Goal: Task Accomplishment & Management: Complete application form

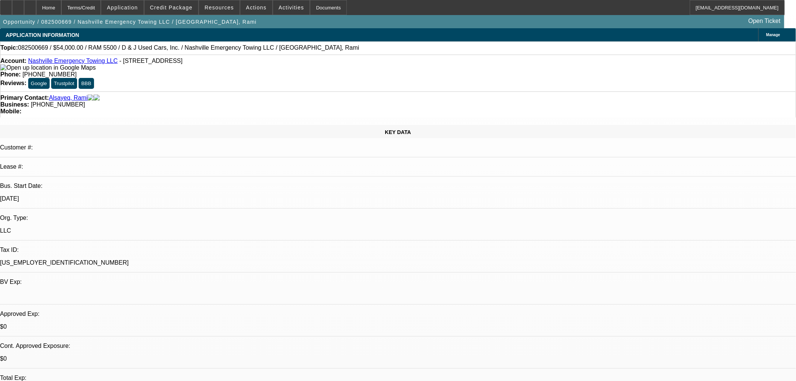
select select "0.1"
select select "2"
select select "0"
select select "6"
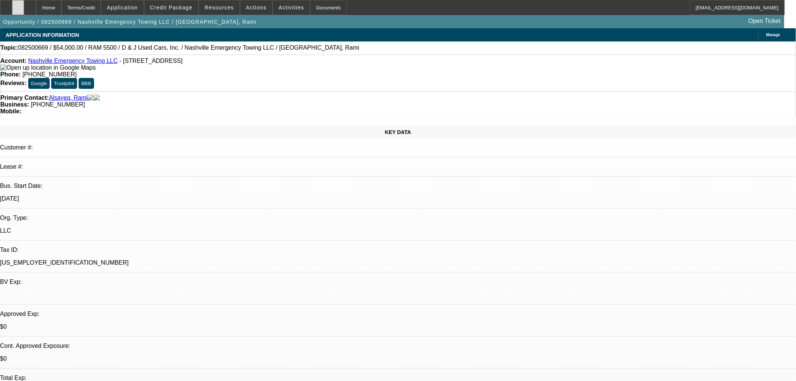
click at [24, 12] on div at bounding box center [18, 7] width 12 height 15
click at [175, 8] on span "Credit Package" at bounding box center [171, 8] width 42 height 6
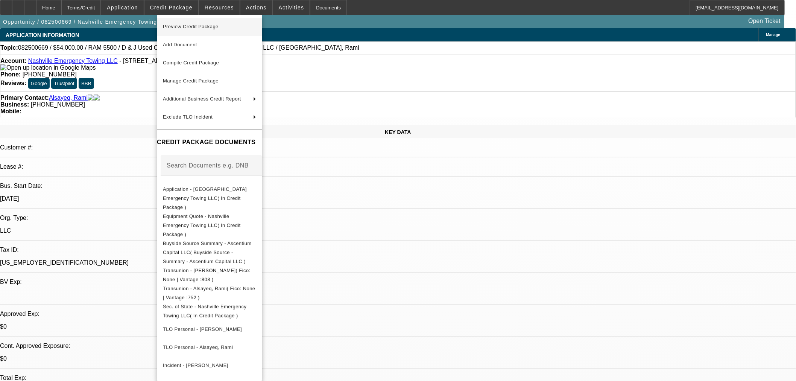
click at [181, 27] on span "Preview Credit Package" at bounding box center [191, 27] width 56 height 6
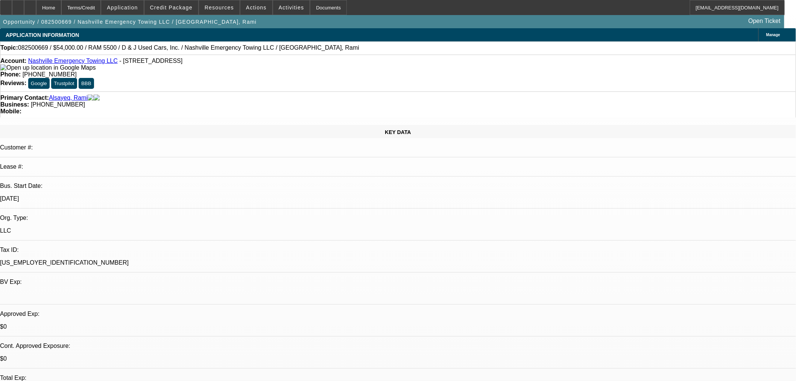
drag, startPoint x: 584, startPoint y: 275, endPoint x: 497, endPoint y: 232, distance: 96.7
click at [18, 5] on icon at bounding box center [18, 5] width 0 height 0
drag, startPoint x: 614, startPoint y: 263, endPoint x: 610, endPoint y: 266, distance: 5.3
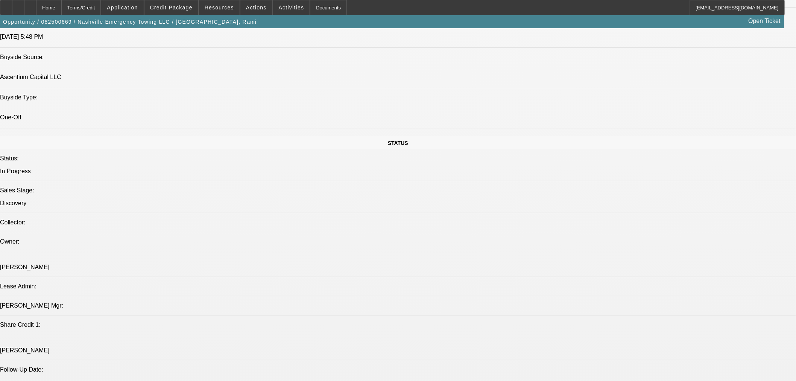
scroll to position [836, 0]
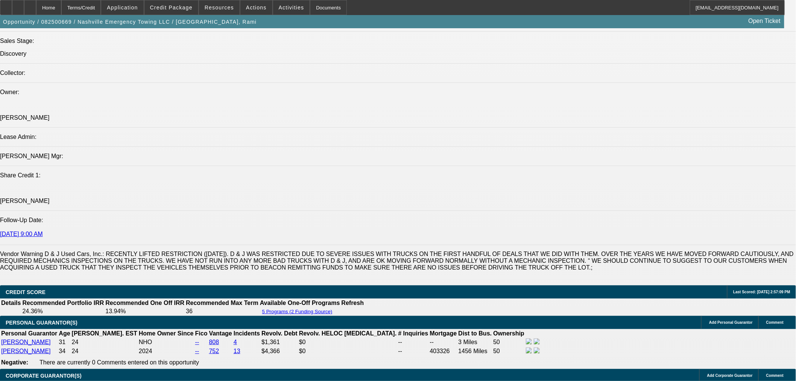
drag, startPoint x: 182, startPoint y: 226, endPoint x: 210, endPoint y: 226, distance: 27.8
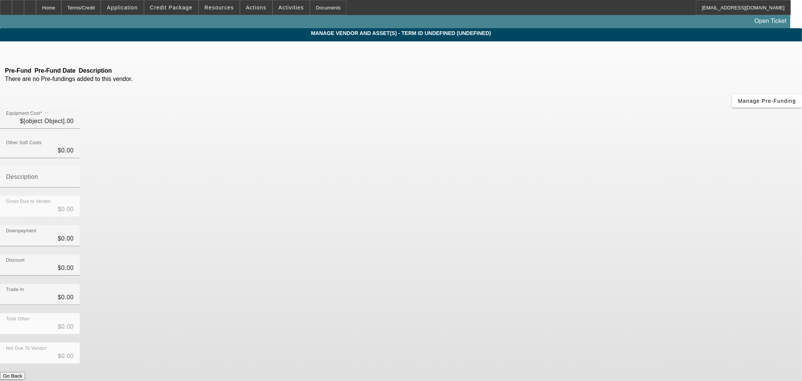
type input "$60,000.00"
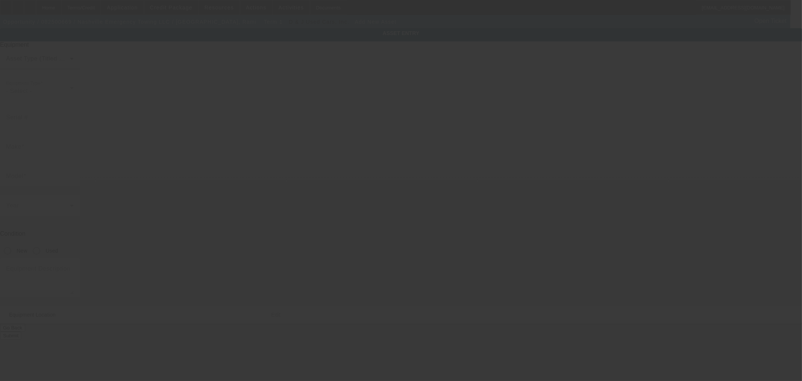
type input "912 Home Rd"
type input "# B"
type input "Nashville"
type input "37216"
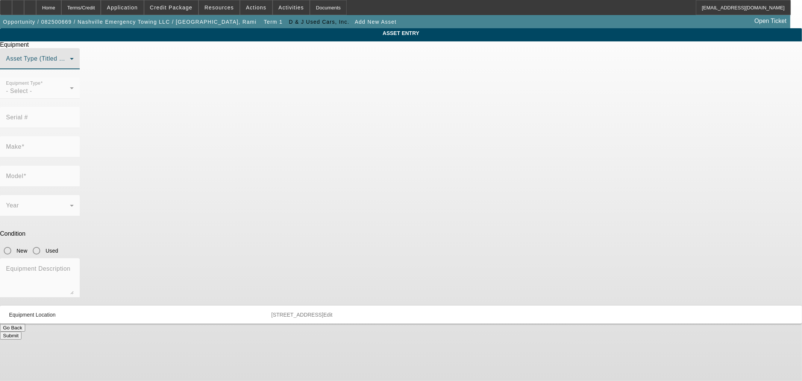
click at [70, 66] on span at bounding box center [38, 61] width 64 height 9
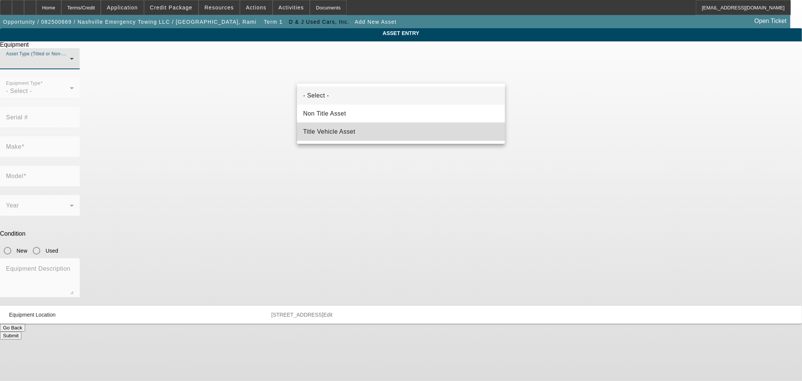
click at [370, 128] on mat-option "Title Vehicle Asset" at bounding box center [401, 132] width 208 height 18
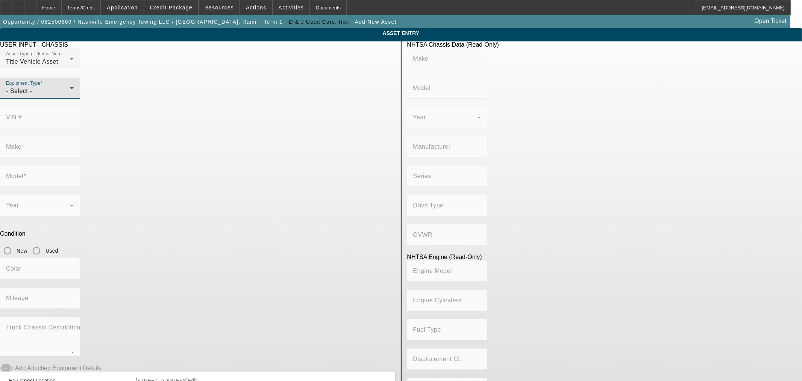
click at [70, 96] on div "- Select -" at bounding box center [38, 90] width 64 height 9
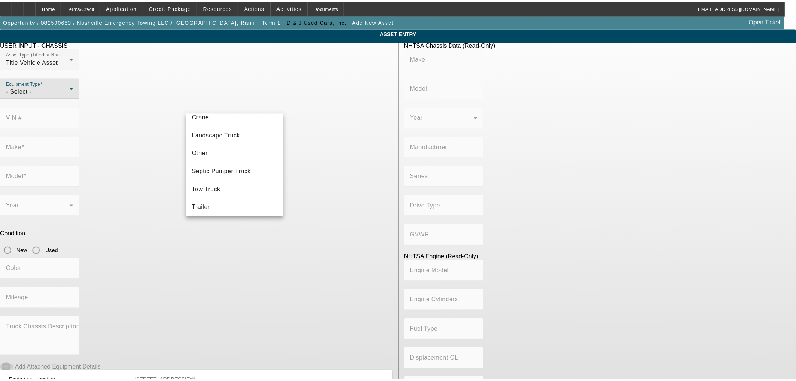
scroll to position [83, 0]
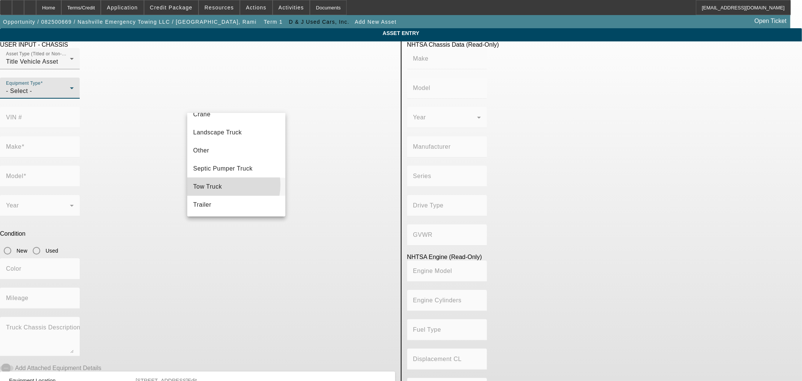
drag, startPoint x: 225, startPoint y: 184, endPoint x: 231, endPoint y: 178, distance: 9.0
click at [224, 185] on mat-option "Tow Truck" at bounding box center [236, 187] width 98 height 18
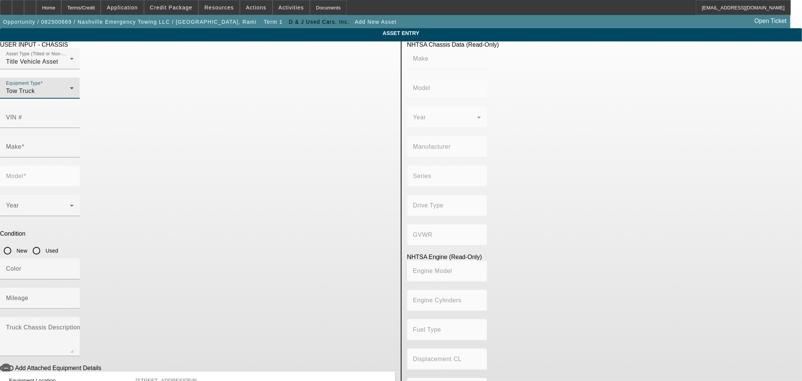
click at [80, 128] on div at bounding box center [40, 132] width 80 height 8
click at [74, 116] on input "VIN #" at bounding box center [40, 120] width 68 height 9
type input "1FDUF4GN1NEF07911"
type input "FORD"
type input "F-450"
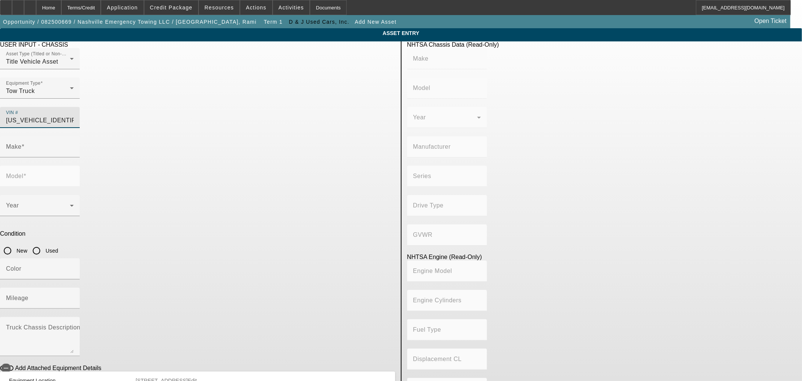
type input "FORD MOTOR COMPANY"
type input "F-Series Super Duty - Dual Rear Wheel"
type input "4x2"
type input "Class 5: 16,001 - 19,500 lb (7,258 - 8,845 kg)"
type input "Prem"
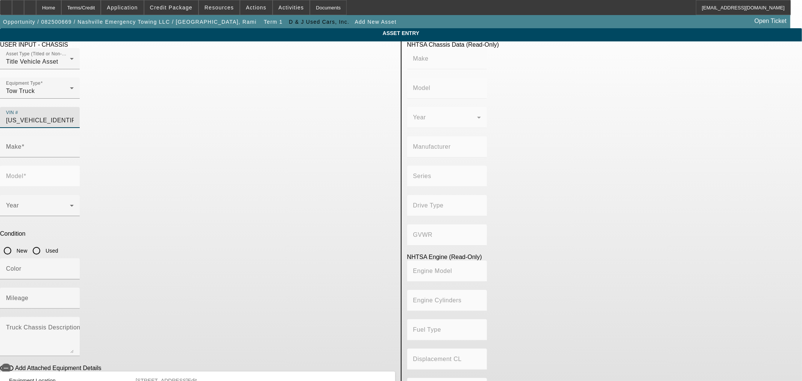
type input "8"
type input "Gasoline"
type input "445.47333189154"
type input "7.3"
type input "FORD"
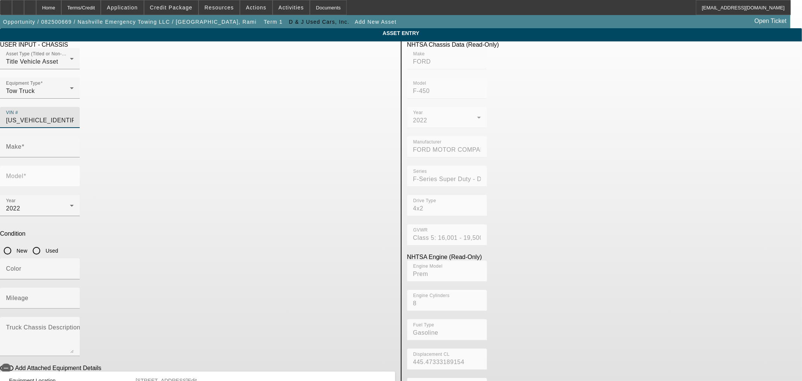
type input "F-450"
type input "1FDUF4GN1NEF07911"
type input "FORD"
type input "F-450"
type input "FORD MOTOR COMPANY"
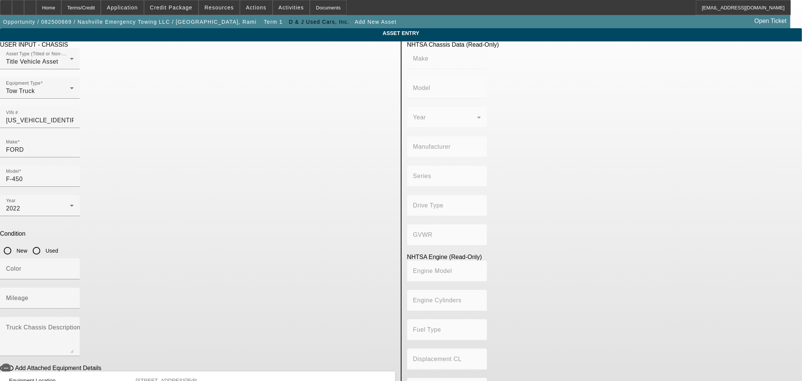
type input "F-Series Super Duty - Dual Rear Wheel"
type input "4x2"
type input "Class 5: 16,001 - 19,500 lb (7,258 - 8,845 kg)"
type input "Prem"
type input "8"
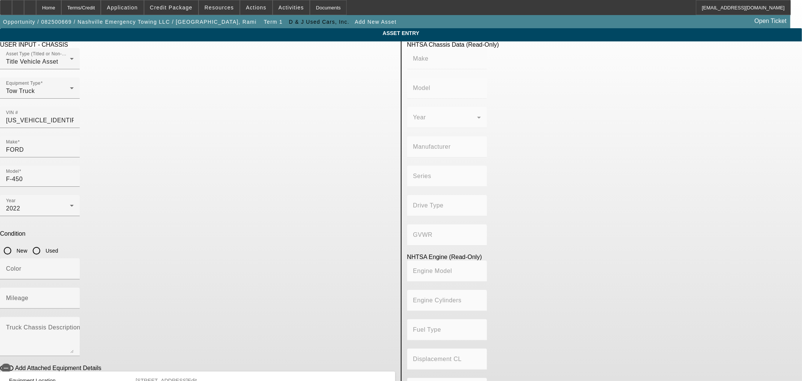
type input "Gasoline"
type input "445.47333189154"
type input "7.3"
drag, startPoint x: 334, startPoint y: 168, endPoint x: 323, endPoint y: 183, distance: 18.5
click at [44, 243] on input "Used" at bounding box center [36, 250] width 15 height 15
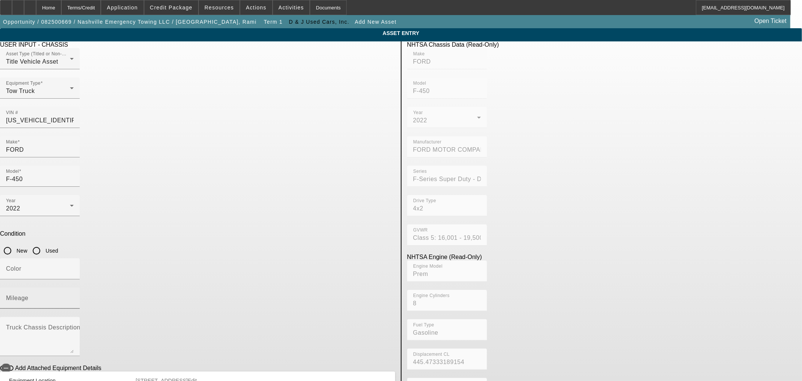
radio input "true"
click at [29, 294] on mat-label "Mileage" at bounding box center [17, 297] width 23 height 6
click at [74, 296] on input "Mileage" at bounding box center [40, 300] width 68 height 9
type input "44337"
click at [74, 267] on input "Color" at bounding box center [40, 271] width 68 height 9
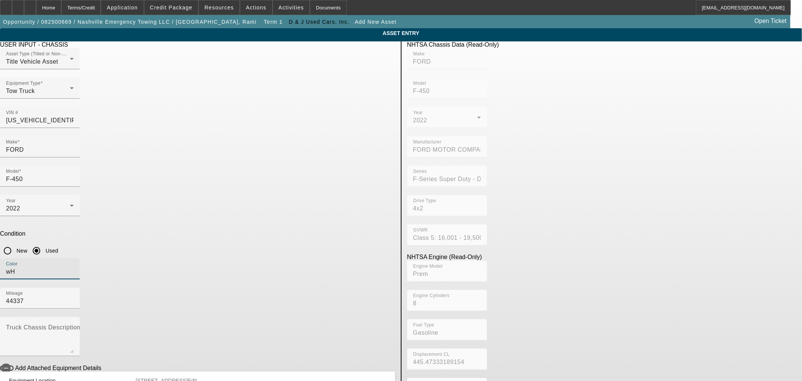
type input "w"
type input "White"
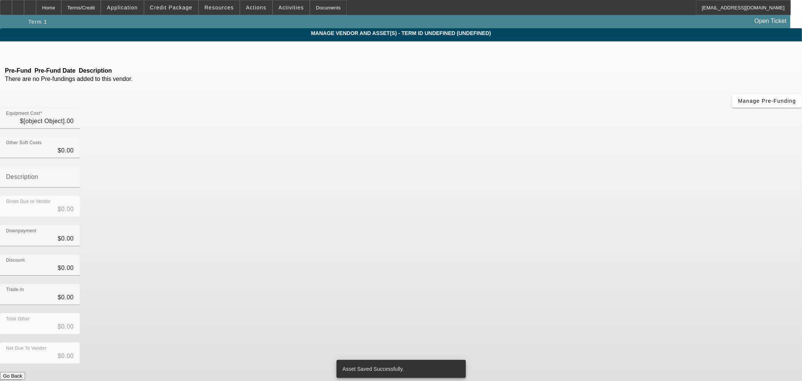
type input "$60,000.00"
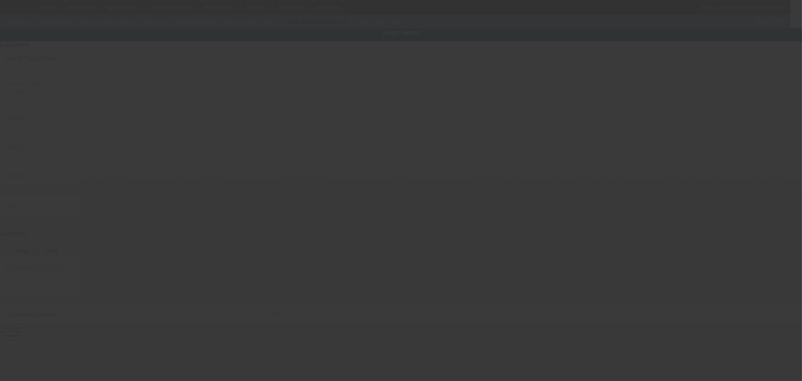
type input "1FDUF4GN1NEF07911"
type input "FORD"
type input "F-450"
radio input "true"
type input "912 Home Rd"
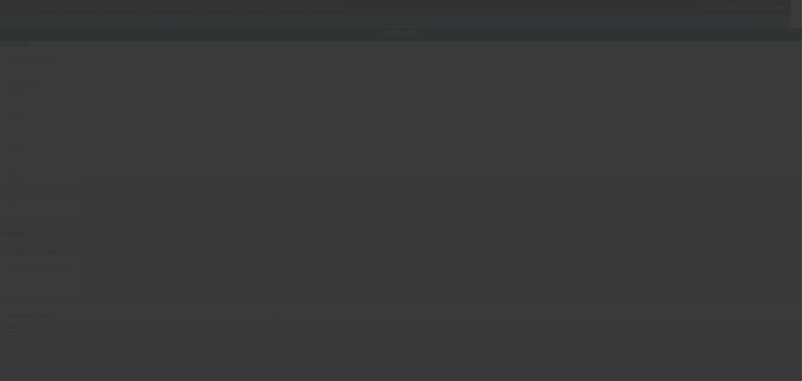
type input "# B"
type input "Nashville"
type input "37216"
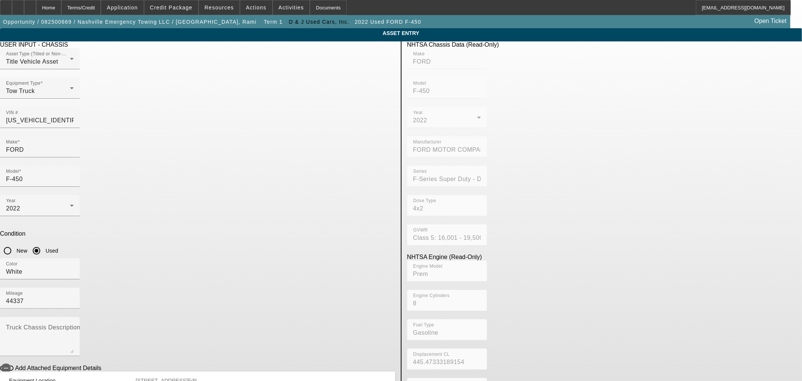
click at [772, 9] on span "Delete asset" at bounding box center [783, 7] width 23 height 4
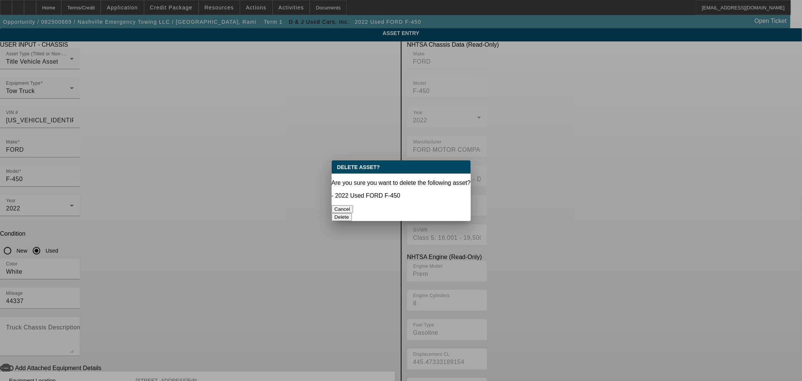
click at [352, 213] on button "Delete" at bounding box center [342, 217] width 21 height 8
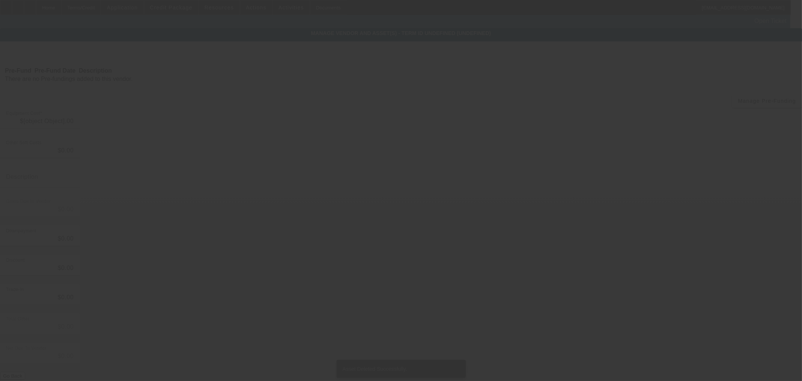
type input "$60,000.00"
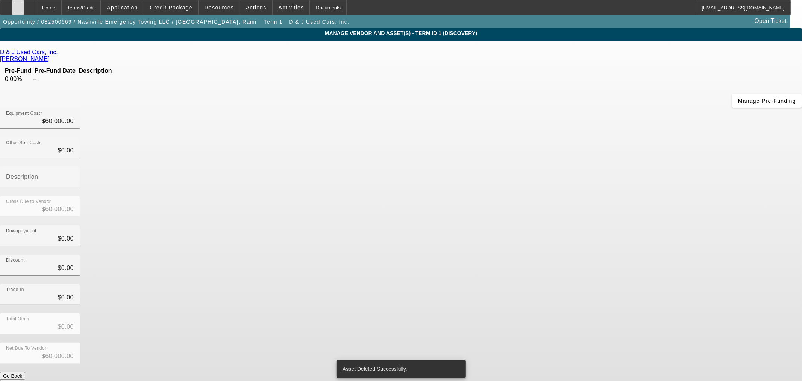
click at [18, 5] on icon at bounding box center [18, 5] width 0 height 0
drag, startPoint x: 63, startPoint y: 9, endPoint x: 76, endPoint y: 17, distance: 15.2
click at [61, 9] on div "Home" at bounding box center [48, 7] width 25 height 15
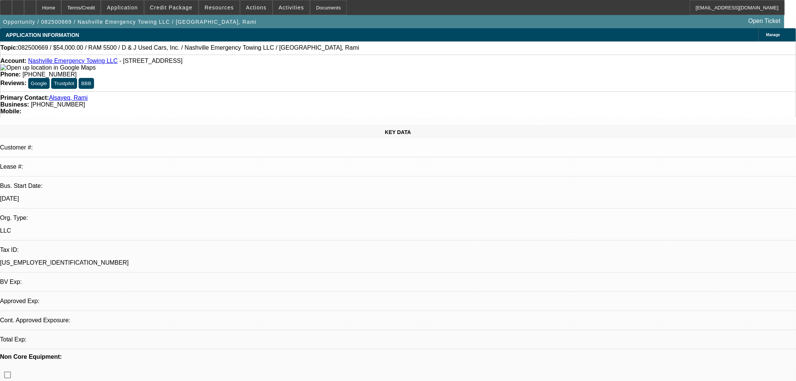
select select "0.1"
select select "2"
select select "0"
select select "6"
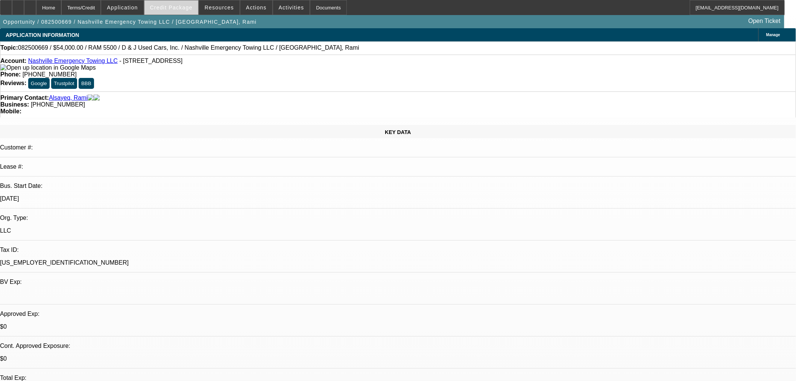
click at [175, 6] on span "Credit Package" at bounding box center [171, 8] width 42 height 6
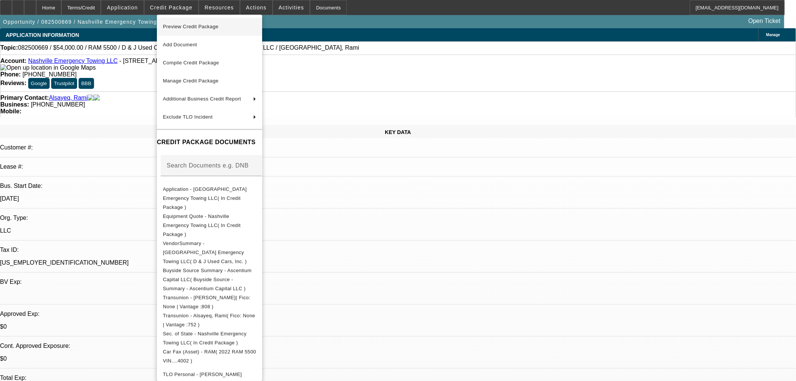
click at [227, 29] on span "Preview Credit Package" at bounding box center [209, 26] width 93 height 9
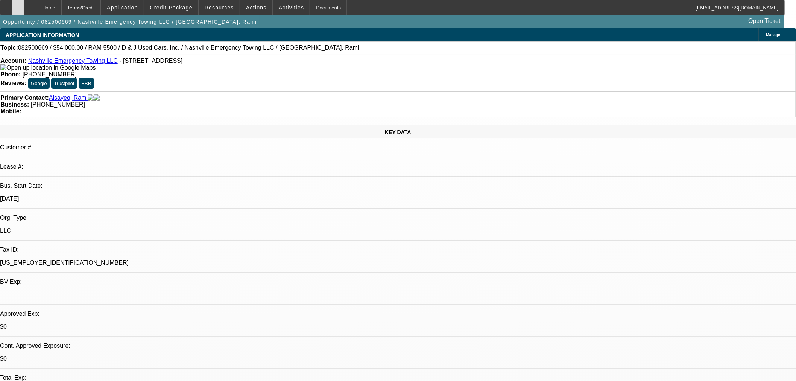
click at [24, 4] on div at bounding box center [18, 7] width 12 height 15
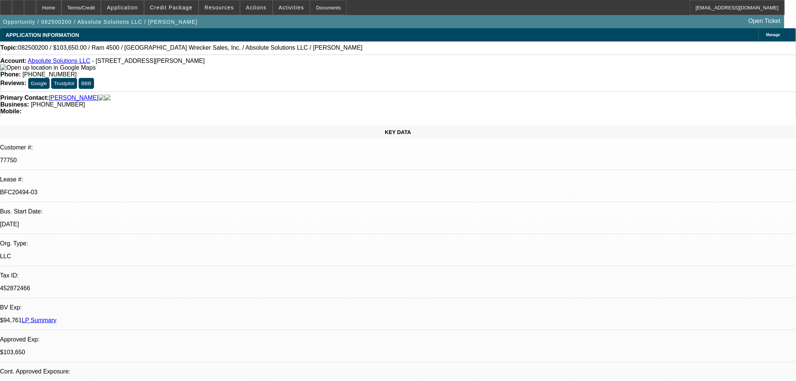
select select "0"
select select "0.1"
select select "4"
select select "0"
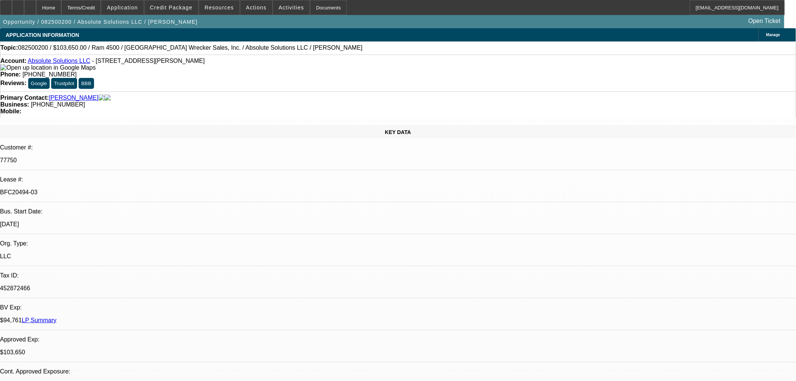
select select "0"
select select "5"
select select "0"
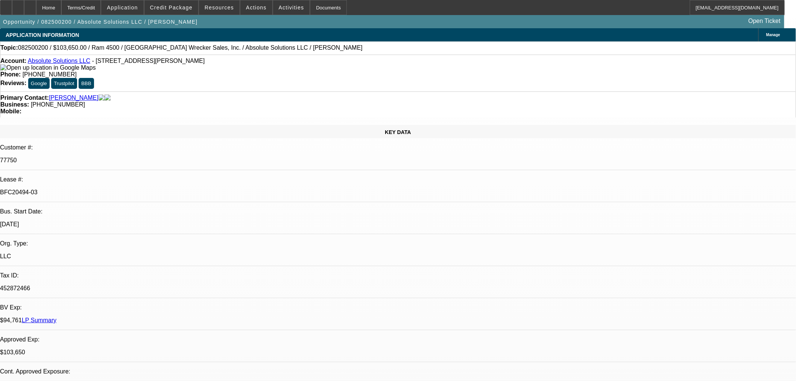
select select "0"
select select "6"
select select "0"
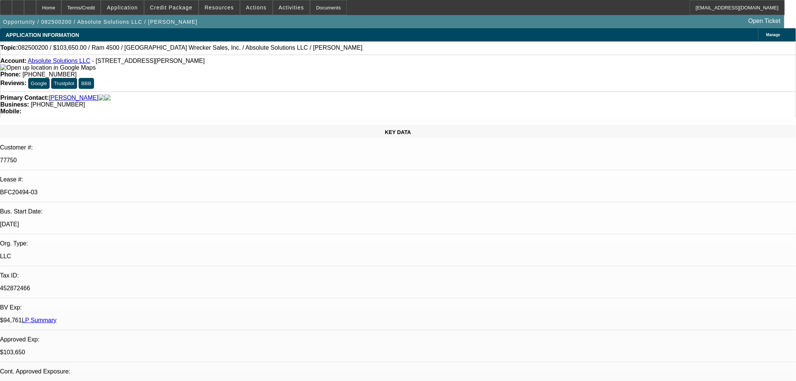
select select "6"
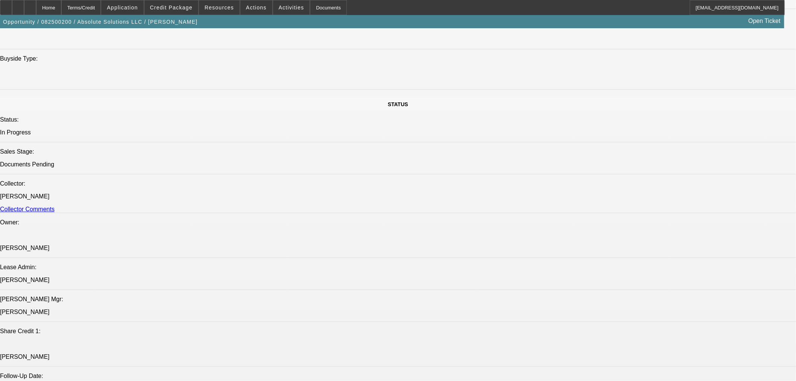
scroll to position [697, 0]
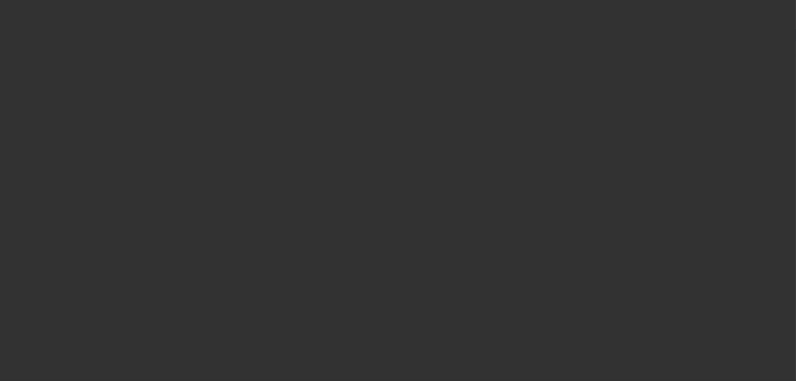
select select "0.1"
select select "2"
select select "0"
select select "6"
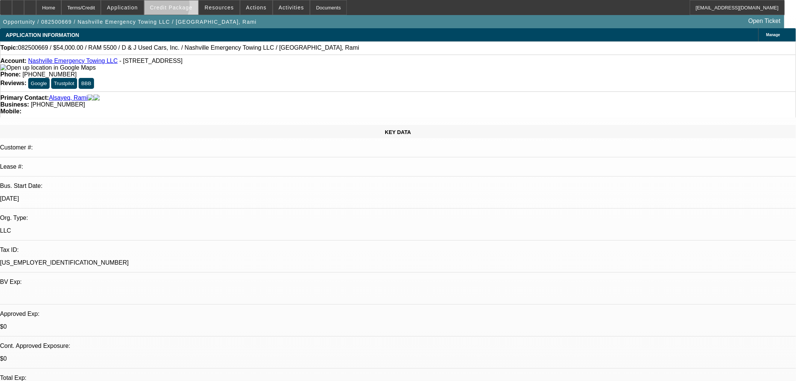
click at [175, 7] on span "Credit Package" at bounding box center [171, 8] width 42 height 6
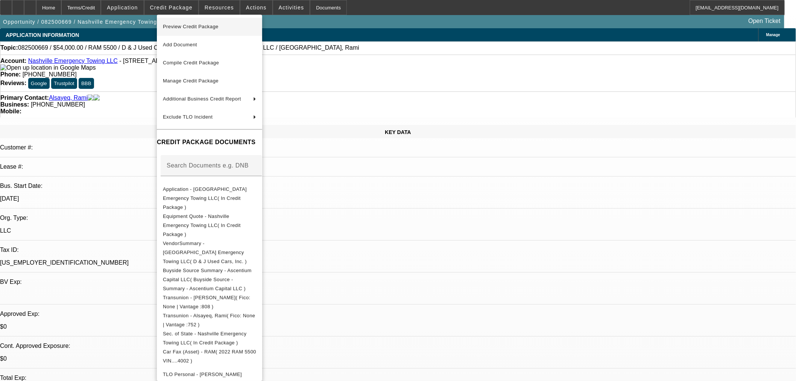
click at [186, 26] on span "Preview Credit Package" at bounding box center [191, 27] width 56 height 6
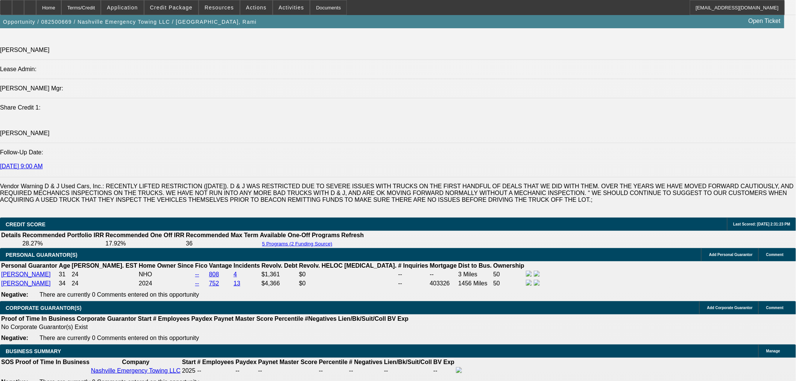
scroll to position [905, 0]
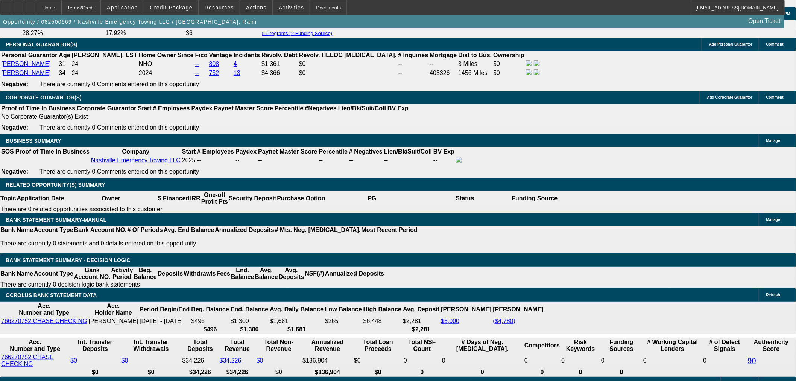
scroll to position [1114, 0]
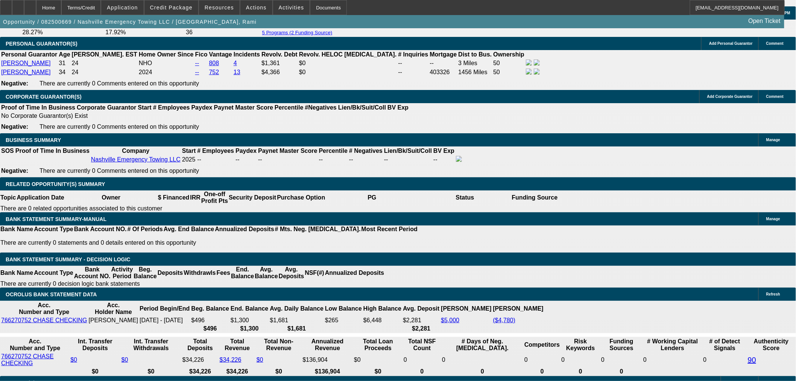
drag, startPoint x: 188, startPoint y: 201, endPoint x: 310, endPoint y: 202, distance: 121.5
type input "25"
type input "UNKNOWN"
type input "$2,147.03"
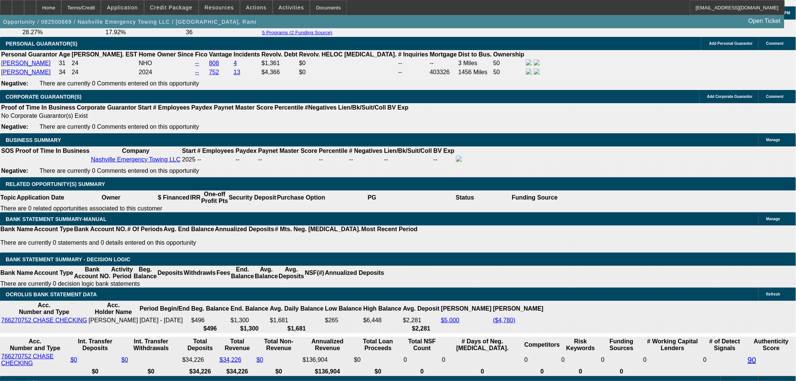
type input "$4,294.06"
type input "25"
drag, startPoint x: 135, startPoint y: 203, endPoint x: 168, endPoint y: 202, distance: 32.8
type input "2150"
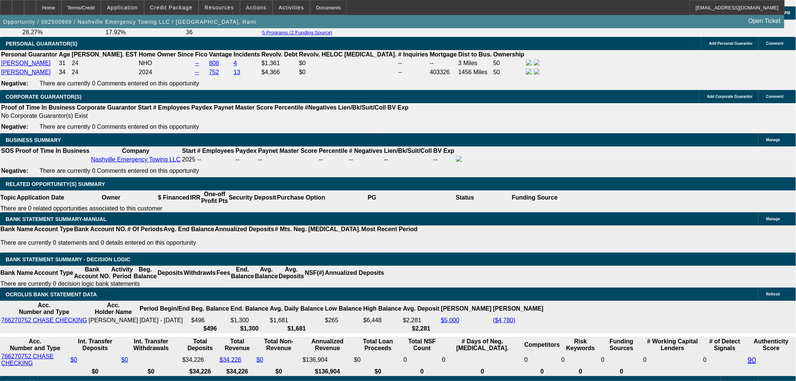
type input "$4,300.00"
type input "25.1"
type input "$2,150.00"
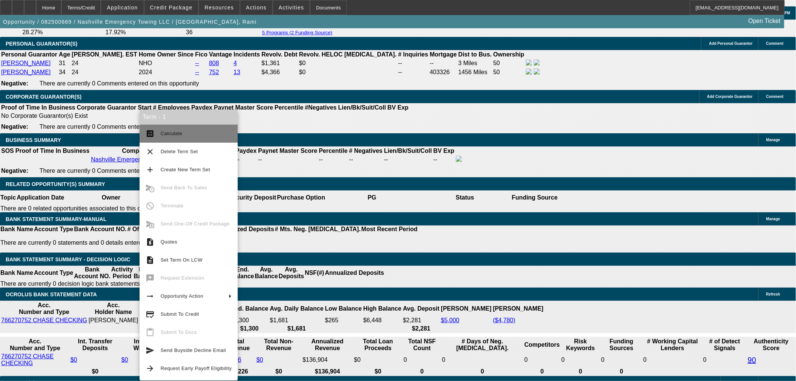
click at [182, 131] on span "Calculate" at bounding box center [196, 133] width 71 height 9
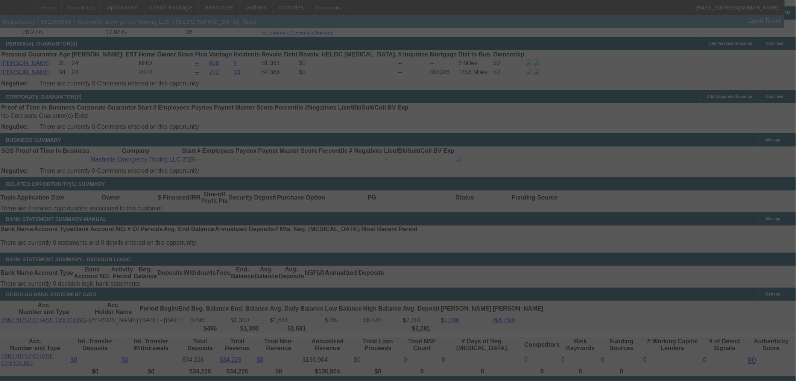
select select "0.1"
select select "2"
select select "0"
select select "6"
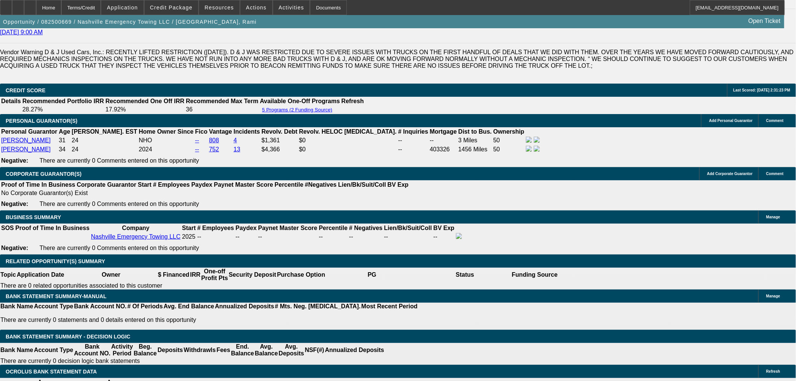
scroll to position [975, 0]
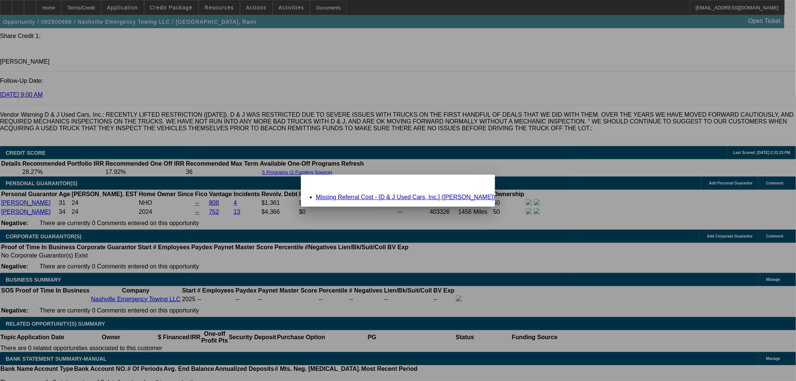
click at [351, 196] on link "Missing Referral Cost - [D & J Used Cars, Inc.] (Miller, Mike)" at bounding box center [405, 197] width 179 height 6
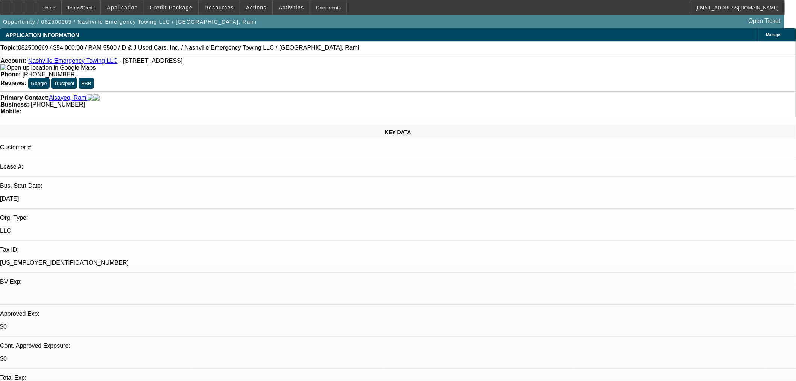
scroll to position [975, 0]
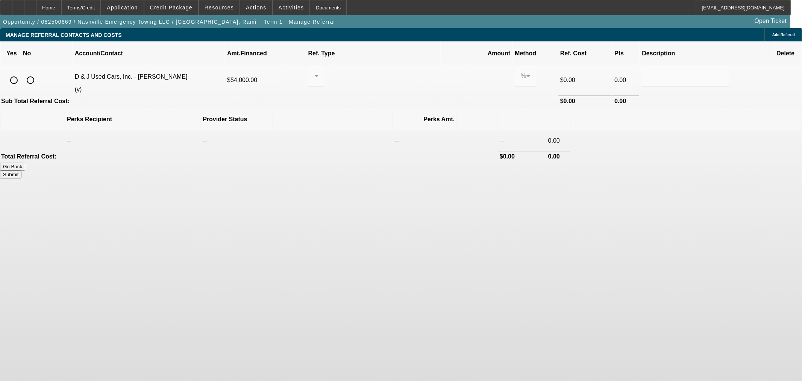
click at [38, 73] on input "radio" at bounding box center [30, 80] width 15 height 15
radio input "true"
click at [21, 170] on button "Submit" at bounding box center [10, 174] width 21 height 8
type input "0.000"
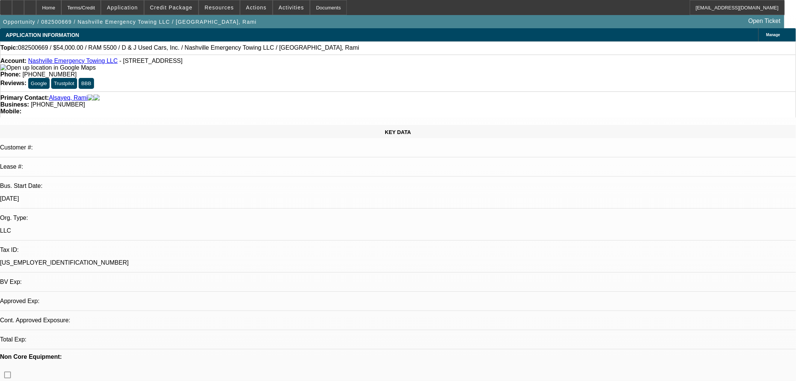
select select "0.1"
select select "2"
select select "0"
select select "6"
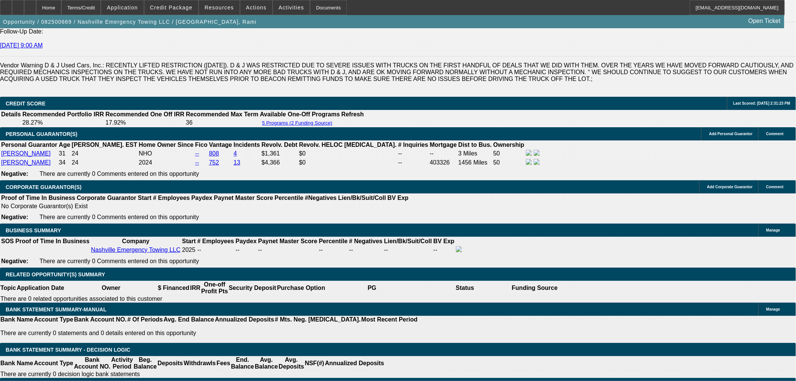
scroll to position [1044, 0]
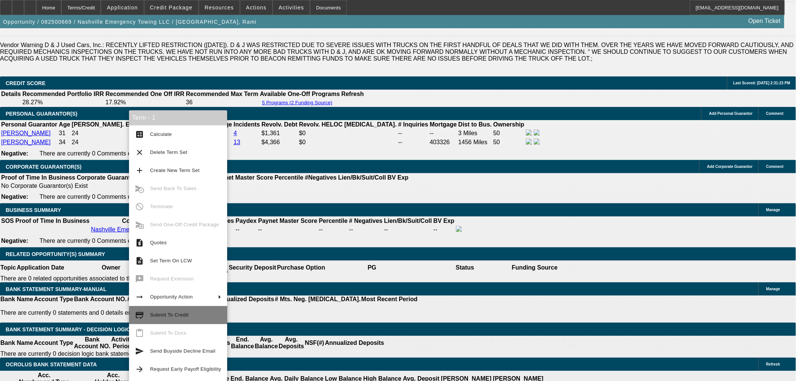
click at [186, 318] on span "Submit To Credit" at bounding box center [185, 314] width 71 height 9
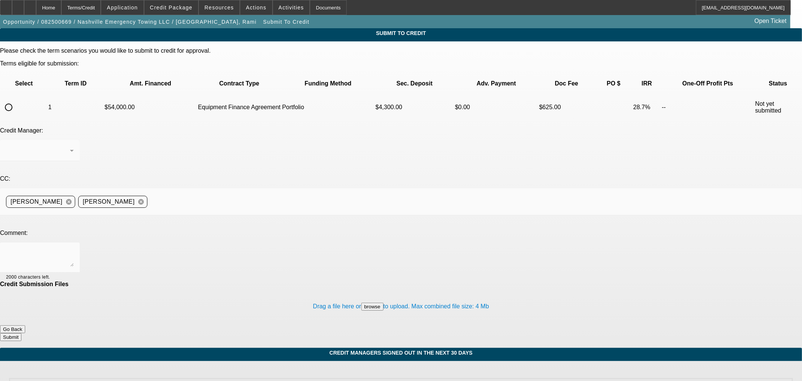
click at [16, 100] on input "radio" at bounding box center [8, 107] width 15 height 15
radio input "true"
click at [74, 140] on div "Arida, George" at bounding box center [40, 150] width 68 height 21
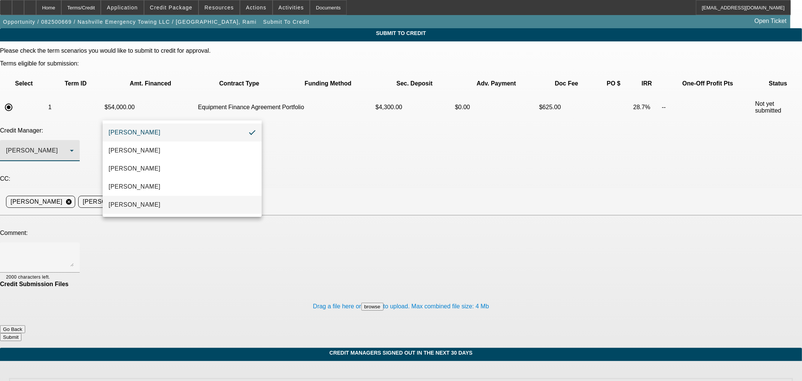
drag, startPoint x: 181, startPoint y: 206, endPoint x: 187, endPoint y: 201, distance: 7.4
click at [181, 206] on mat-option "Oliva, Samuel" at bounding box center [182, 205] width 159 height 18
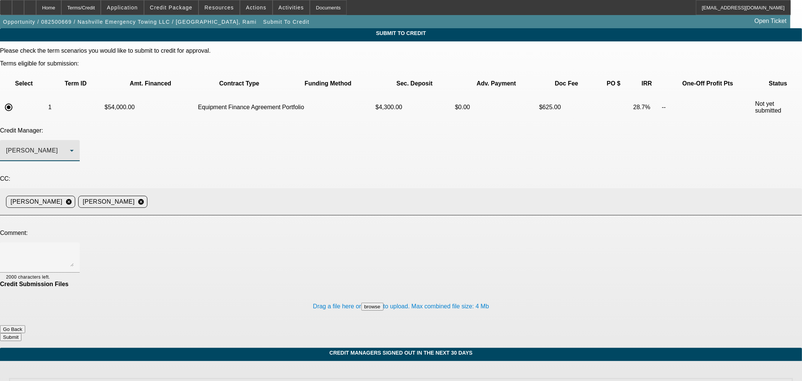
click at [271, 194] on input at bounding box center [471, 201] width 643 height 15
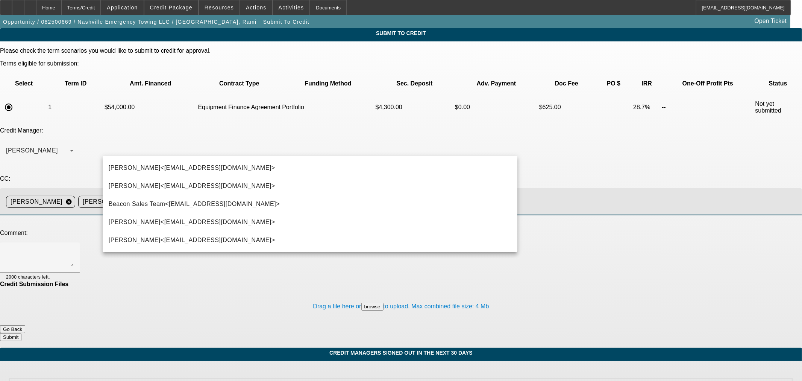
type input "step"
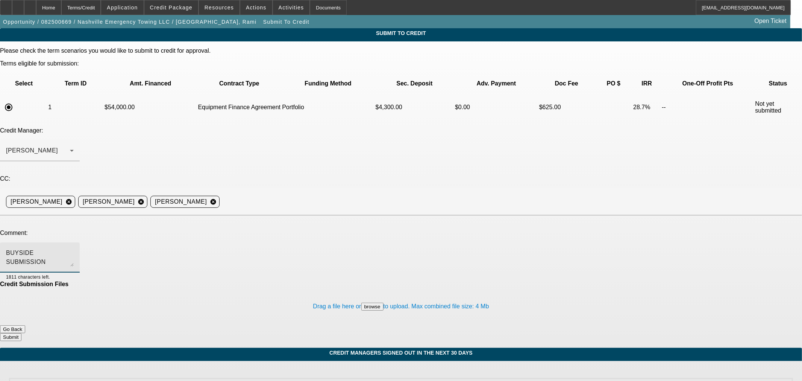
type textarea "BUYSIDE SUBMISSION ASCENTIUM - Sam, please review the start up towing purchase.…"
click at [21, 333] on button "Submit" at bounding box center [10, 337] width 21 height 8
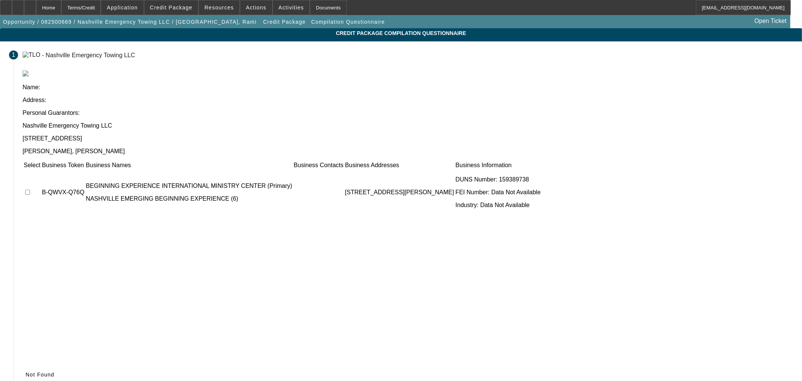
click at [41, 170] on td at bounding box center [31, 192] width 17 height 45
click at [26, 371] on icon at bounding box center [26, 374] width 0 height 6
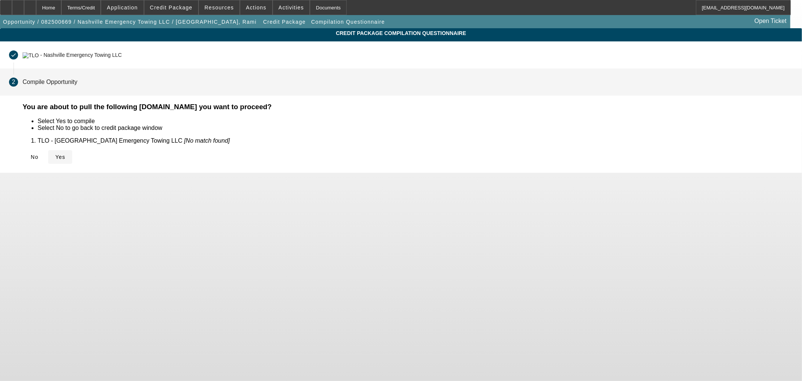
click at [55, 154] on icon at bounding box center [55, 157] width 0 height 6
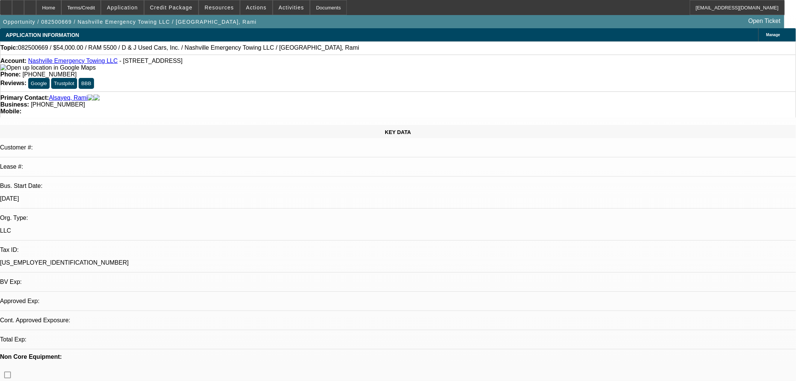
select select "0.1"
select select "2"
select select "0"
select select "6"
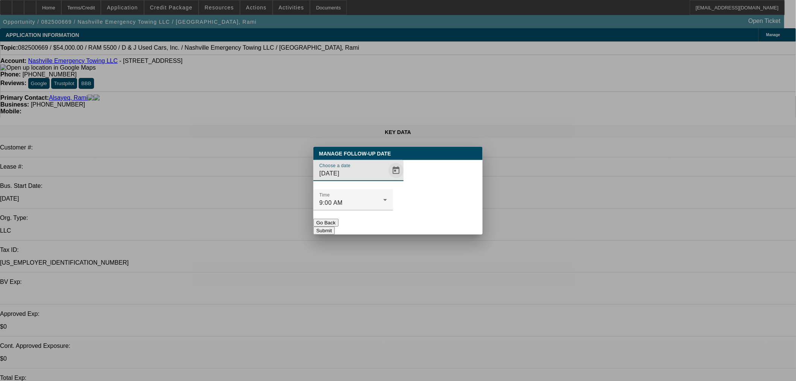
click at [387, 179] on span "Open calendar" at bounding box center [396, 170] width 18 height 18
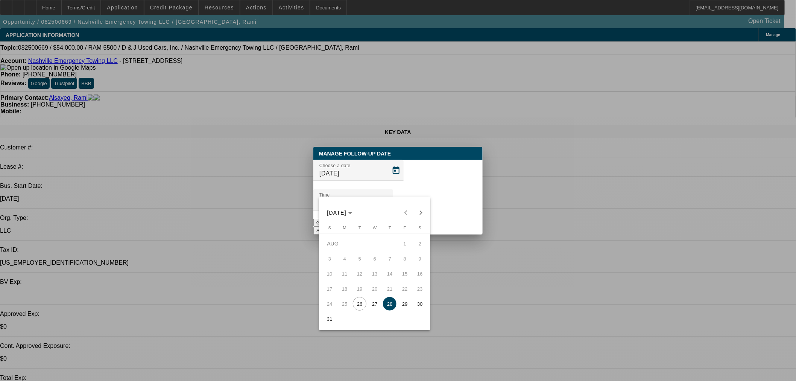
click at [375, 307] on span "27" at bounding box center [375, 304] width 14 height 14
type input "8/27/2025"
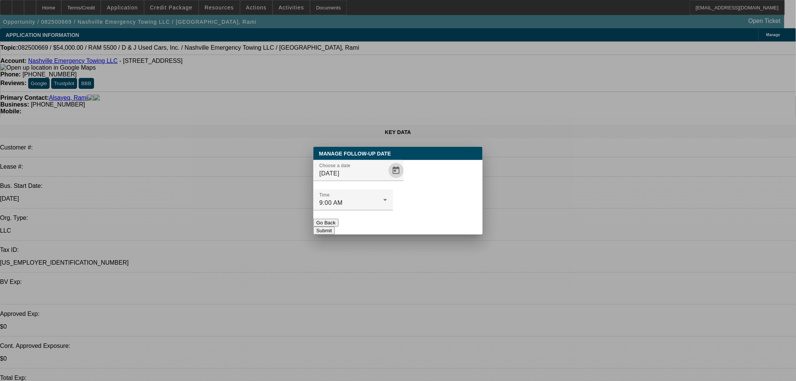
drag, startPoint x: 427, startPoint y: 213, endPoint x: 452, endPoint y: 193, distance: 32.3
click at [335, 226] on button "Submit" at bounding box center [323, 230] width 21 height 8
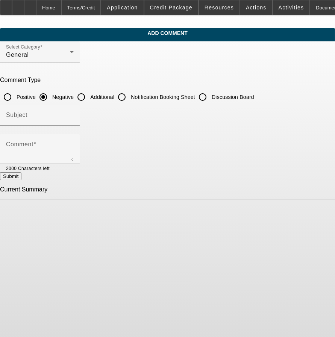
click at [89, 93] on input "Additional" at bounding box center [81, 97] width 15 height 15
radio input "true"
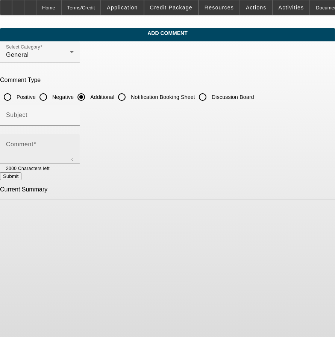
click at [74, 143] on textarea "Comment" at bounding box center [40, 152] width 68 height 18
paste textarea "Customer has a contract with Agero, a motor club w/ many contracts with large i…"
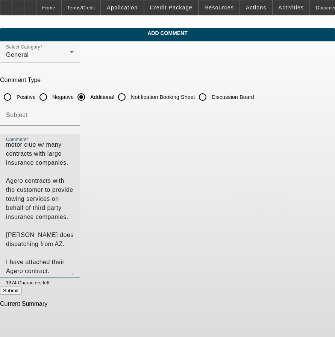
drag, startPoint x: 293, startPoint y: 158, endPoint x: 271, endPoint y: 271, distance: 115.1
click at [74, 273] on textarea "Customer has a contract with Agero, a motor club w/ many contracts with large i…" at bounding box center [40, 209] width 68 height 132
drag, startPoint x: 68, startPoint y: 234, endPoint x: 31, endPoint y: 217, distance: 40.2
click at [31, 217] on div "Comment Customer has a contract with Agero, a motor club w/ many contracts with…" at bounding box center [167, 210] width 335 height 153
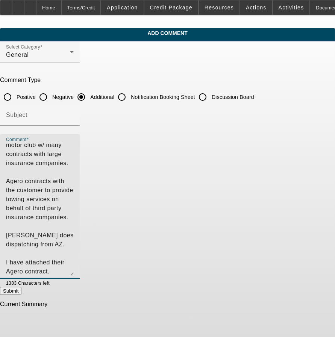
scroll to position [2, 0]
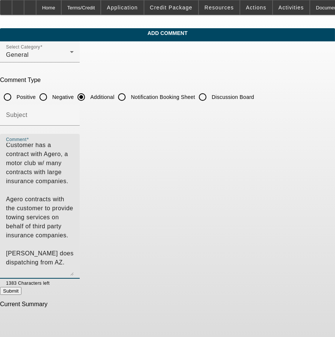
drag, startPoint x: 130, startPoint y: 204, endPoint x: 50, endPoint y: 187, distance: 82.2
click at [50, 187] on textarea "Customer has a contract with Agero, a motor club w/ many contracts with large i…" at bounding box center [40, 209] width 68 height 133
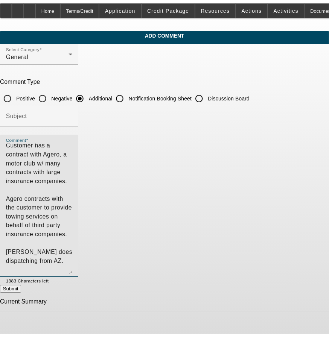
scroll to position [0, 0]
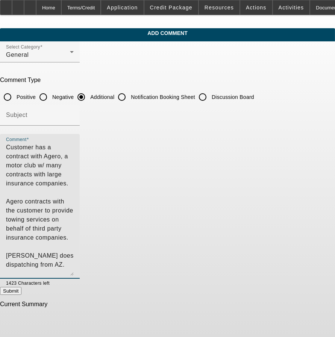
type textarea "Customer has a contract with Agero, a motor club w/ many contracts with large i…"
click at [21, 290] on button "Submit" at bounding box center [10, 291] width 21 height 8
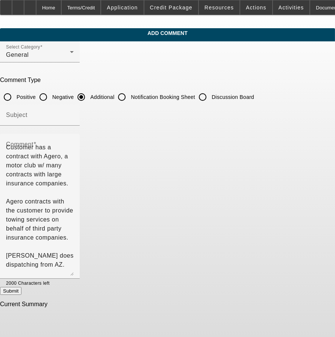
radio input "true"
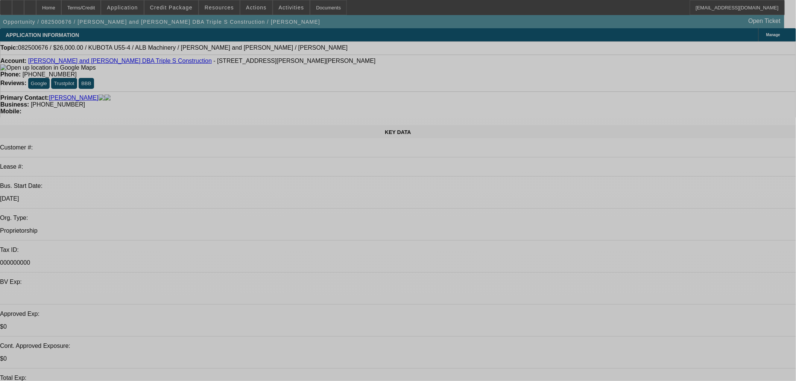
select select "0"
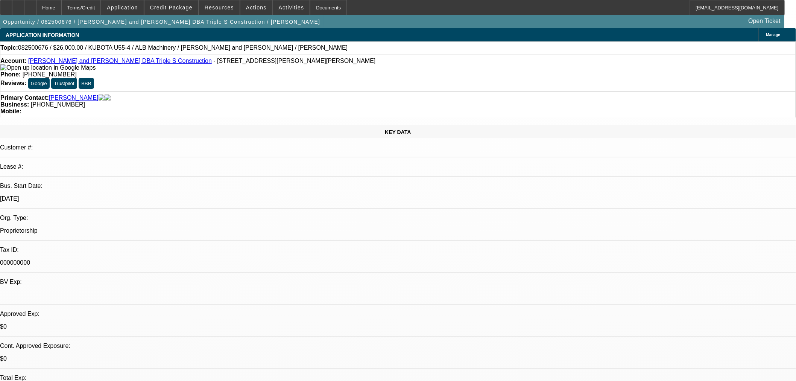
select select "2"
select select "0"
select select "6"
click at [170, 8] on span "Credit Package" at bounding box center [171, 8] width 42 height 6
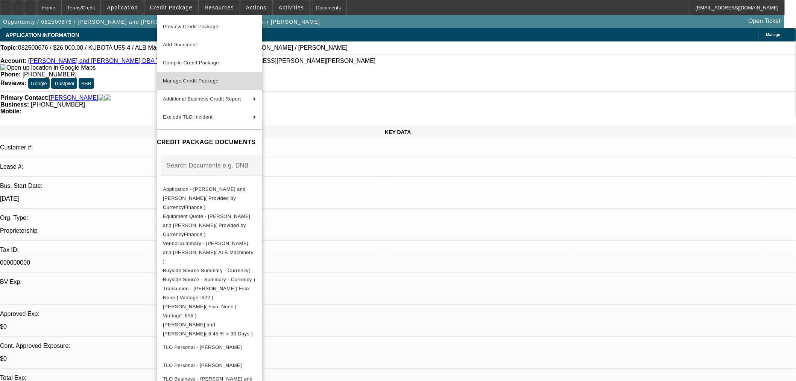
click at [185, 83] on span "Manage Credit Package" at bounding box center [191, 81] width 56 height 6
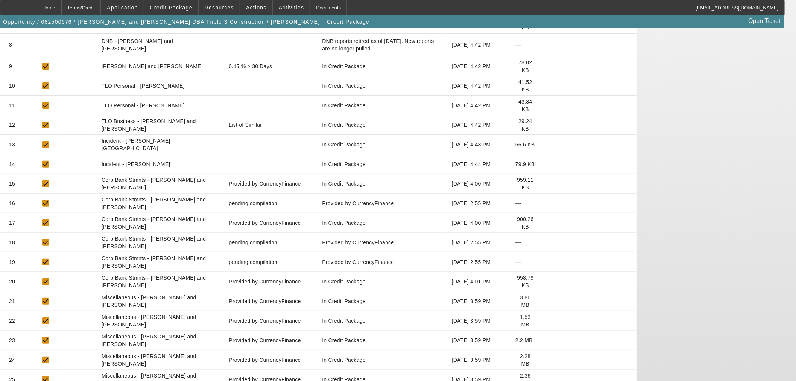
scroll to position [279, 0]
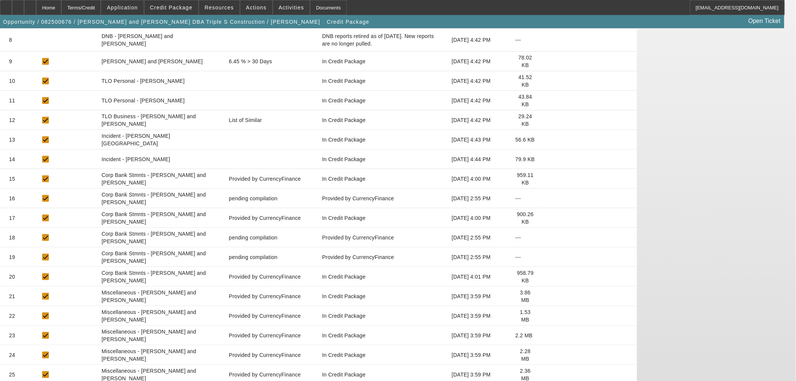
click at [547, 179] on icon at bounding box center [547, 179] width 0 height 0
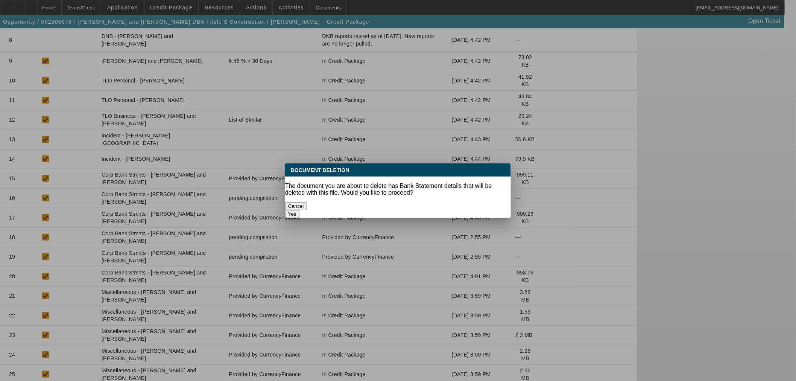
scroll to position [0, 0]
click at [299, 210] on button "Yes" at bounding box center [292, 214] width 14 height 8
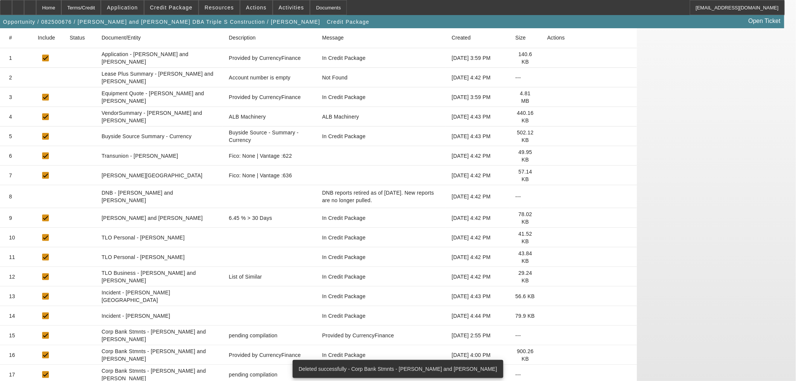
scroll to position [259, 0]
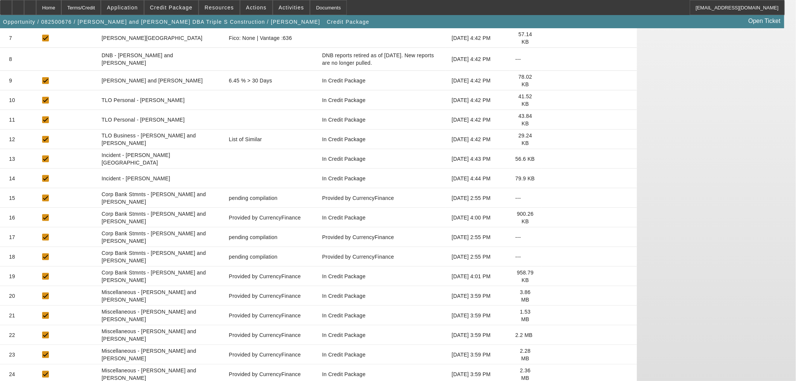
click at [547, 217] on icon at bounding box center [547, 217] width 0 height 0
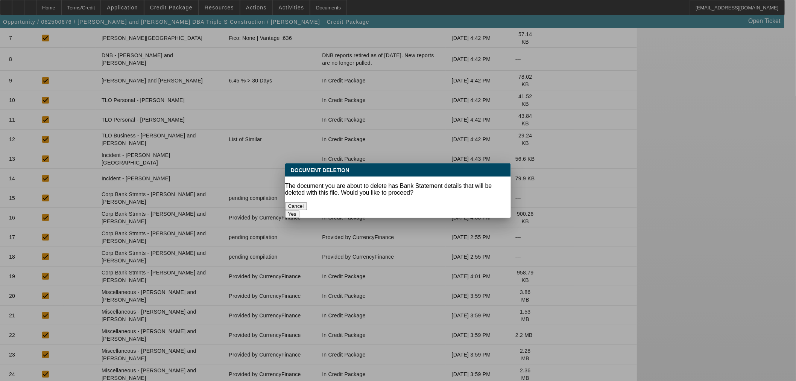
click at [299, 210] on button "Yes" at bounding box center [292, 214] width 14 height 8
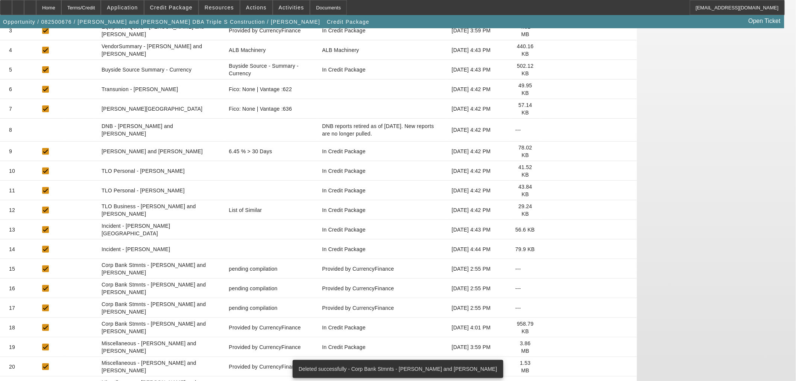
scroll to position [240, 0]
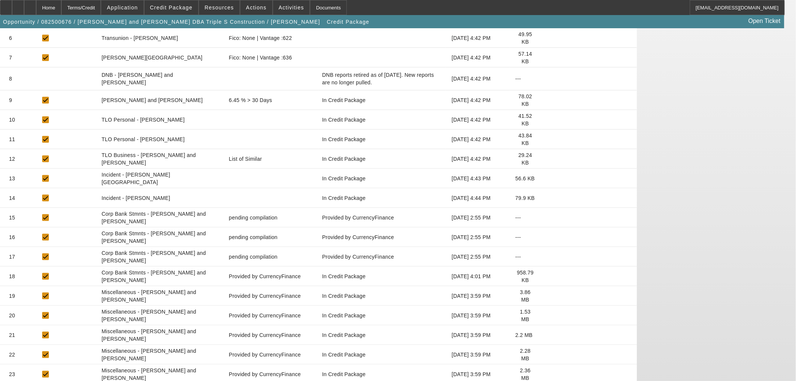
drag, startPoint x: 631, startPoint y: 217, endPoint x: 652, endPoint y: 219, distance: 21.1
click at [547, 276] on icon at bounding box center [547, 276] width 0 height 0
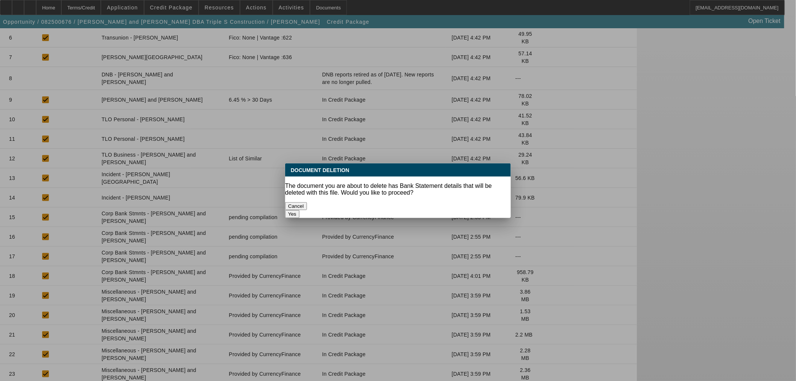
scroll to position [0, 0]
click at [299, 210] on button "Yes" at bounding box center [292, 214] width 14 height 8
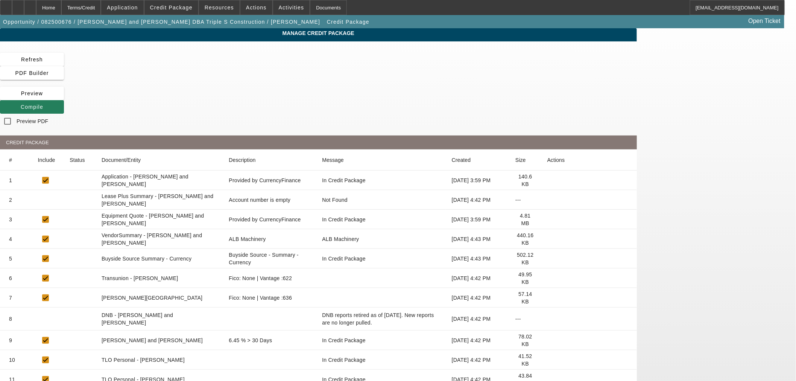
click at [21, 104] on icon at bounding box center [21, 107] width 0 height 6
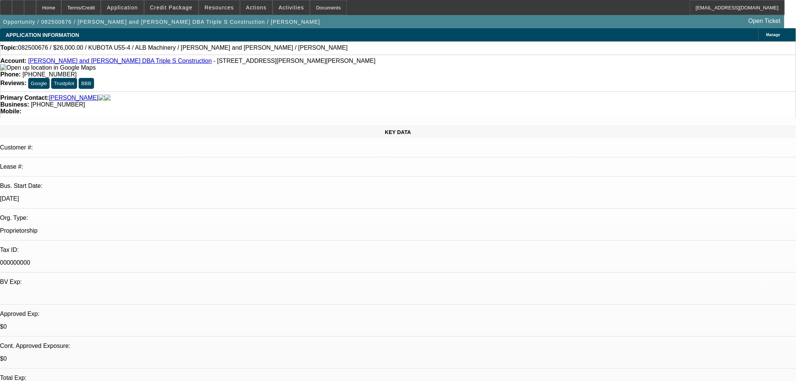
select select "0"
select select "2"
select select "0"
select select "6"
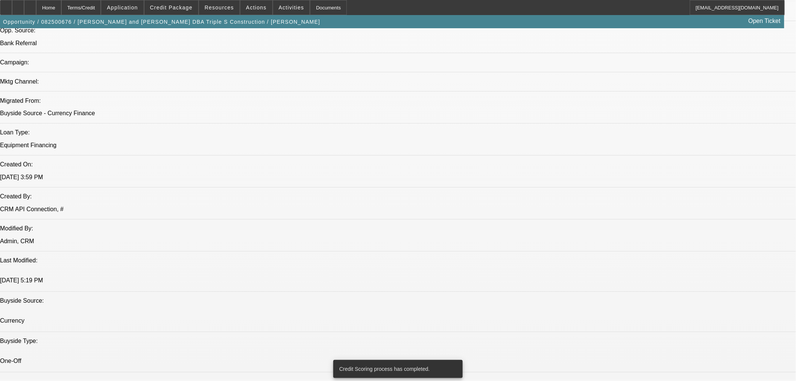
scroll to position [484, 0]
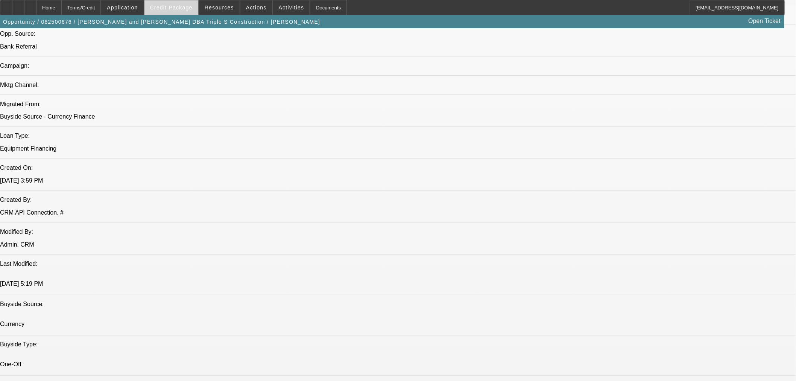
click at [176, 5] on span "Credit Package" at bounding box center [171, 8] width 42 height 6
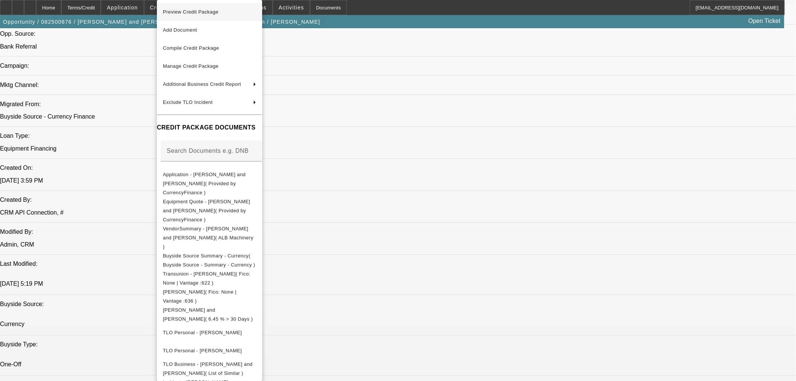
click at [241, 14] on span "Preview Credit Package" at bounding box center [209, 12] width 93 height 9
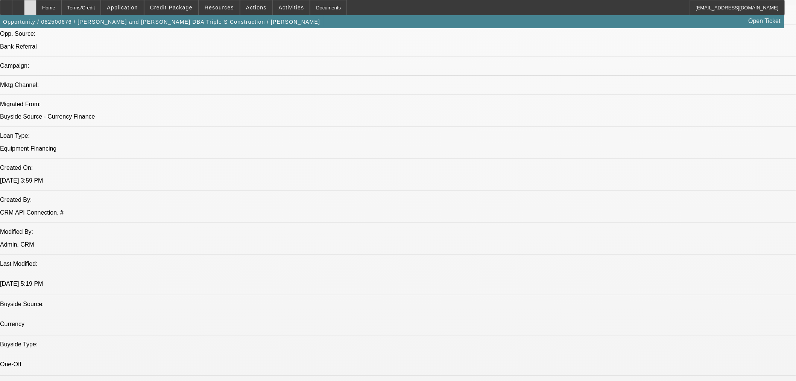
click at [30, 5] on icon at bounding box center [30, 5] width 0 height 0
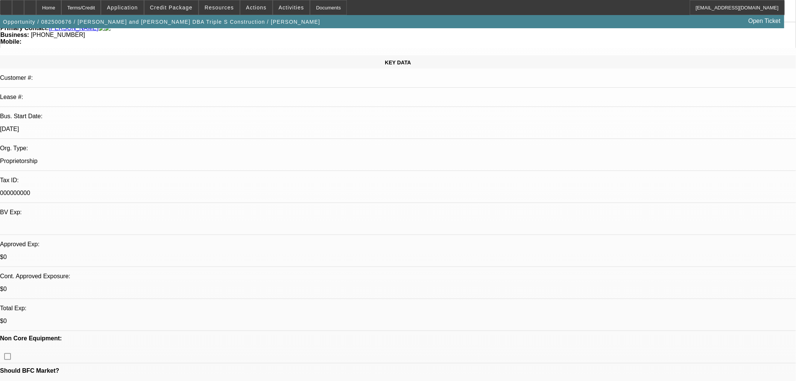
select select "0"
select select "2"
select select "0"
select select "6"
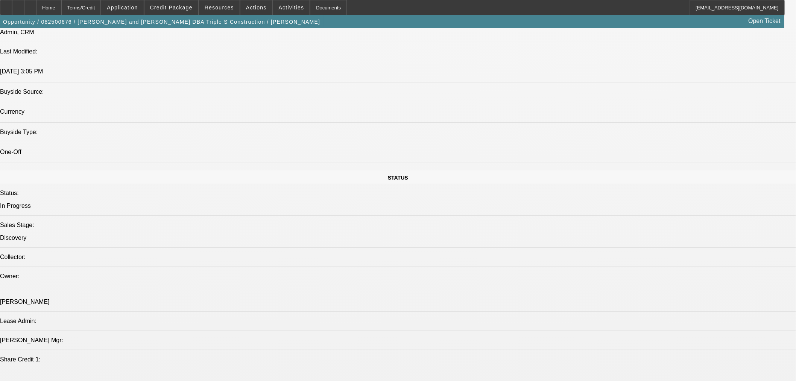
scroll to position [557, 0]
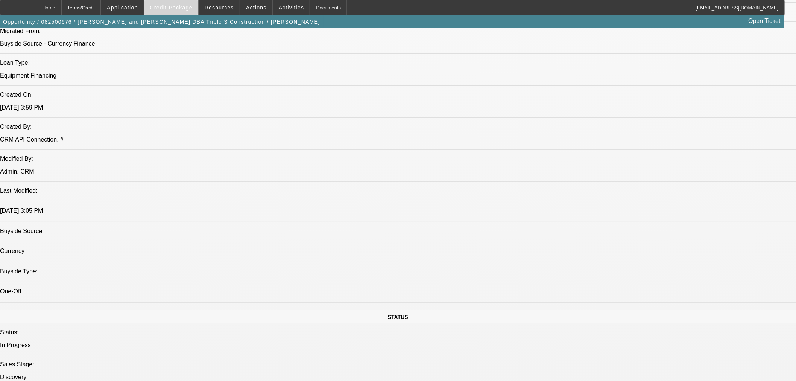
click at [163, 9] on span "Credit Package" at bounding box center [171, 8] width 42 height 6
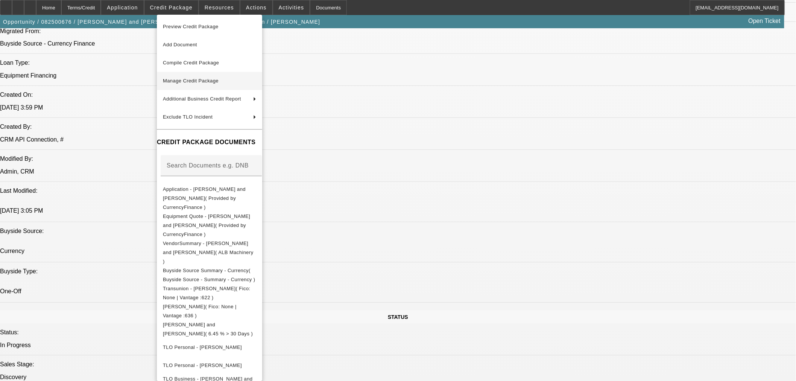
click at [184, 79] on span "Manage Credit Package" at bounding box center [191, 81] width 56 height 6
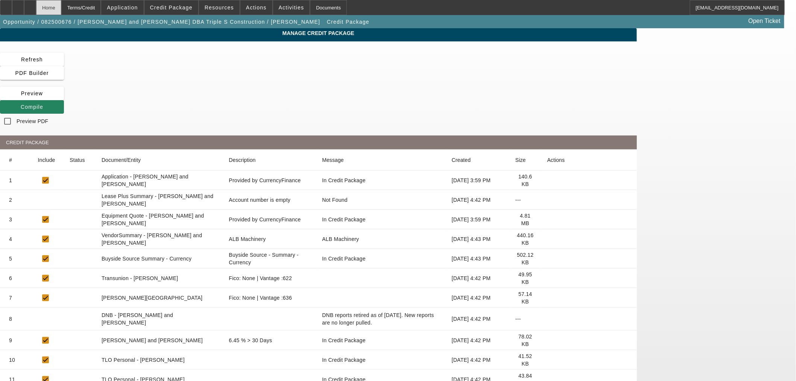
click at [61, 12] on div "Home" at bounding box center [48, 7] width 25 height 15
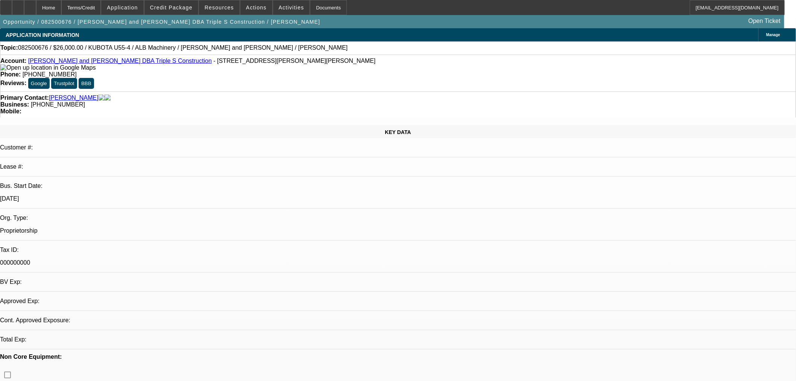
select select "0"
select select "2"
select select "0"
select select "6"
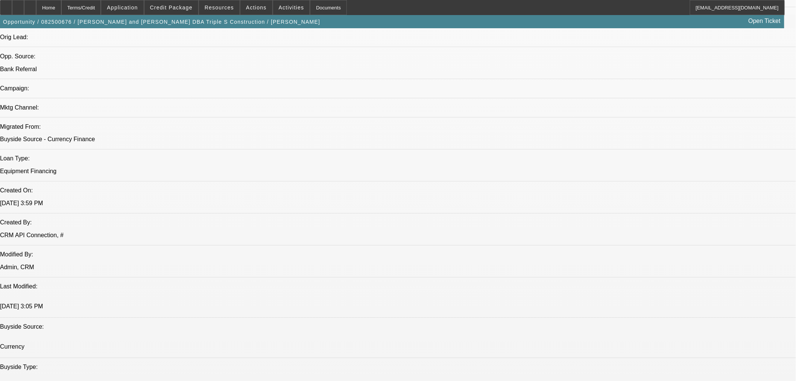
scroll to position [495, 0]
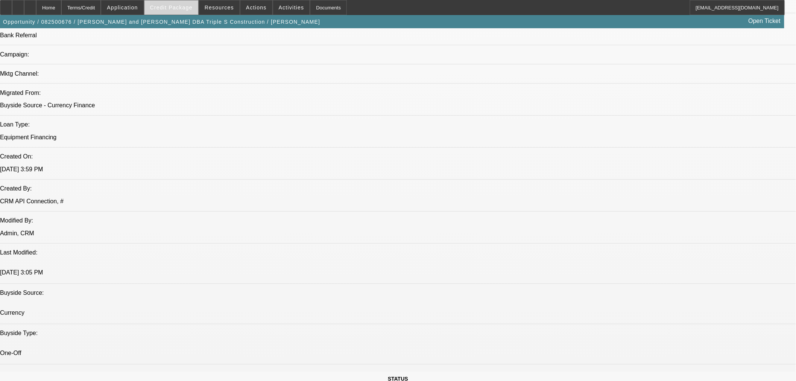
click at [167, 6] on span "Credit Package" at bounding box center [171, 8] width 42 height 6
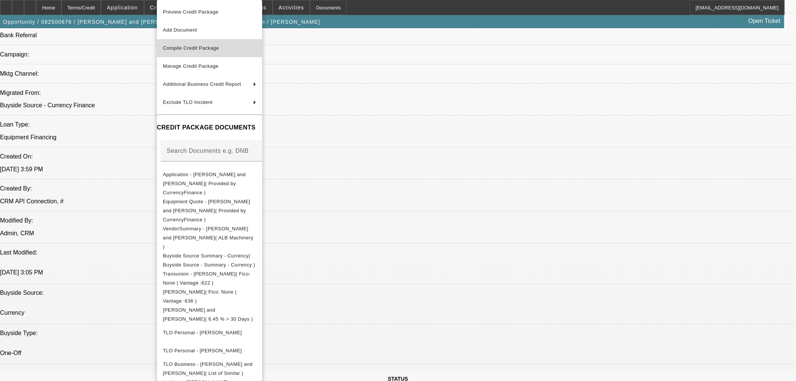
click at [192, 46] on span "Compile Credit Package" at bounding box center [191, 48] width 56 height 6
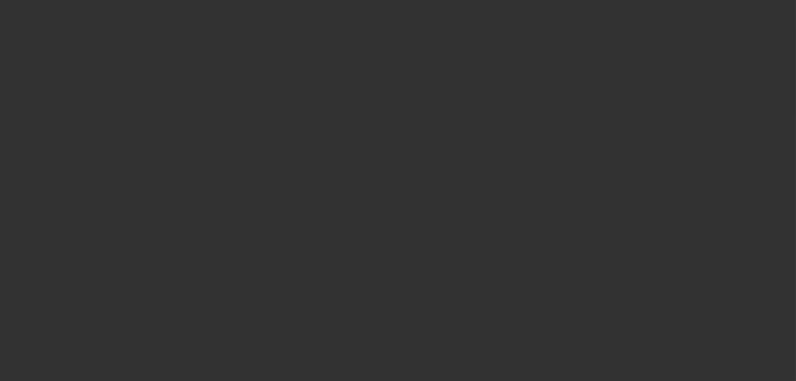
select select "0"
select select "2"
select select "0"
select select "6"
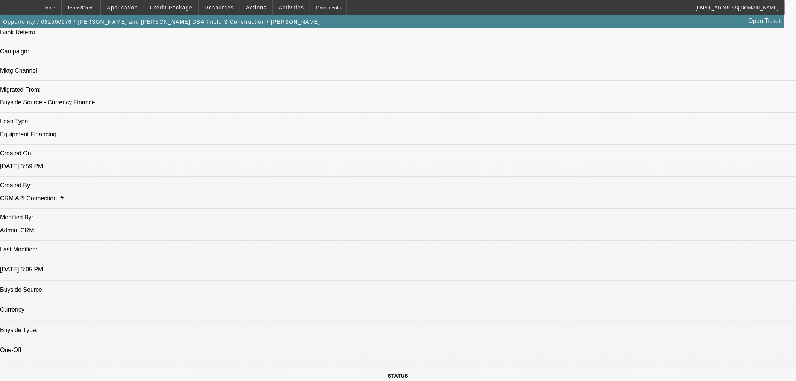
scroll to position [430, 0]
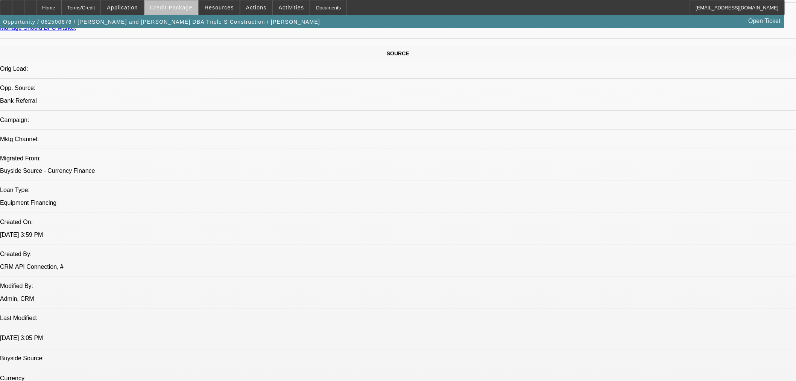
click at [186, 10] on span at bounding box center [171, 7] width 54 height 18
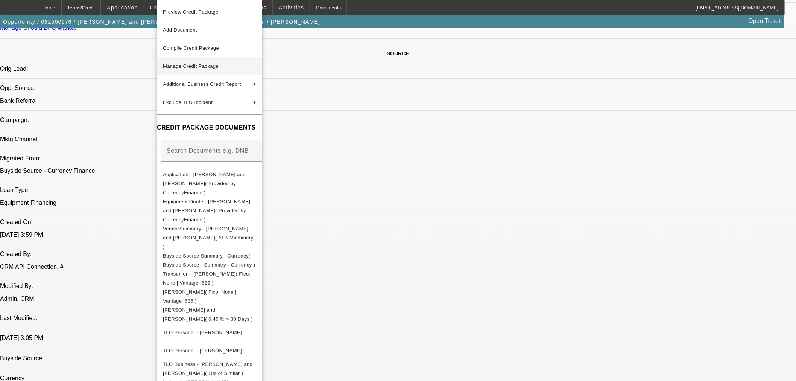
click at [212, 66] on span "Manage Credit Package" at bounding box center [191, 66] width 56 height 6
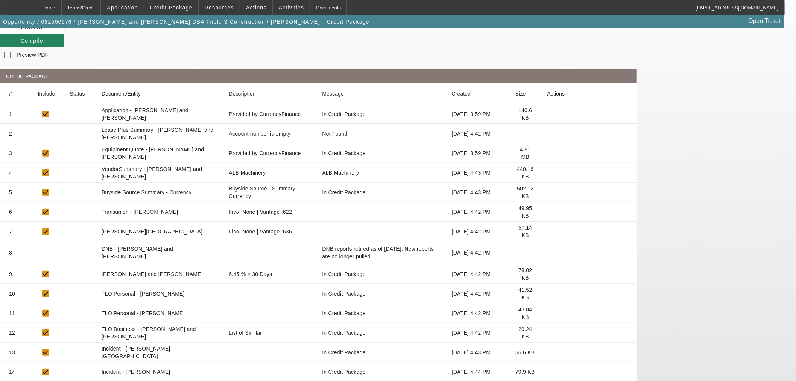
scroll to position [139, 0]
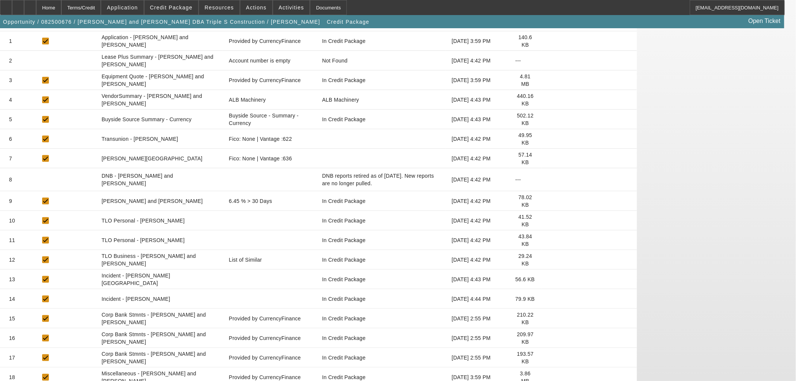
click at [547, 318] on icon at bounding box center [547, 318] width 0 height 0
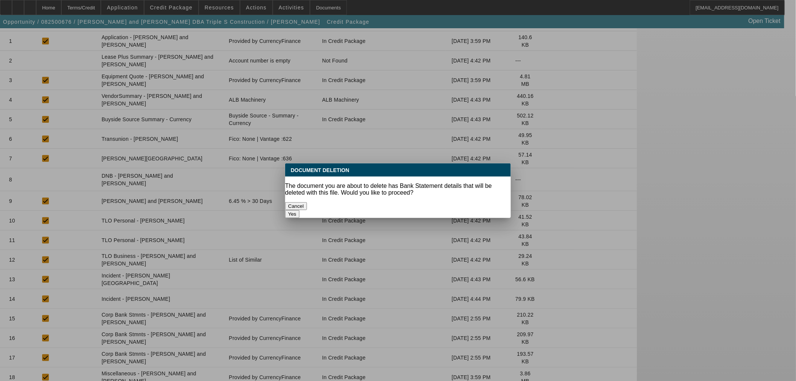
scroll to position [0, 0]
drag, startPoint x: 488, startPoint y: 203, endPoint x: 498, endPoint y: 207, distance: 10.3
click at [299, 210] on button "Yes" at bounding box center [292, 214] width 14 height 8
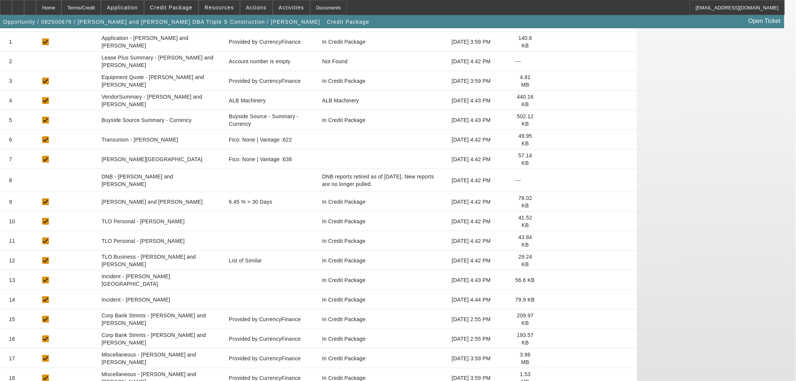
scroll to position [139, 0]
click at [547, 318] on icon at bounding box center [547, 318] width 0 height 0
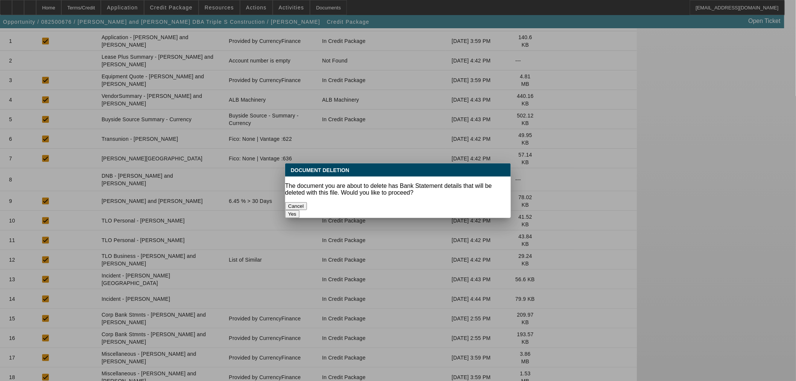
click at [299, 210] on button "Yes" at bounding box center [292, 214] width 14 height 8
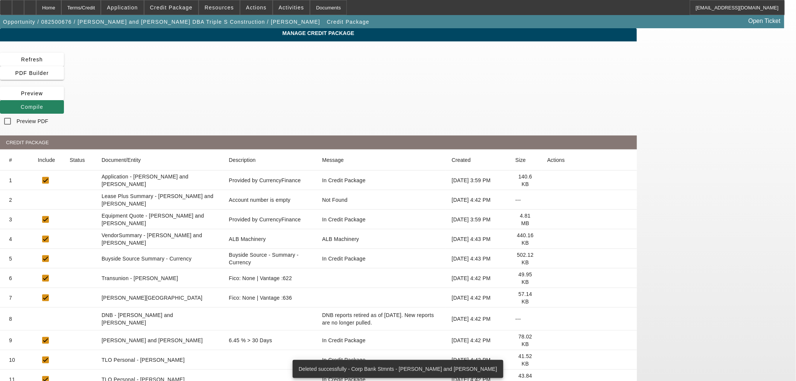
scroll to position [139, 0]
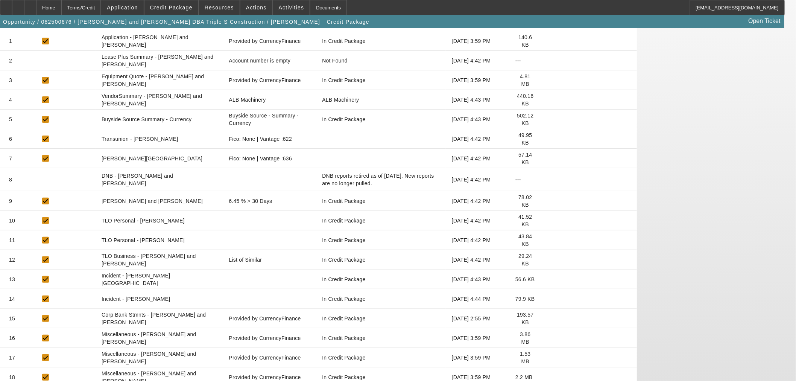
click at [547, 318] on icon at bounding box center [547, 318] width 0 height 0
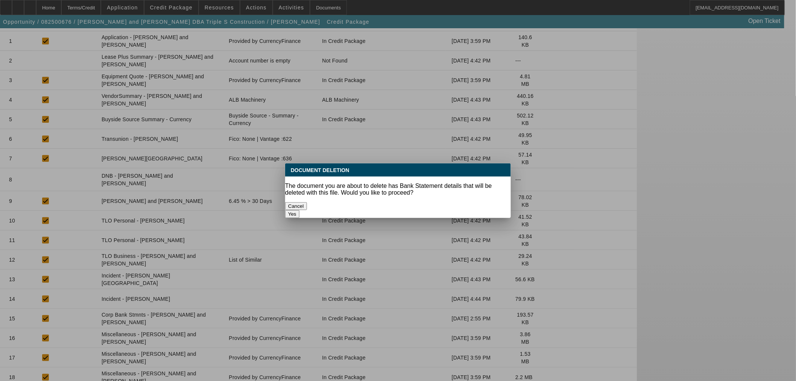
click at [299, 210] on button "Yes" at bounding box center [292, 214] width 14 height 8
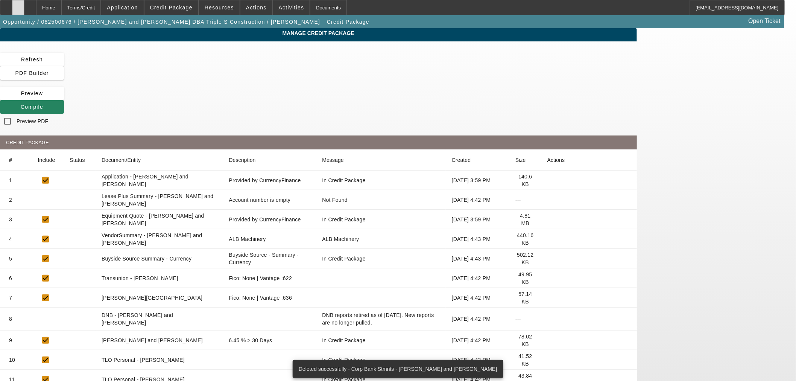
click at [24, 8] on div at bounding box center [18, 7] width 12 height 15
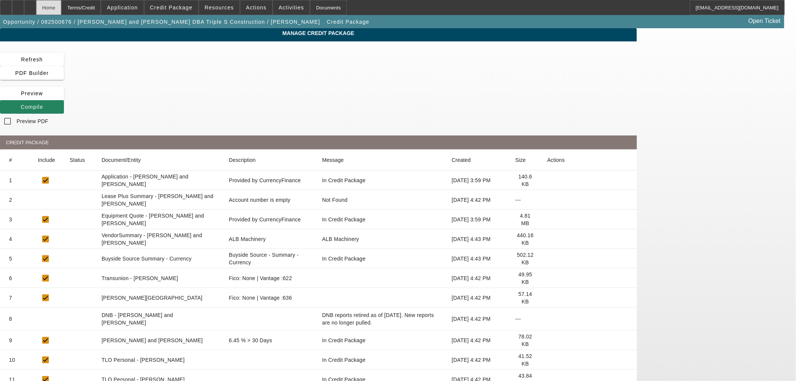
click at [61, 3] on div "Home" at bounding box center [48, 7] width 25 height 15
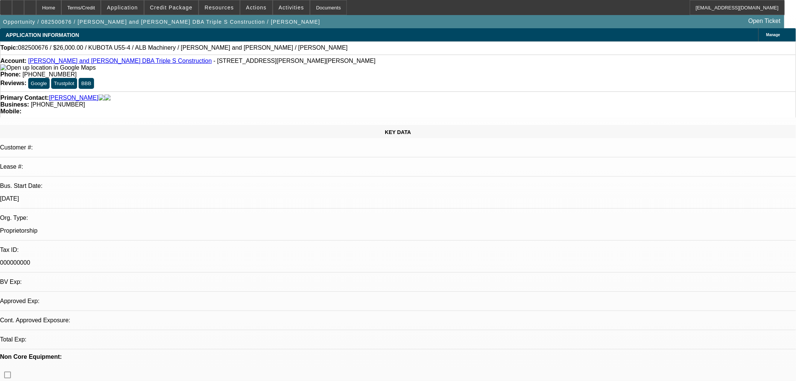
select select "0"
select select "2"
select select "0"
select select "6"
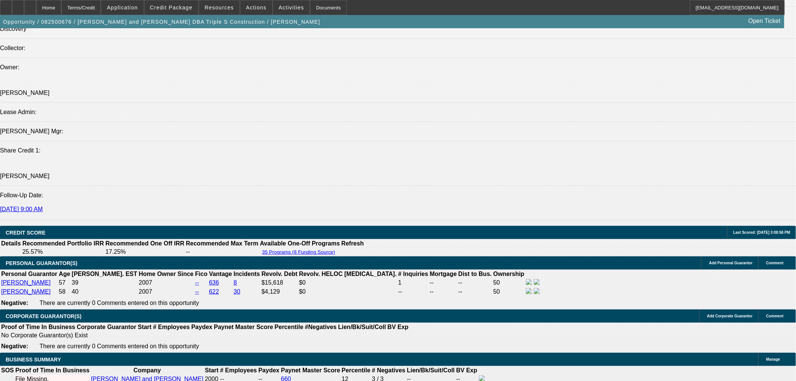
scroll to position [975, 0]
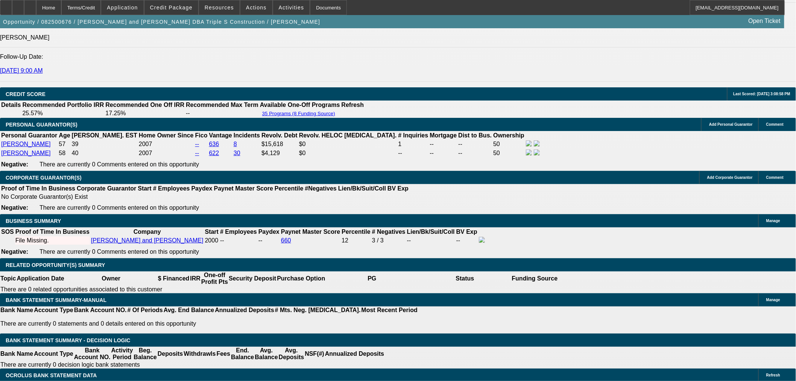
scroll to position [1044, 0]
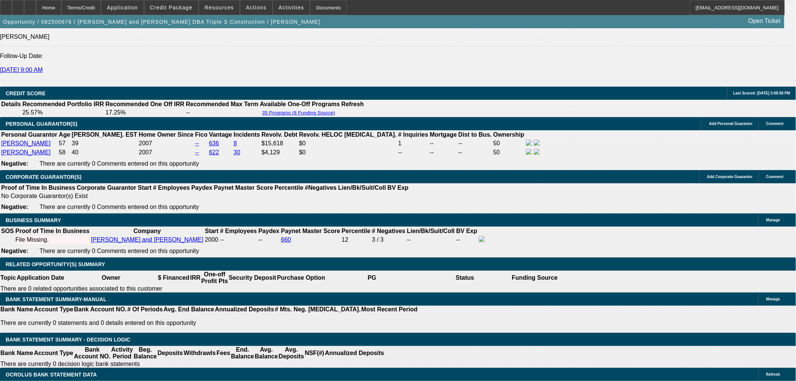
drag, startPoint x: 138, startPoint y: 241, endPoint x: 214, endPoint y: 243, distance: 76.0
type input "82"
type input "$164.00"
type input "UNKNOWN"
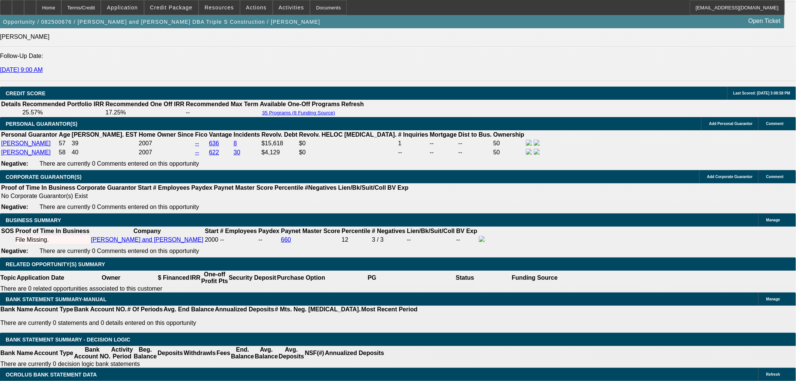
type input "825"
type input "$1,650.00"
type input "22.4"
type input "$825.00"
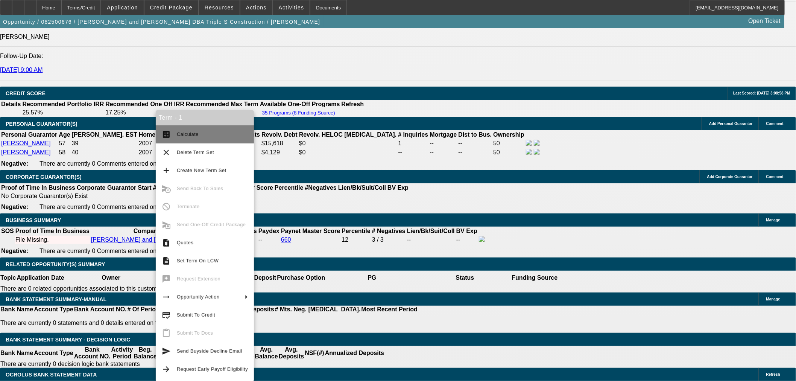
click at [184, 138] on span "Calculate" at bounding box center [212, 134] width 71 height 9
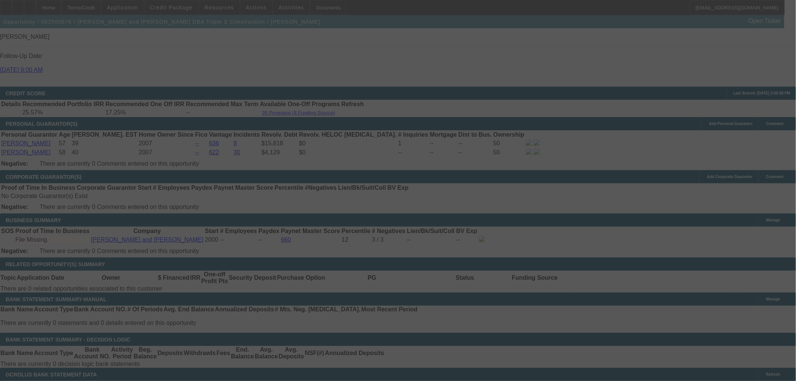
select select "0"
select select "2"
select select "0"
select select "6"
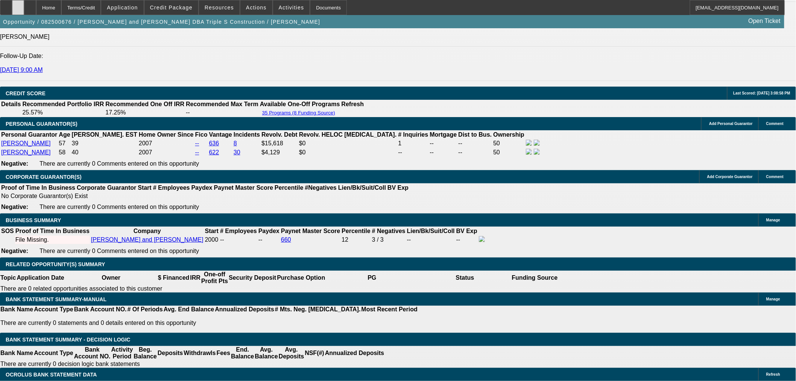
click at [18, 5] on icon at bounding box center [18, 5] width 0 height 0
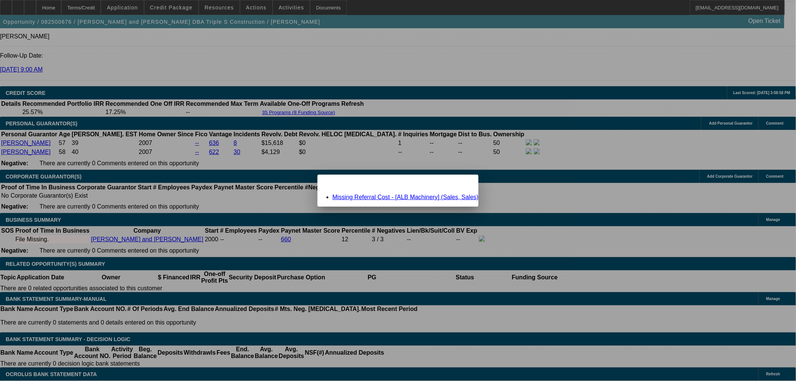
scroll to position [0, 0]
click at [377, 198] on link "Missing Referral Cost - [ALB Machinery] (Sales, Sales)" at bounding box center [405, 197] width 146 height 6
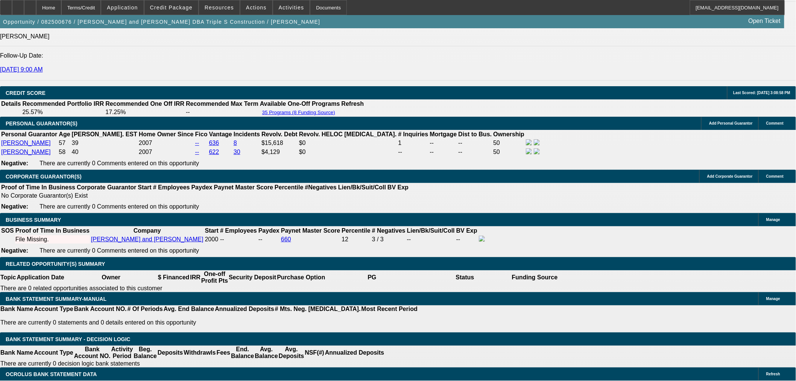
scroll to position [1044, 0]
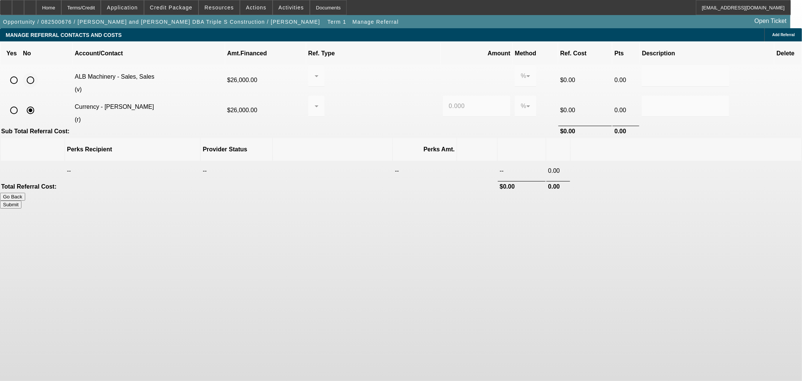
click at [38, 73] on input "radio" at bounding box center [30, 80] width 15 height 15
radio input "true"
click at [21, 200] on button "Submit" at bounding box center [10, 204] width 21 height 8
type input "0.000"
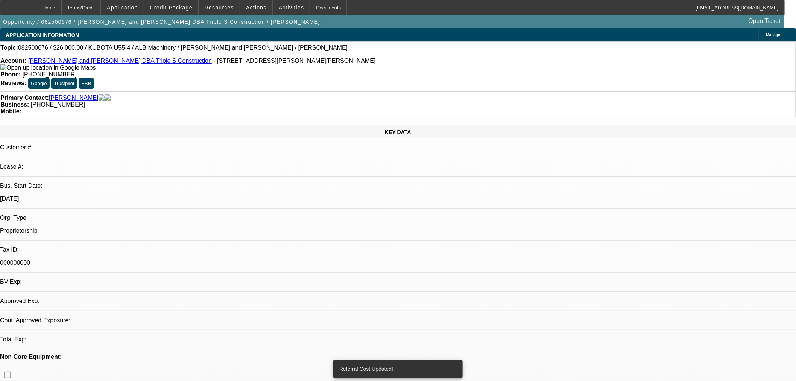
select select "0"
select select "2"
select select "0"
select select "6"
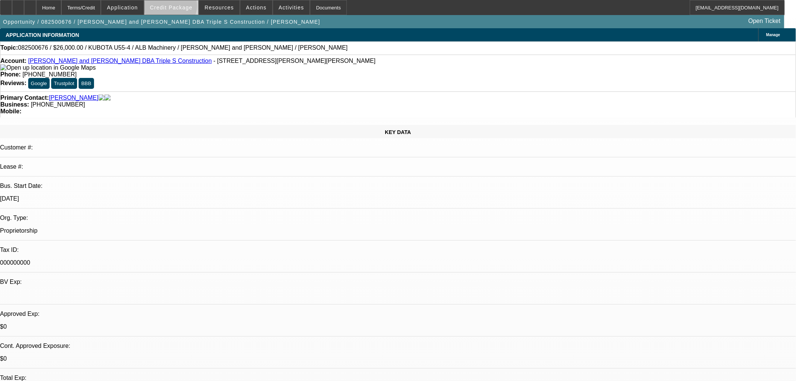
click at [183, 8] on span "Credit Package" at bounding box center [171, 8] width 42 height 6
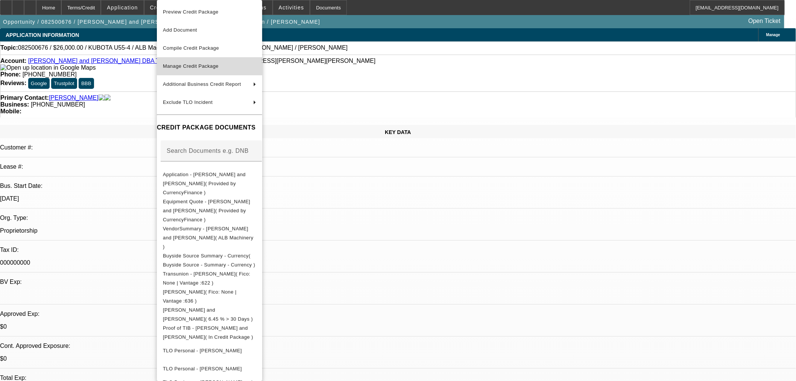
click at [204, 63] on span "Manage Credit Package" at bounding box center [191, 66] width 56 height 6
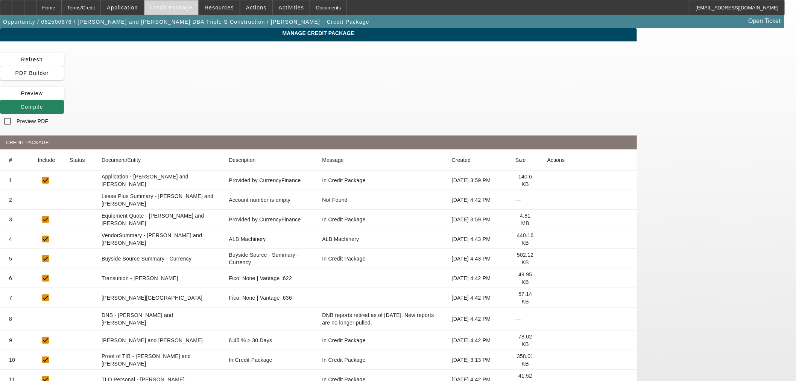
click at [175, 8] on span "Credit Package" at bounding box center [171, 8] width 42 height 6
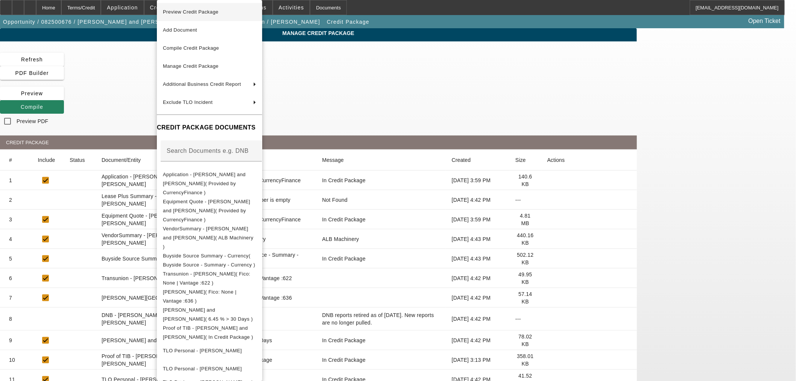
click at [178, 11] on span "Preview Credit Package" at bounding box center [191, 12] width 56 height 6
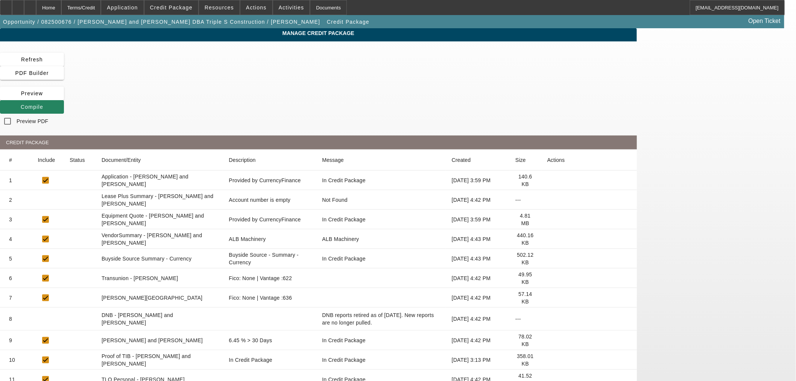
scroll to position [201, 0]
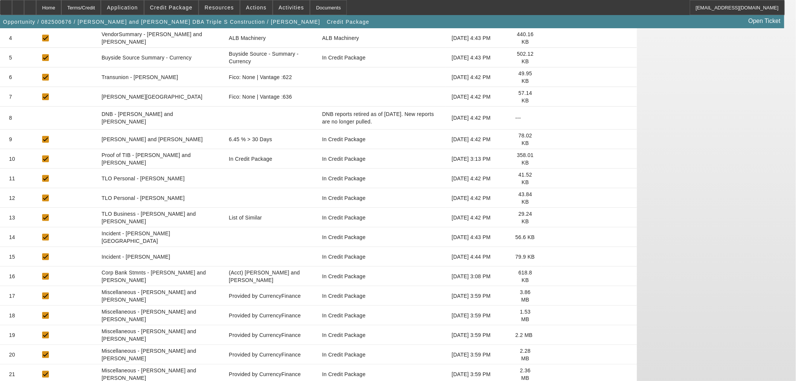
click at [547, 374] on icon at bounding box center [547, 374] width 0 height 0
click at [547, 354] on icon at bounding box center [547, 354] width 0 height 0
click at [547, 335] on icon at bounding box center [547, 335] width 0 height 0
click at [547, 315] on icon at bounding box center [547, 315] width 0 height 0
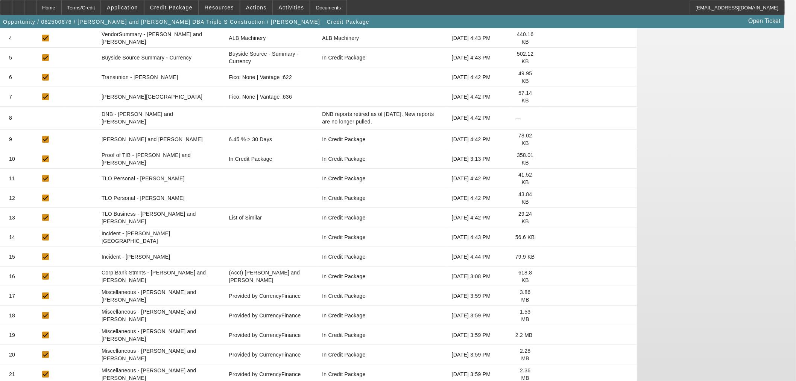
click at [547, 276] on icon at bounding box center [547, 276] width 0 height 0
click at [547, 296] on icon at bounding box center [547, 296] width 0 height 0
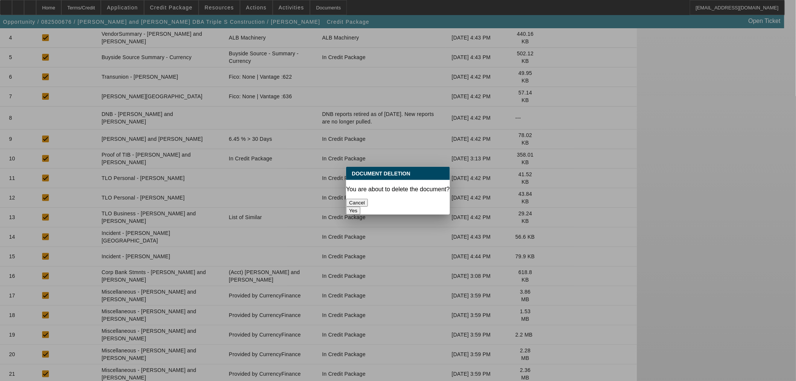
click at [360, 206] on button "Yes" at bounding box center [353, 210] width 14 height 8
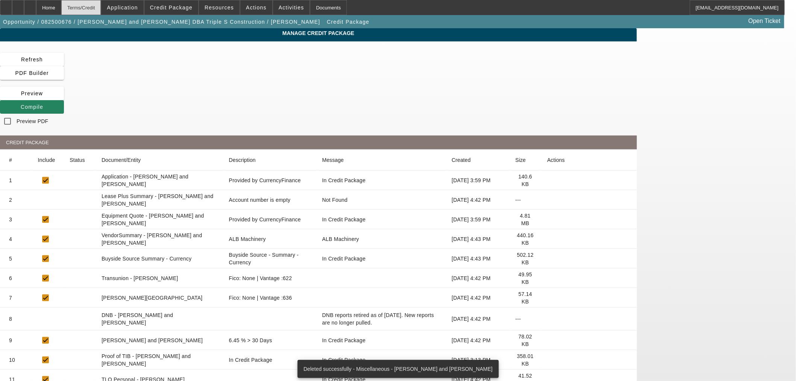
click at [98, 9] on div "Terms/Credit" at bounding box center [81, 7] width 40 height 15
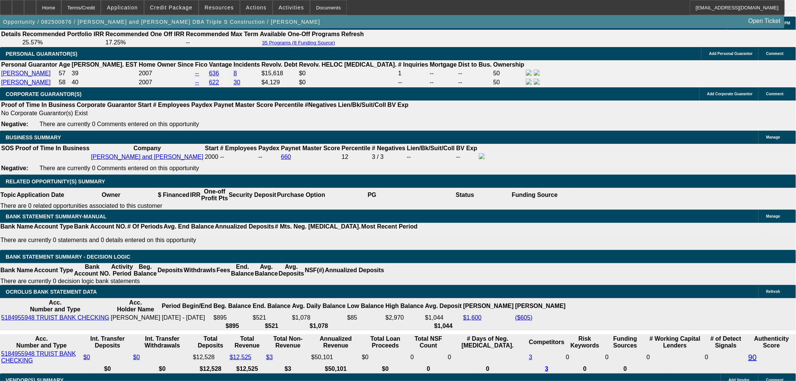
select select "0"
select select "2"
select select "0"
select select "6"
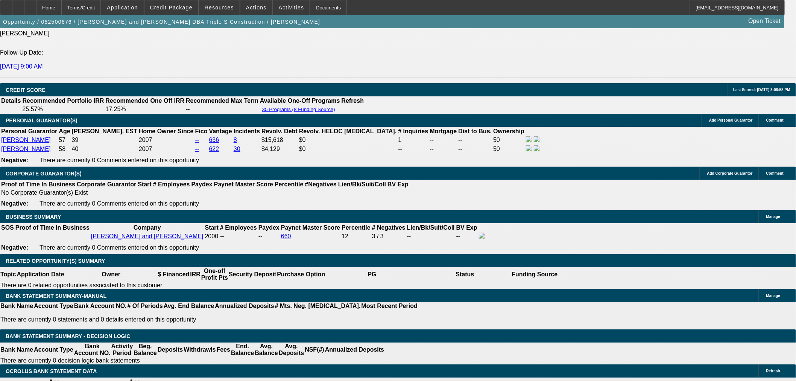
scroll to position [1068, 0]
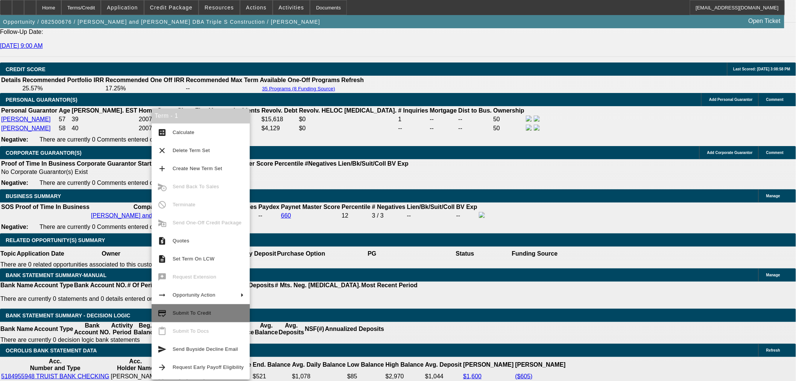
click at [212, 313] on span "Submit To Credit" at bounding box center [208, 312] width 71 height 9
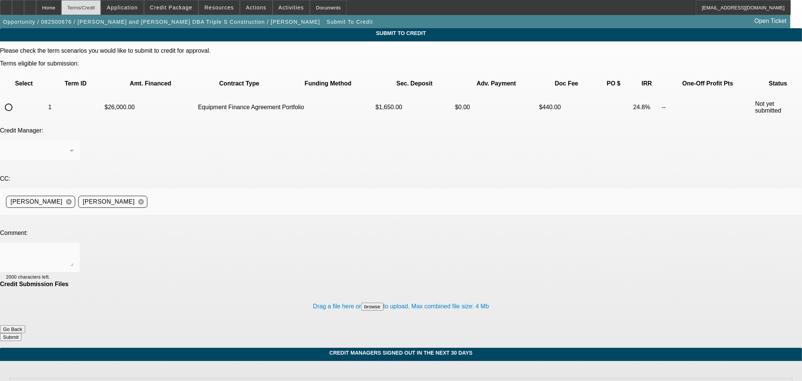
click at [101, 3] on div "Terms/Credit" at bounding box center [81, 7] width 40 height 15
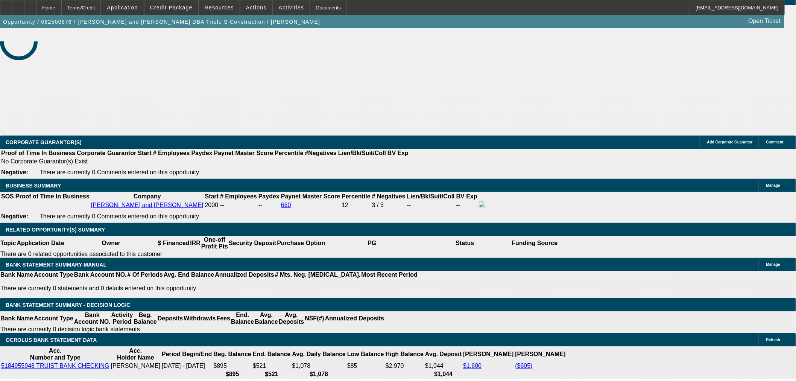
select select "0"
select select "2"
select select "0"
select select "6"
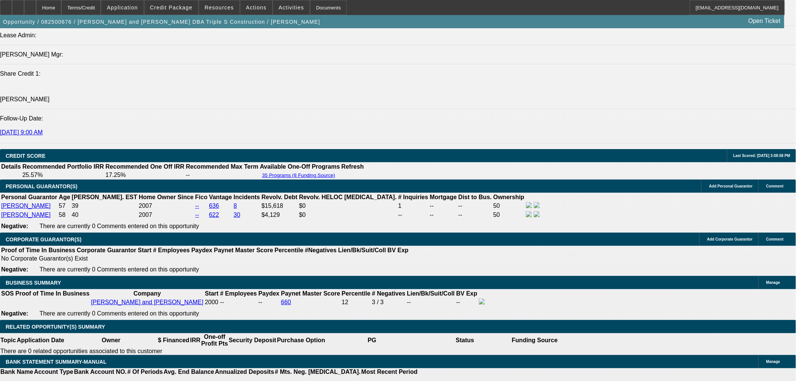
scroll to position [1114, 0]
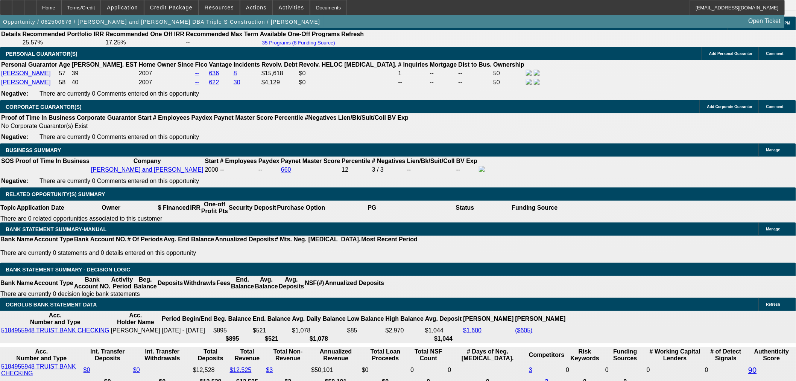
drag, startPoint x: 176, startPoint y: 169, endPoint x: 229, endPoint y: 175, distance: 54.0
type input "UNKNOWN"
type input "23"
type input "$1,666.68"
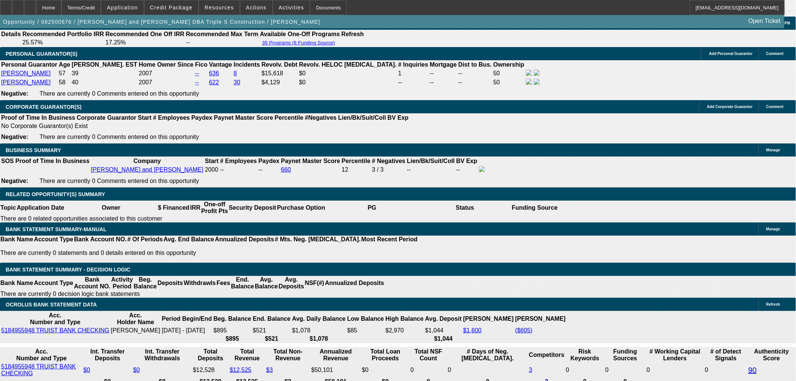
type input "$833.34"
type input "23"
drag, startPoint x: 138, startPoint y: 171, endPoint x: 161, endPoint y: 172, distance: 22.2
type input "835"
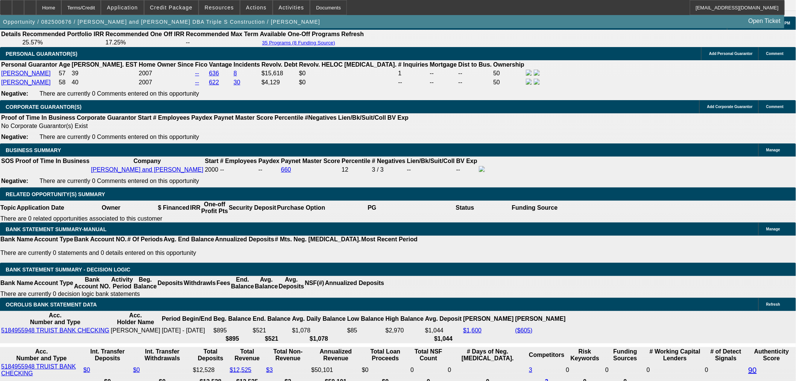
type input "$1,670.00"
type input "23.1"
type input "$835.00"
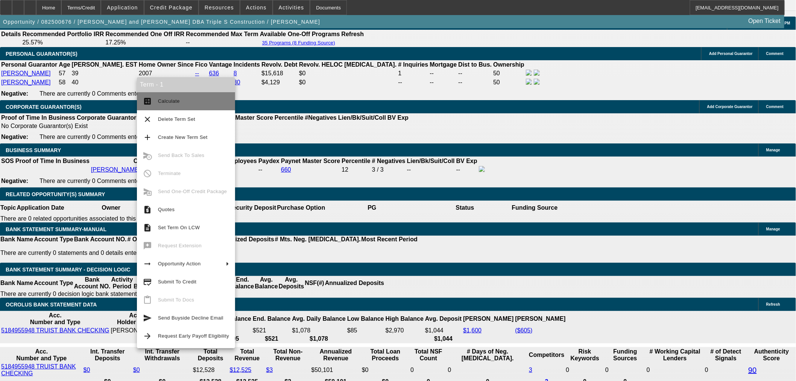
click at [174, 99] on span "Calculate" at bounding box center [193, 101] width 71 height 9
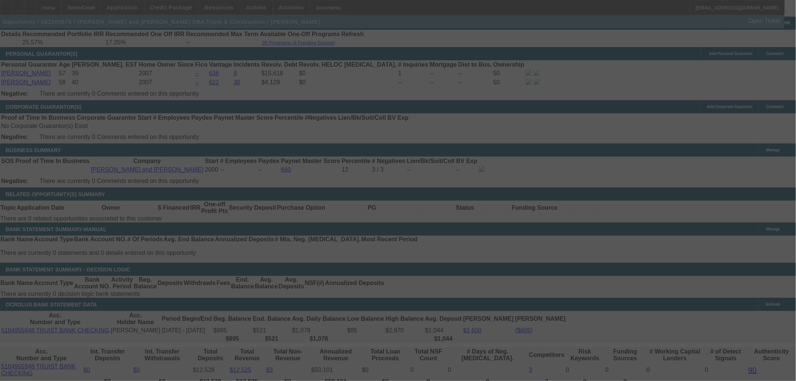
select select "0"
select select "2"
select select "0"
select select "6"
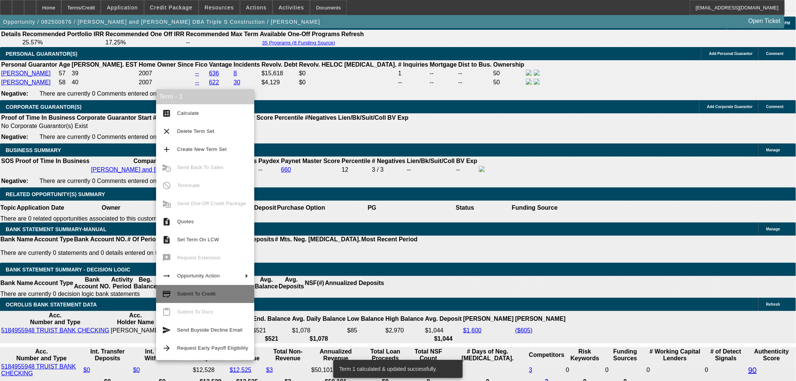
click at [220, 294] on span "Submit To Credit" at bounding box center [212, 293] width 71 height 9
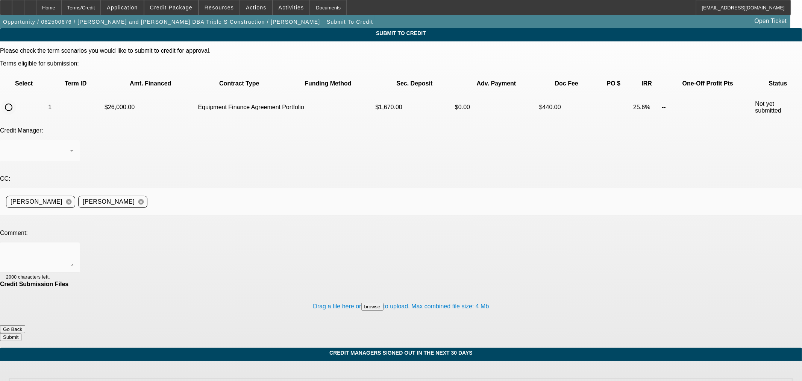
click at [16, 100] on input "radio" at bounding box center [8, 107] width 15 height 15
radio input "true"
click at [74, 140] on div "Arida, George" at bounding box center [40, 150] width 68 height 21
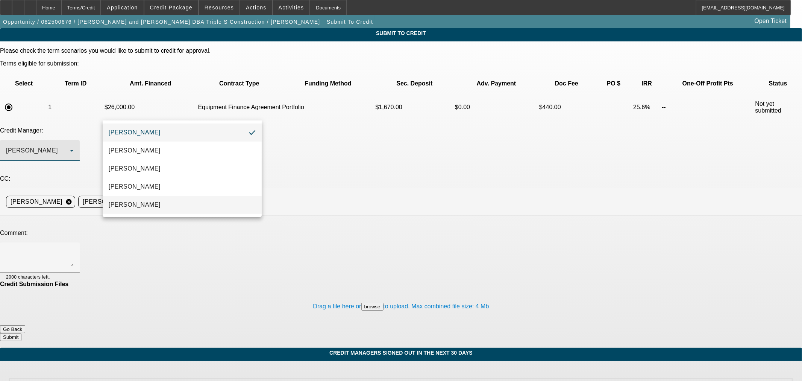
click at [168, 204] on mat-option "Oliva, Samuel" at bounding box center [182, 205] width 159 height 18
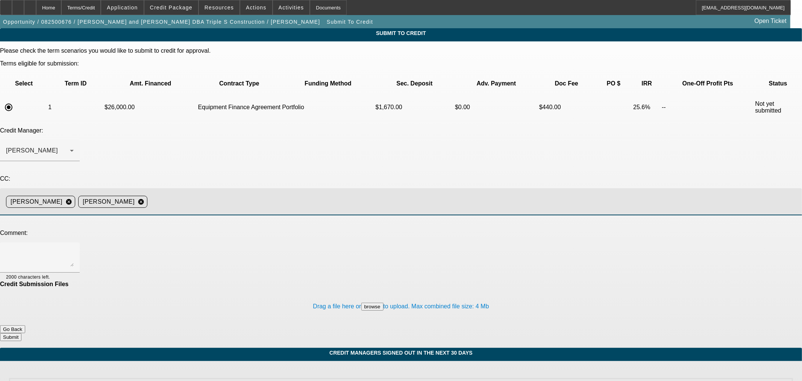
click at [256, 194] on input at bounding box center [471, 201] width 643 height 15
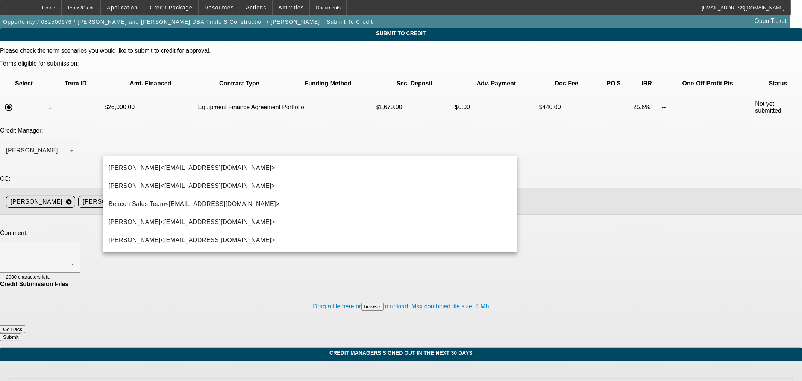
type input "steph"
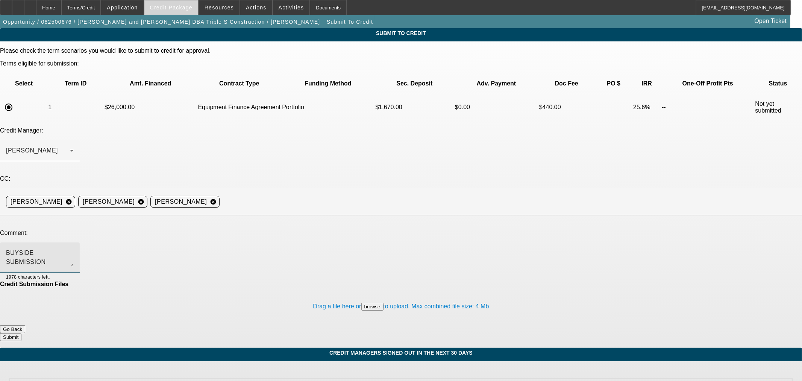
type textarea "BUYSIDE SUBMISSION SAM"
click at [186, 8] on span "Credit Package" at bounding box center [171, 8] width 42 height 6
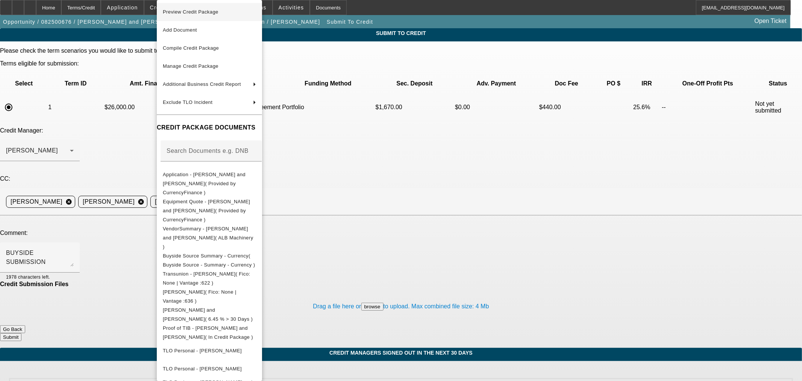
click at [209, 15] on span "Preview Credit Package" at bounding box center [209, 12] width 93 height 9
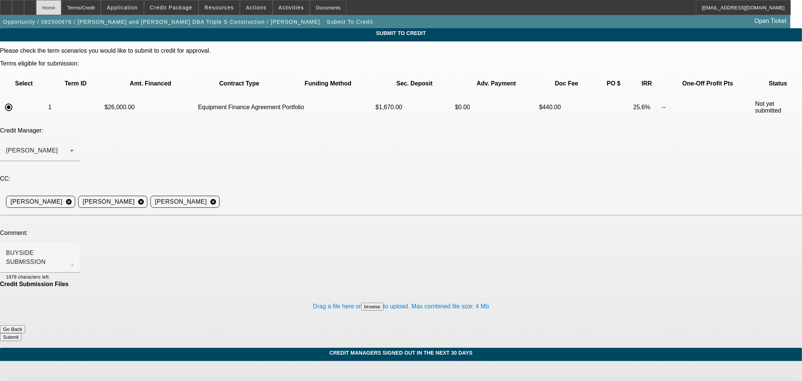
click at [61, 8] on div "Home" at bounding box center [48, 7] width 25 height 15
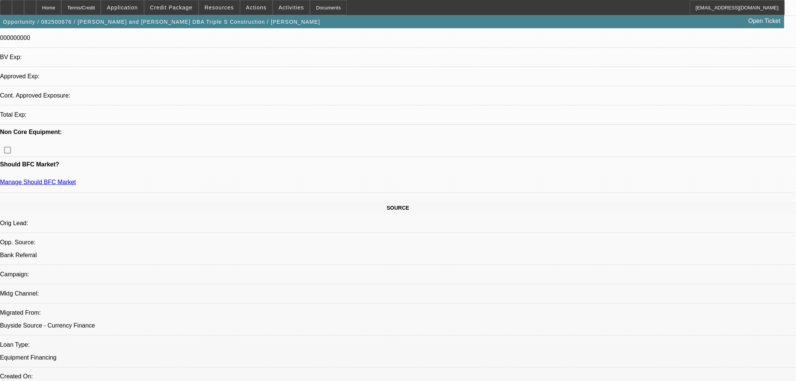
select select "0"
select select "2"
select select "0"
select select "6"
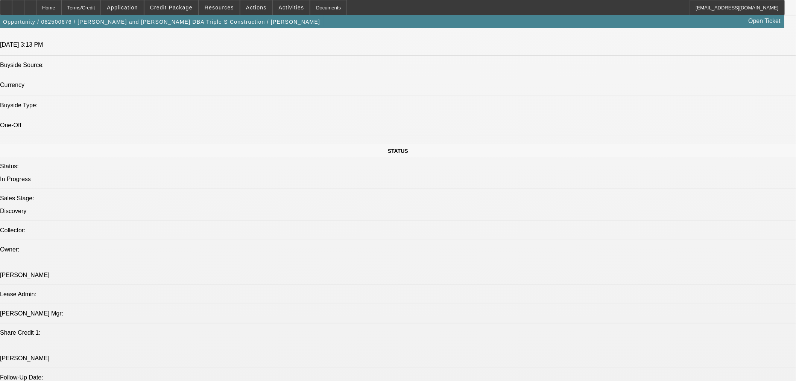
scroll to position [697, 0]
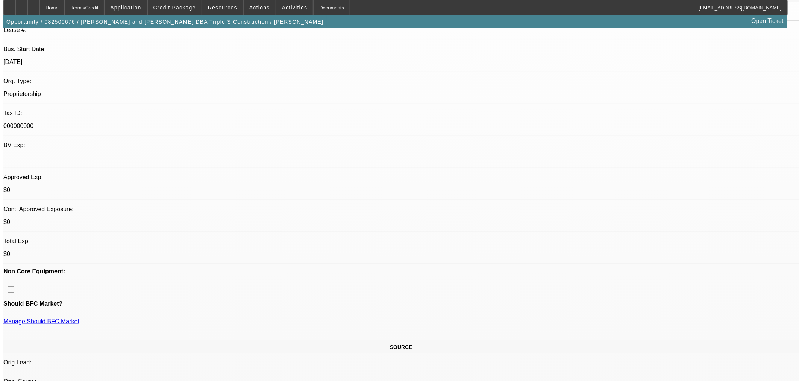
scroll to position [0, 0]
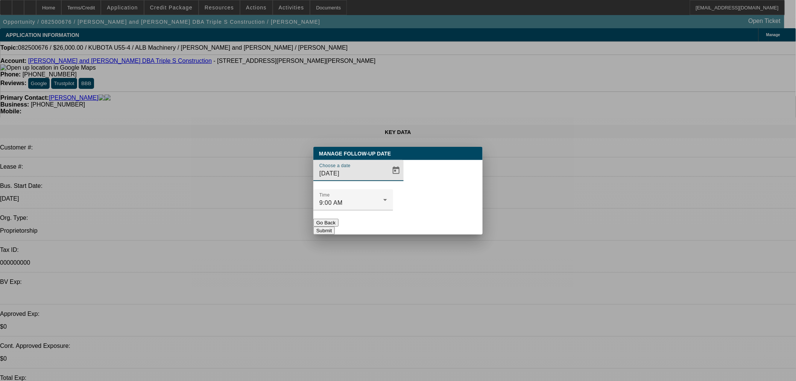
click at [387, 179] on span "Open calendar" at bounding box center [396, 170] width 18 height 18
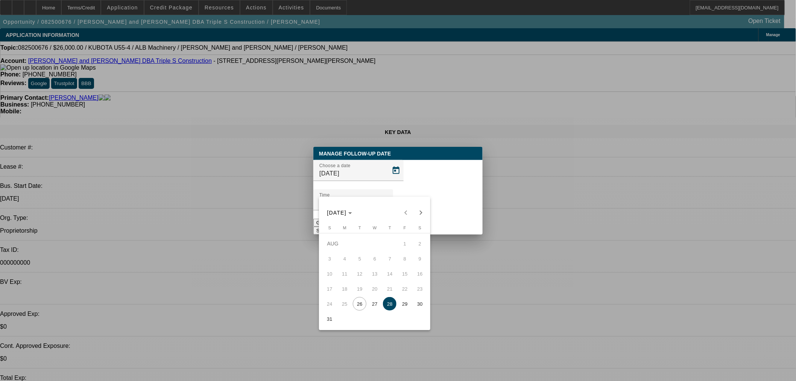
click at [358, 310] on span "26" at bounding box center [360, 304] width 14 height 14
type input "8/26/2025"
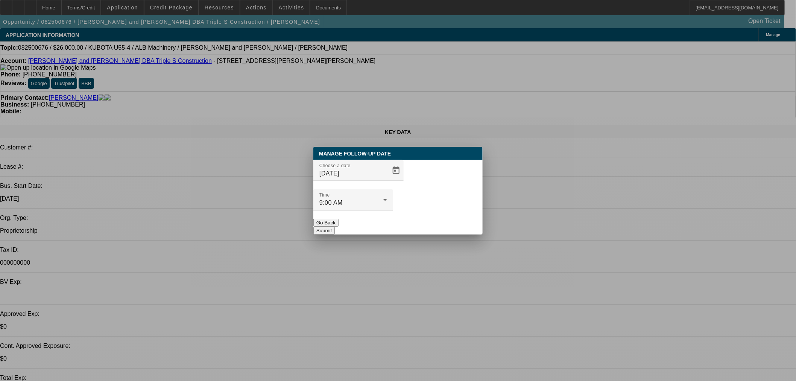
drag, startPoint x: 446, startPoint y: 213, endPoint x: 453, endPoint y: 212, distance: 6.9
click at [335, 226] on button "Submit" at bounding box center [323, 230] width 21 height 8
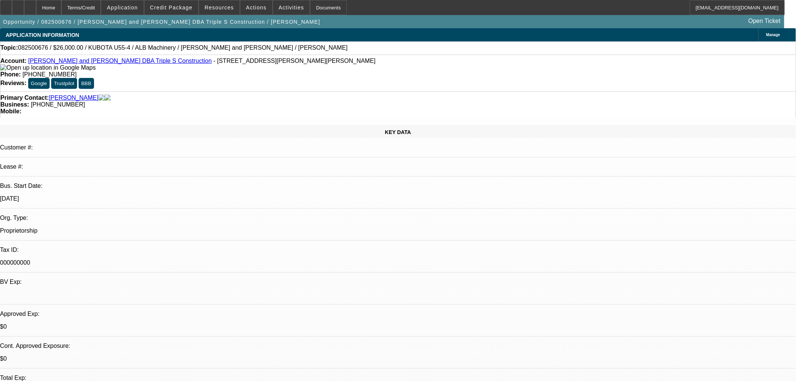
radio input "true"
type textarea "Need vendor SoS and Paynet"
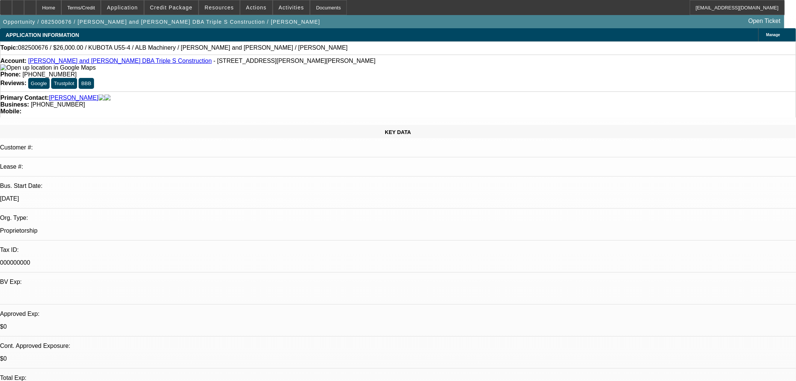
radio input "true"
click at [171, 9] on span "Credit Package" at bounding box center [171, 8] width 42 height 6
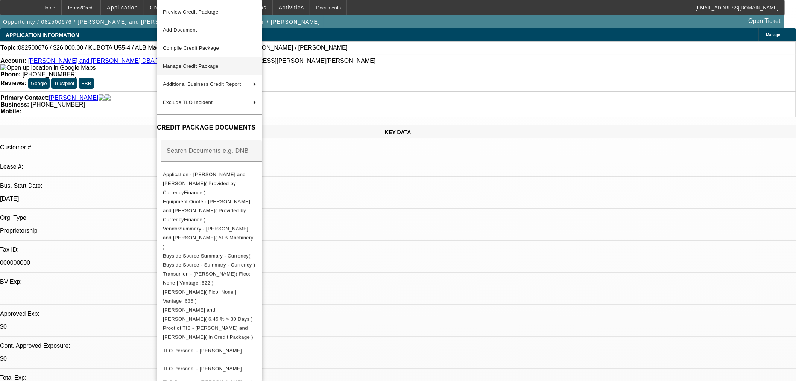
click at [185, 63] on span "Manage Credit Package" at bounding box center [209, 66] width 93 height 9
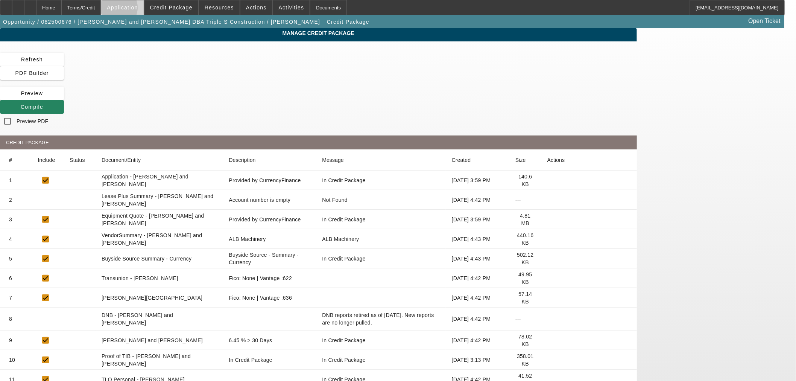
click at [132, 9] on span "Application" at bounding box center [122, 8] width 31 height 6
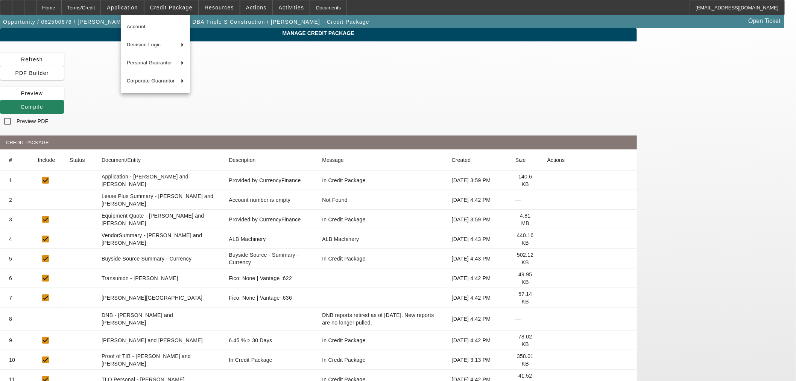
click at [172, 5] on div at bounding box center [398, 190] width 796 height 381
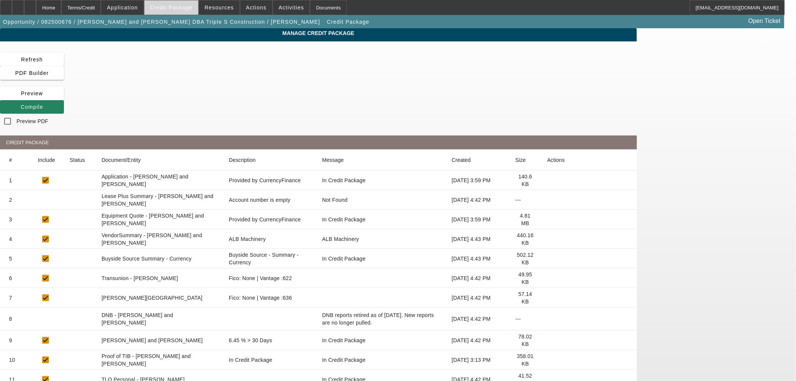
click at [172, 5] on span "Credit Package" at bounding box center [171, 8] width 42 height 6
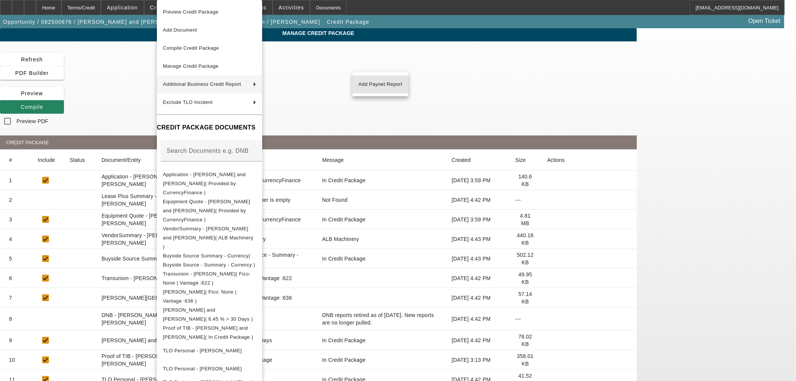
drag, startPoint x: 370, startPoint y: 89, endPoint x: 375, endPoint y: 89, distance: 5.7
click at [370, 89] on button "Add Paynet Report" at bounding box center [380, 84] width 56 height 18
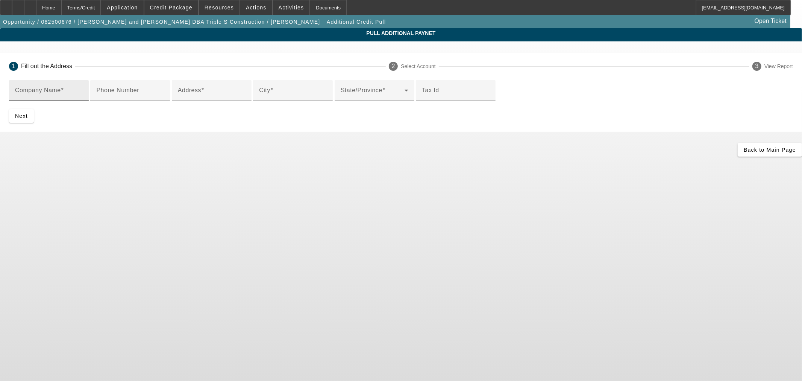
click at [61, 88] on mat-label "Company Name" at bounding box center [38, 90] width 46 height 6
click at [83, 89] on input "Company Name" at bounding box center [49, 93] width 68 height 9
paste input "ALB Machinery, located in Belgrade, Montana."
drag, startPoint x: 266, startPoint y: 93, endPoint x: 285, endPoint y: 94, distance: 18.9
click at [83, 94] on input "ALB Machinery, located in Belgrade, Montana." at bounding box center [49, 93] width 68 height 9
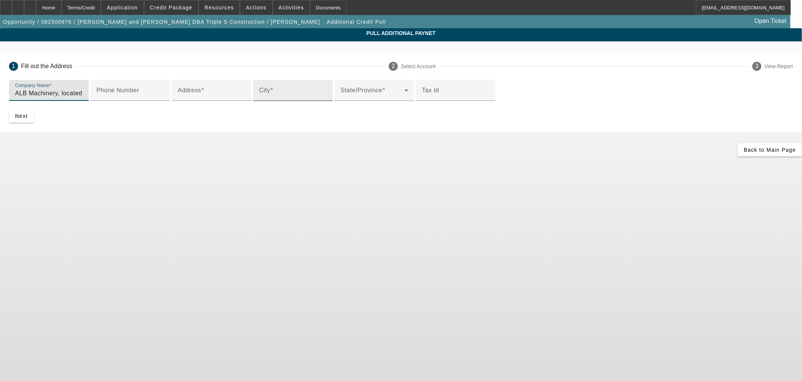
type input "ALB Machinery, located in Belgrade, Montana."
click at [259, 98] on input "City" at bounding box center [293, 93] width 68 height 9
paste input "Belgrade"
type input "Belgrade"
drag, startPoint x: 313, startPoint y: 92, endPoint x: 242, endPoint y: 96, distance: 71.6
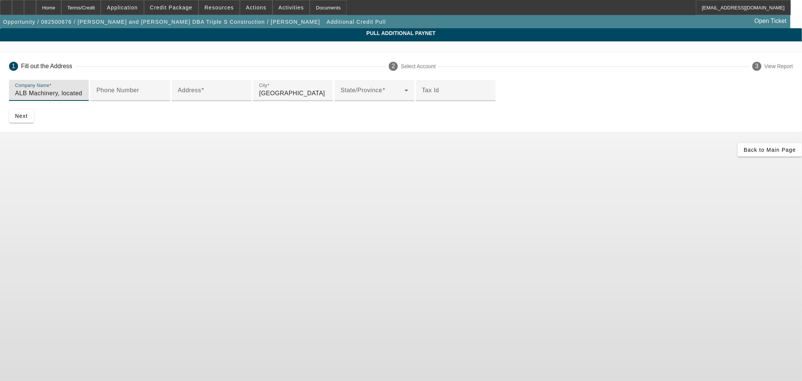
click at [83, 96] on input "ALB Machinery, located in Belgrade, Montana." at bounding box center [49, 93] width 68 height 9
type input "ALB Machinery"
click at [341, 98] on span at bounding box center [373, 93] width 64 height 9
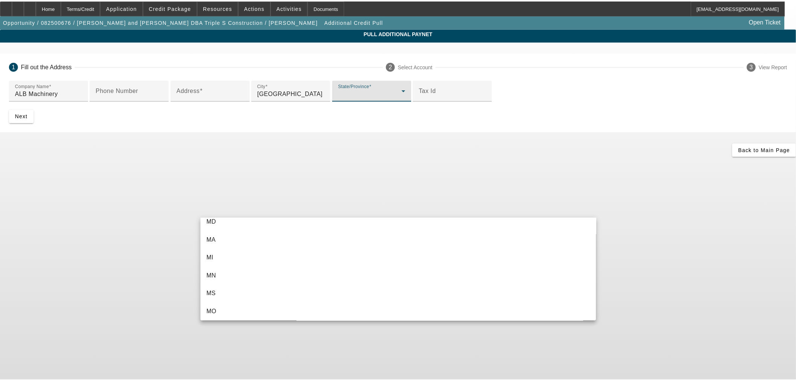
scroll to position [387, 0]
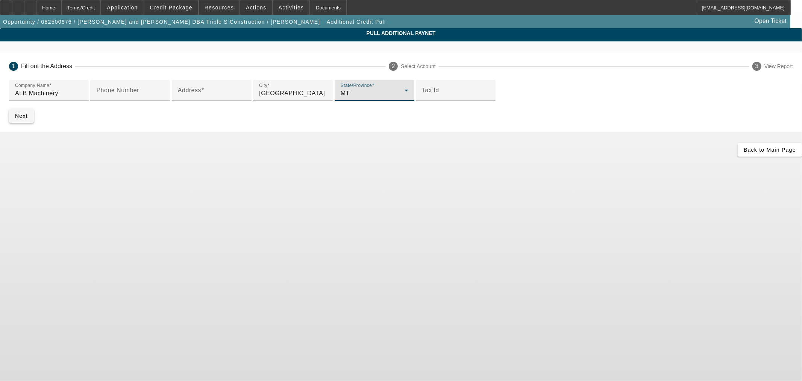
click at [28, 119] on span "Next" at bounding box center [21, 116] width 13 height 6
click at [246, 98] on input "Address" at bounding box center [212, 93] width 68 height 9
paste input "9459 Summit Dr"
type input "9459 Summit Dr"
click at [259, 98] on input "Belgrade" at bounding box center [293, 93] width 68 height 9
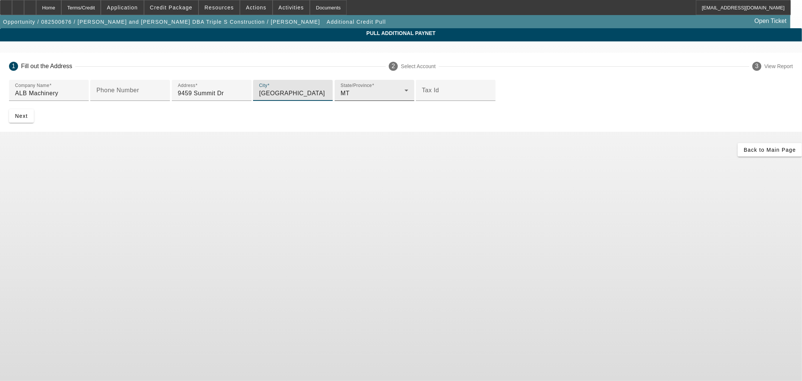
click at [259, 98] on input "Belgrade" at bounding box center [293, 93] width 68 height 9
type input "missoula"
click at [28, 119] on span "Next" at bounding box center [21, 116] width 13 height 6
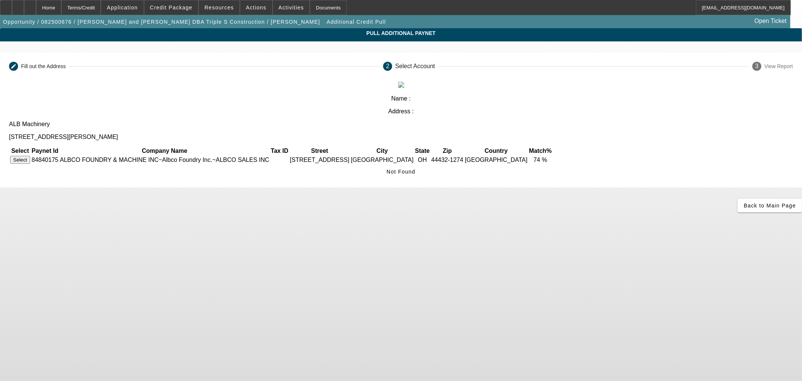
drag, startPoint x: 571, startPoint y: 132, endPoint x: 634, endPoint y: 152, distance: 67.1
click at [387, 168] on icon at bounding box center [387, 171] width 0 height 6
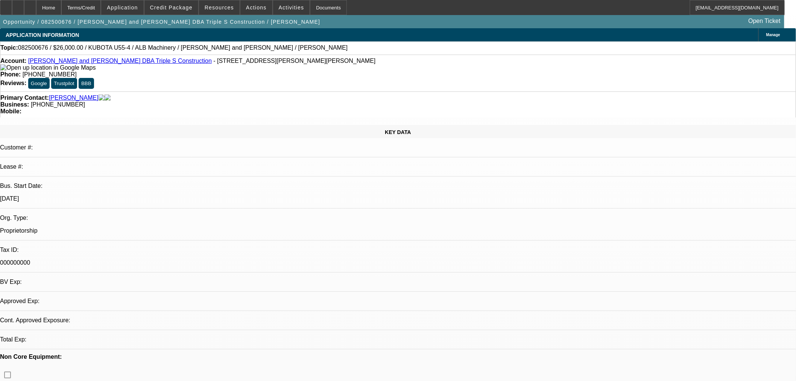
select select "0"
select select "2"
select select "0"
select select "6"
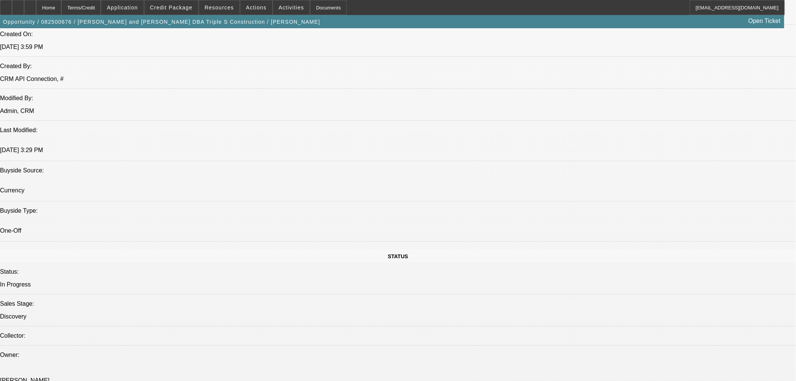
scroll to position [766, 0]
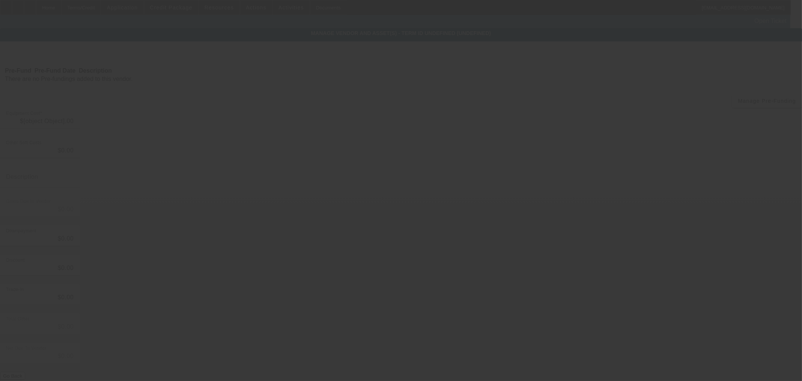
type input "$26,000.00"
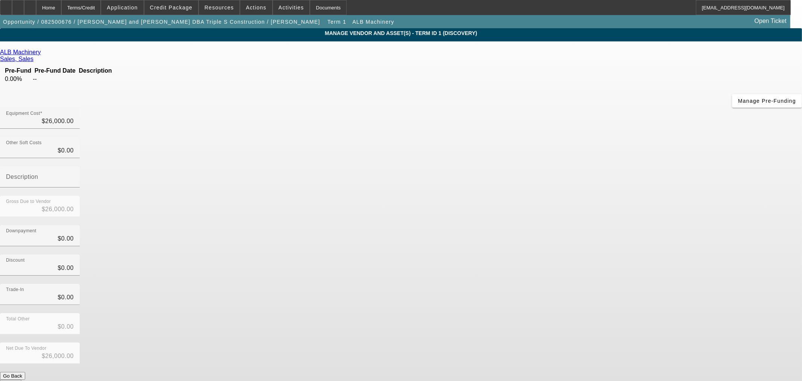
click at [43, 53] on icon at bounding box center [43, 52] width 0 height 6
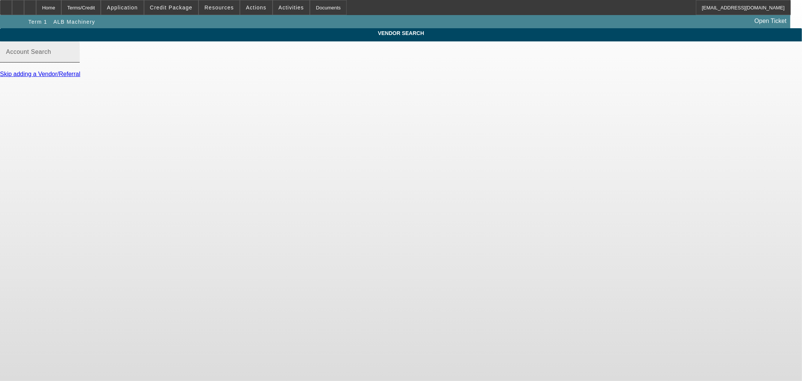
click at [51, 55] on mat-label "Account Search" at bounding box center [28, 52] width 45 height 6
click at [74, 59] on input "Account Search" at bounding box center [40, 54] width 68 height 9
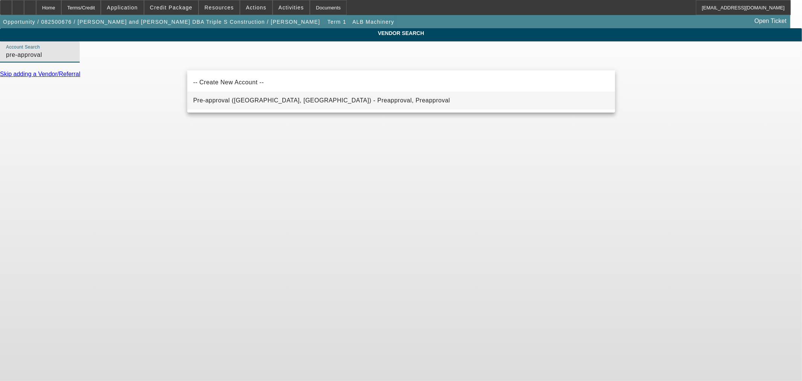
click at [238, 99] on span "Pre-approval (Northbrook, IL) - Preapproval, Preapproval" at bounding box center [321, 100] width 257 height 6
type input "Pre-approval (Northbrook, IL) - Preapproval, Preapproval"
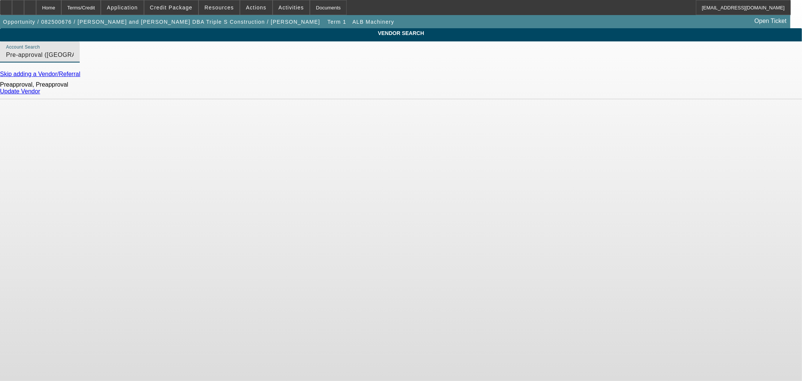
click at [40, 94] on link "Update Vendor" at bounding box center [20, 91] width 40 height 6
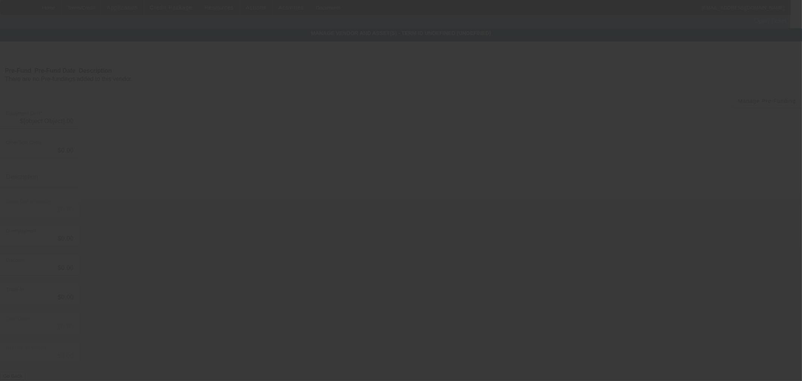
type input "$26,000.00"
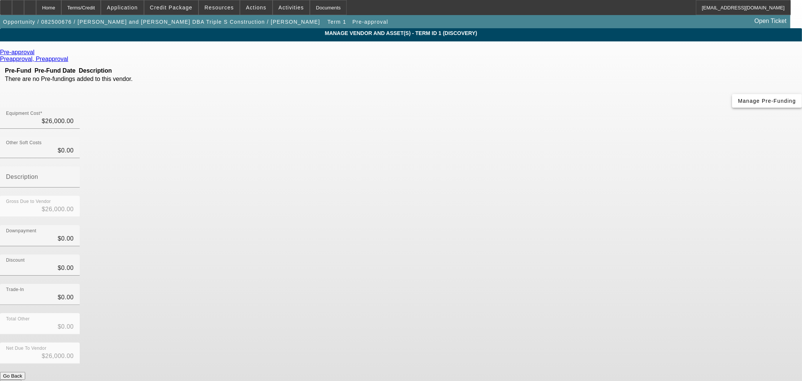
click at [738, 104] on span "Manage Pre-Funding" at bounding box center [767, 101] width 58 height 6
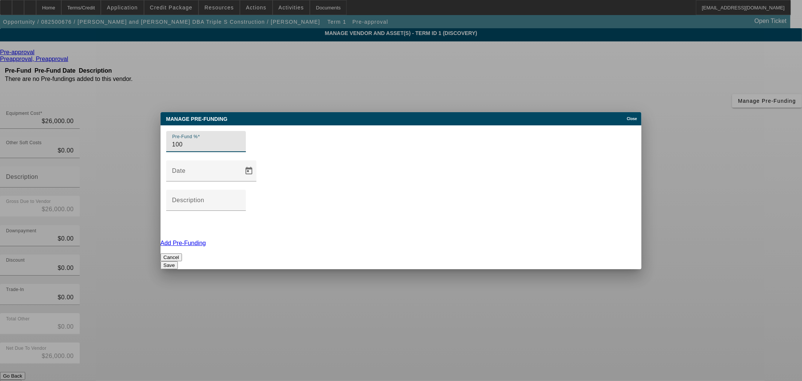
type input "100"
click at [178, 261] on button "Save" at bounding box center [169, 265] width 17 height 8
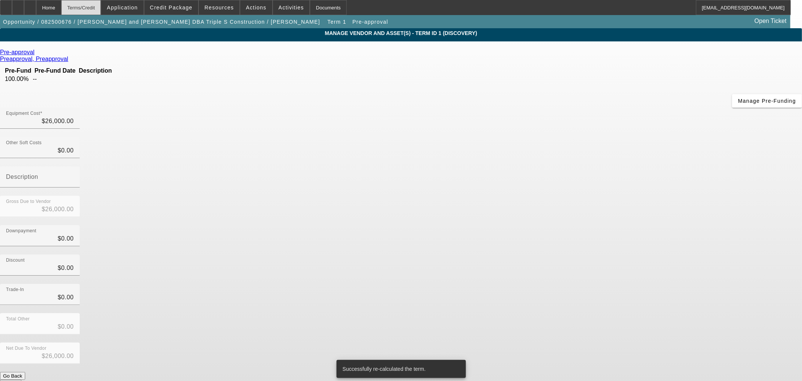
click at [86, 8] on div "Terms/Credit" at bounding box center [81, 7] width 40 height 15
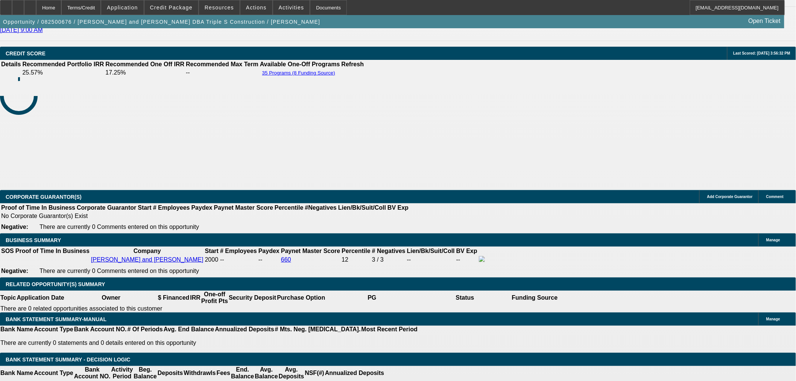
select select "0"
select select "2"
select select "0"
select select "6"
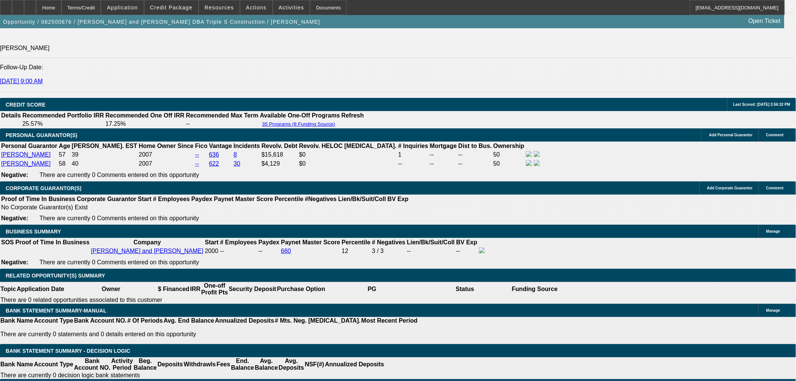
scroll to position [1044, 0]
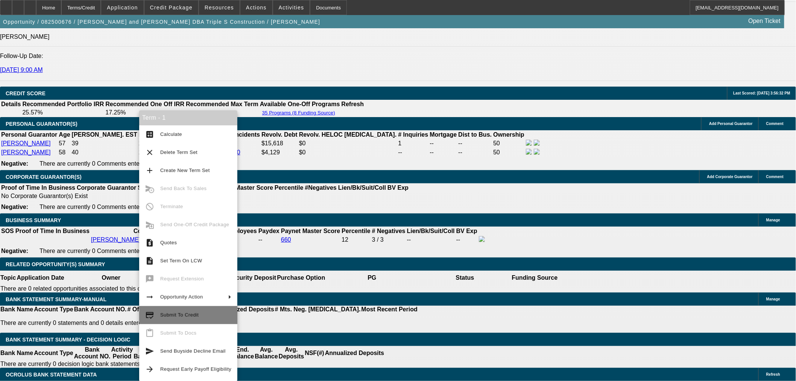
click at [194, 310] on button "credit_score Submit To Credit" at bounding box center [188, 315] width 98 height 18
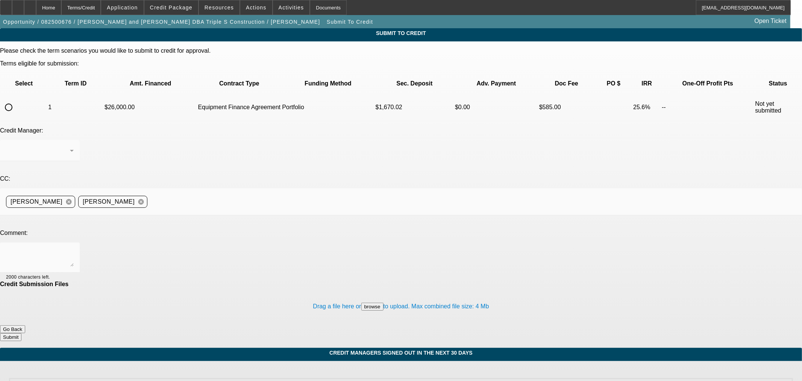
click at [16, 100] on input "radio" at bounding box center [8, 107] width 15 height 15
radio input "true"
click at [70, 146] on div "Arida, George" at bounding box center [38, 150] width 64 height 9
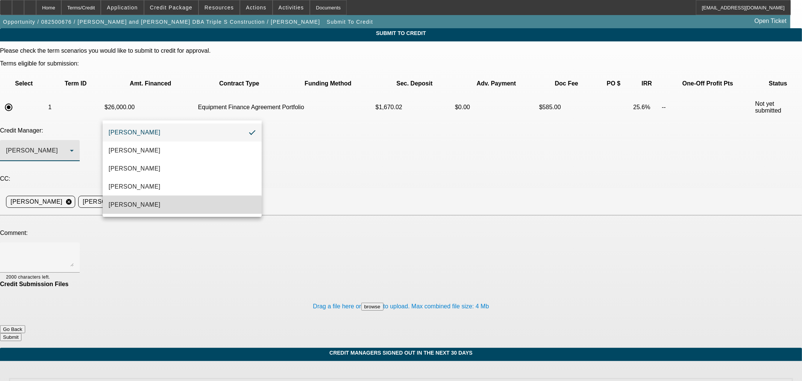
drag, startPoint x: 137, startPoint y: 207, endPoint x: 188, endPoint y: 185, distance: 56.1
click at [137, 206] on span "Oliva, Samuel" at bounding box center [135, 204] width 52 height 9
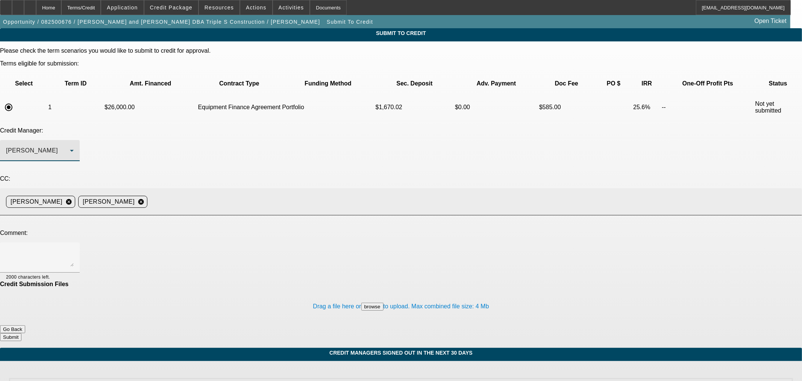
click at [247, 194] on input at bounding box center [471, 201] width 643 height 15
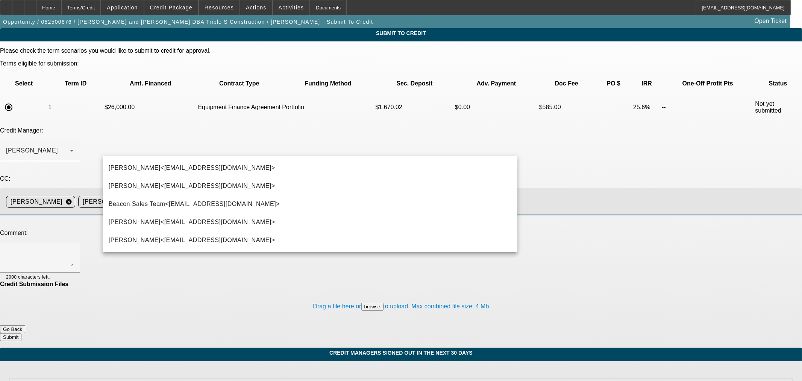
type input "step"
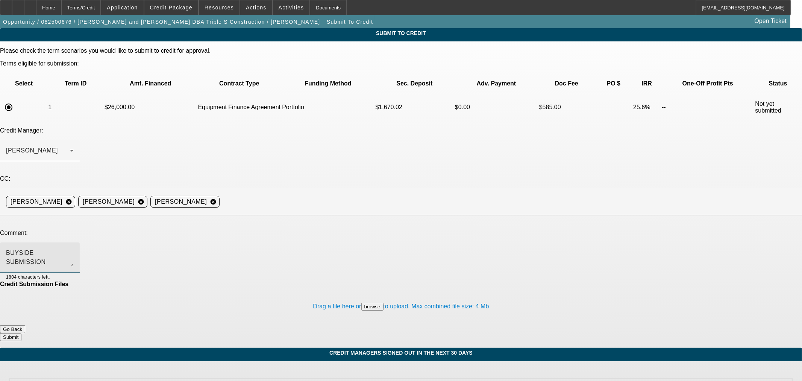
click at [74, 248] on textarea "BUYSIDE SUBMISSION CURRENCY - Sam, please review this excavator purchase. Rep a…" at bounding box center [40, 257] width 68 height 18
type textarea "BUYSIDE SUBMISSION CURRENCY - Sam, please review this excavator purchase. See w…"
click at [21, 333] on button "Submit" at bounding box center [10, 337] width 21 height 8
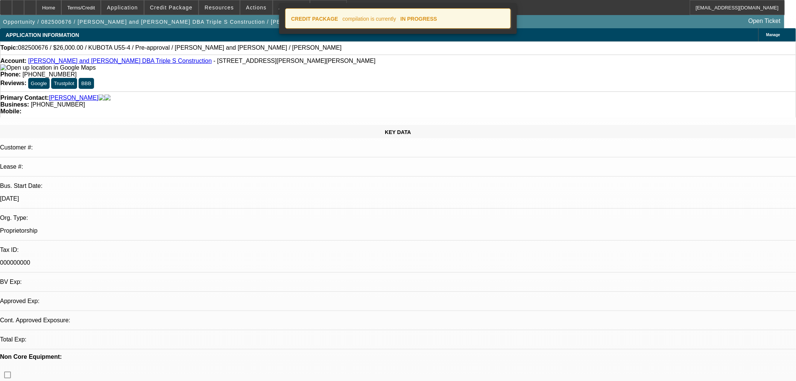
select select "0"
select select "2"
select select "0"
select select "6"
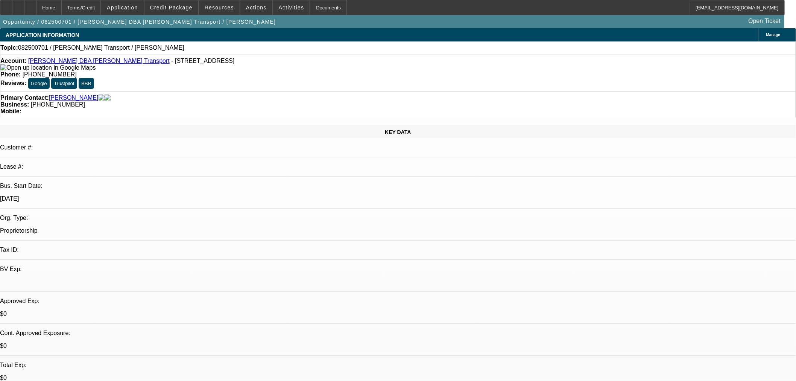
select select "0"
select select "2"
select select "0.1"
select select "4"
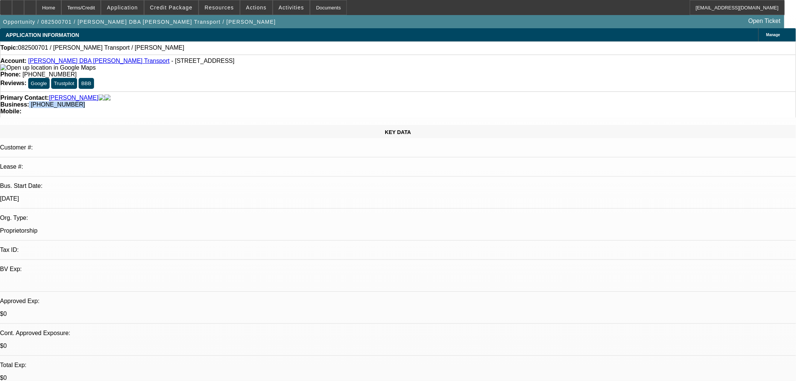
drag, startPoint x: 345, startPoint y: 79, endPoint x: 295, endPoint y: 85, distance: 50.8
click at [295, 101] on div "Business: [PHONE_NUMBER]" at bounding box center [397, 104] width 795 height 7
copy div "[PHONE_NUMBER]"
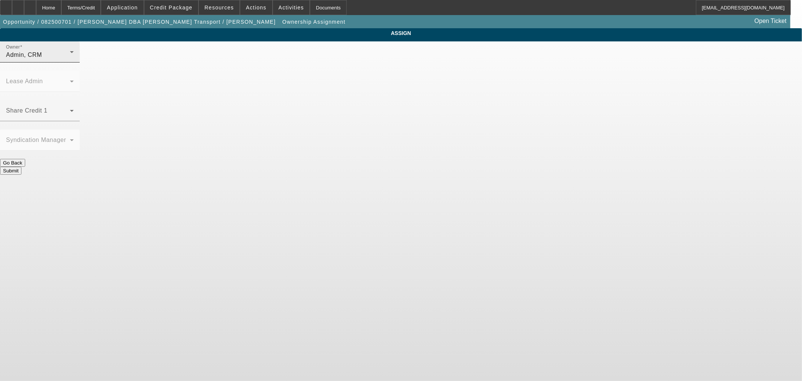
click at [70, 59] on div "Admin, CRM" at bounding box center [38, 54] width 64 height 9
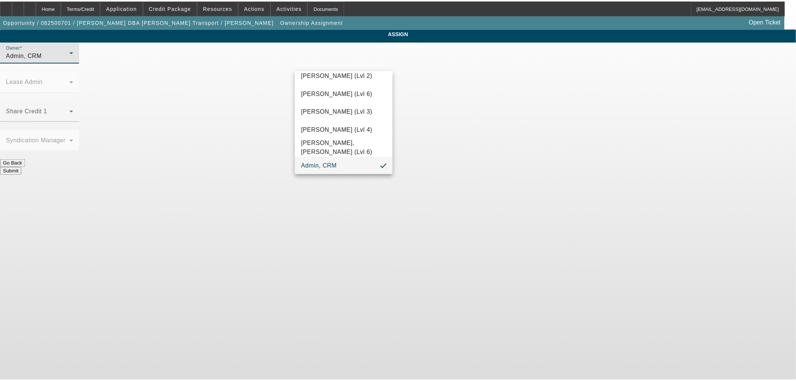
scroll to position [851, 0]
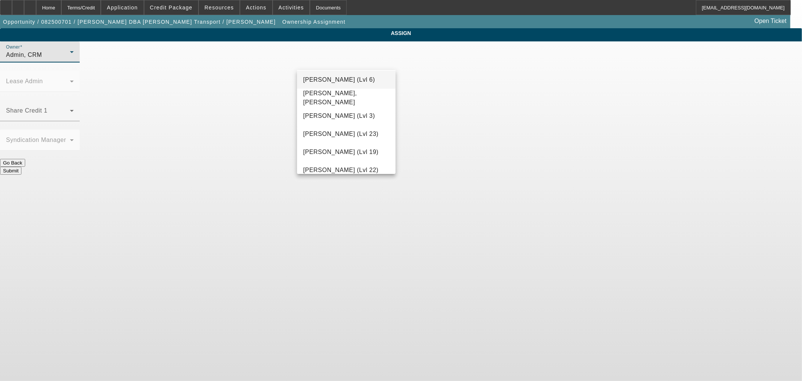
click at [344, 80] on span "[PERSON_NAME] (Lvl 6)" at bounding box center [339, 79] width 72 height 9
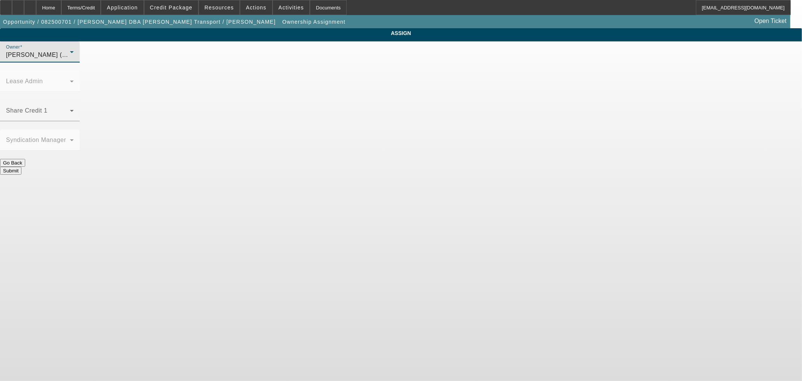
click at [21, 167] on button "Submit" at bounding box center [10, 171] width 21 height 8
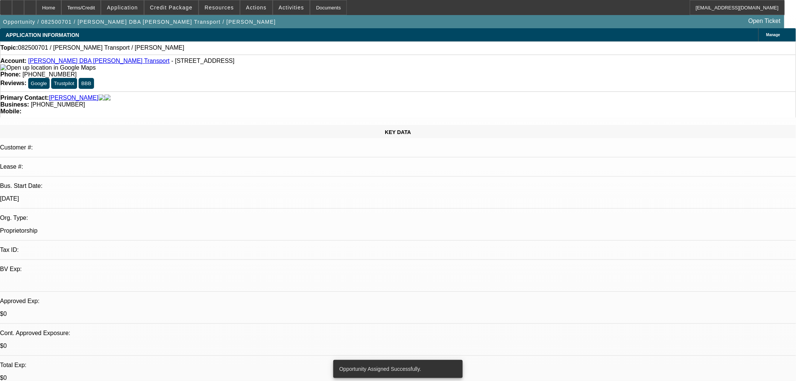
select select "0"
select select "2"
select select "0.1"
select select "4"
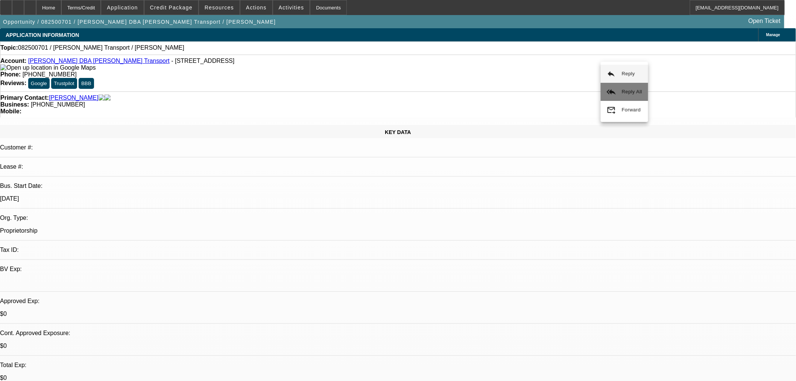
click at [639, 87] on span "Reply All" at bounding box center [632, 91] width 20 height 9
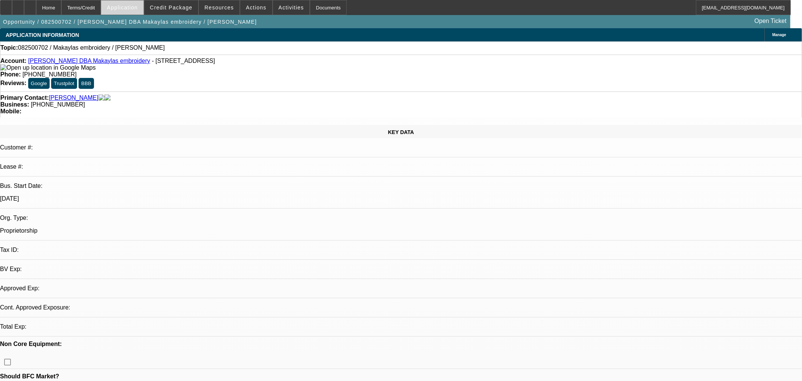
select select "0"
select select "2"
select select "0.1"
select select "4"
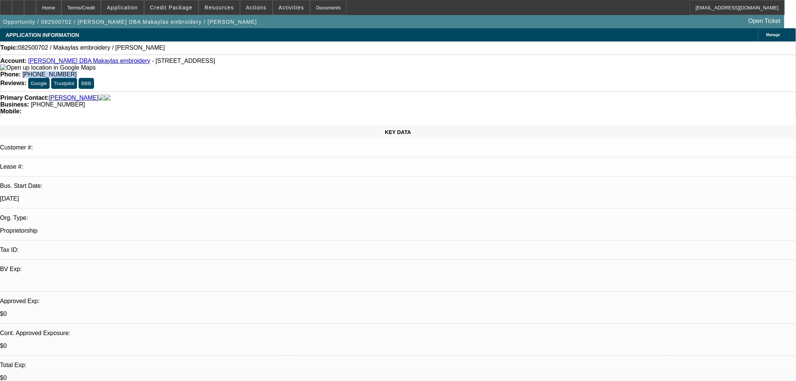
drag, startPoint x: 325, startPoint y: 62, endPoint x: 289, endPoint y: 62, distance: 36.5
click at [289, 71] on div "Phone: [PHONE_NUMBER]" at bounding box center [397, 74] width 795 height 7
copy span "[PHONE_NUMBER]"
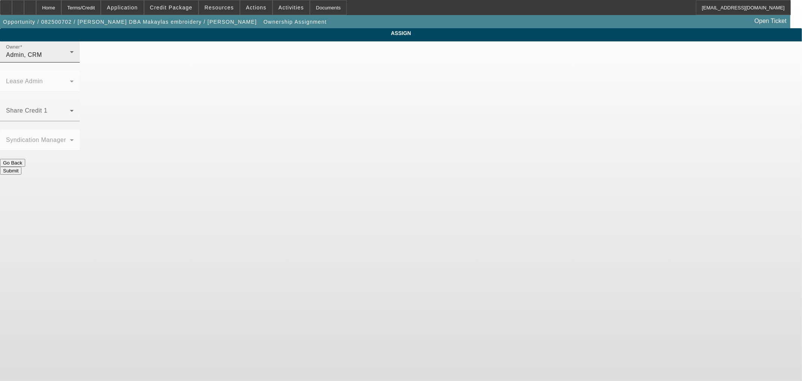
click at [70, 59] on div "Admin, CRM" at bounding box center [38, 54] width 64 height 9
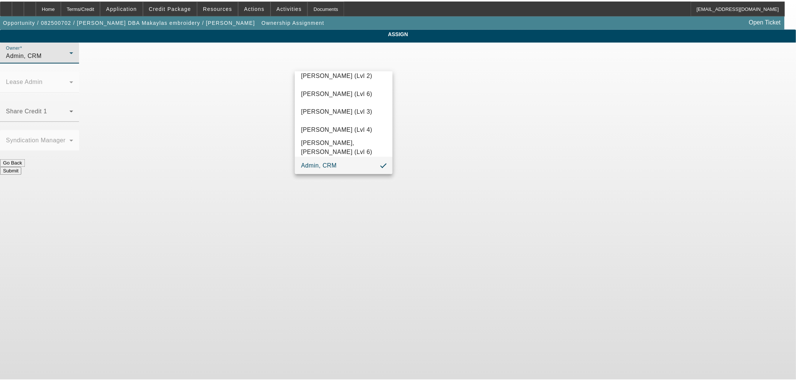
scroll to position [724, 0]
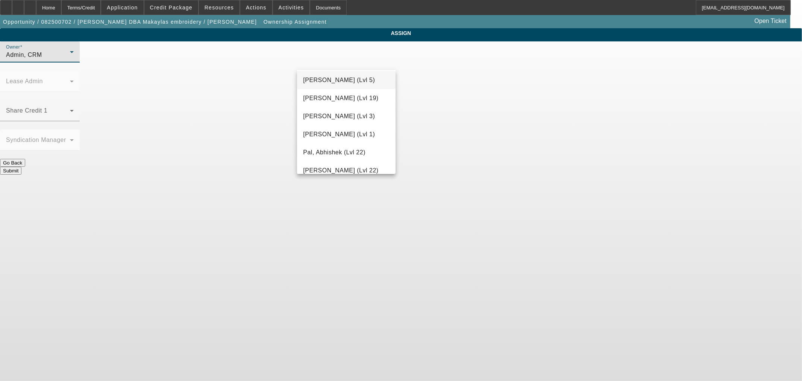
click at [346, 81] on span "Nubie, Daniel (Lvl 5)" at bounding box center [339, 80] width 72 height 9
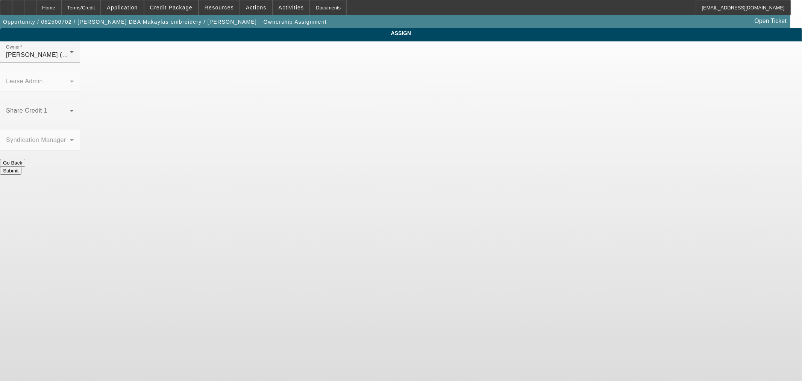
click at [21, 167] on button "Submit" at bounding box center [10, 171] width 21 height 8
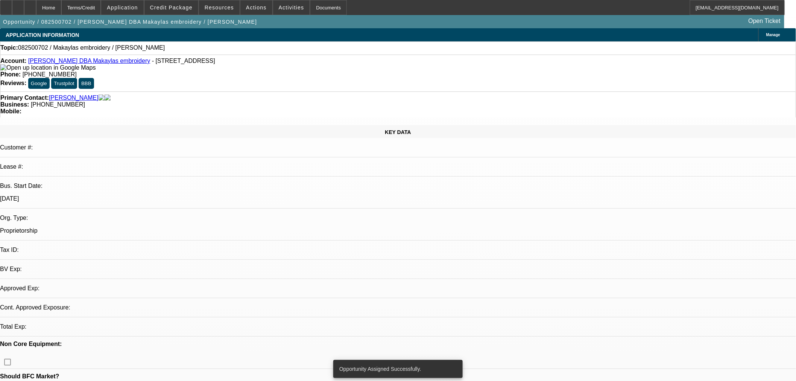
select select "0"
select select "2"
select select "0.1"
select select "4"
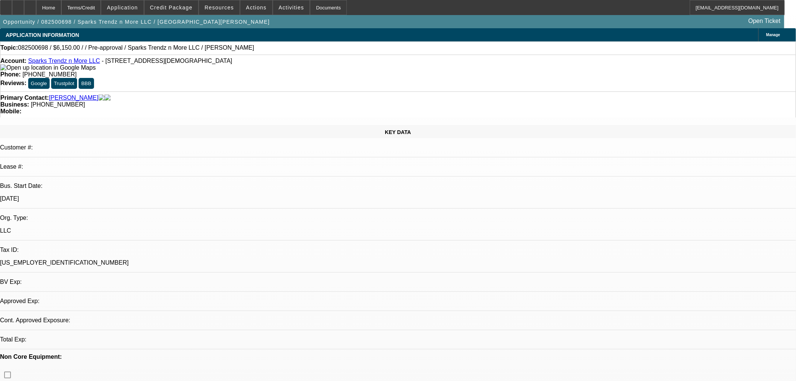
select select "0"
select select "2"
select select "0.1"
select select "4"
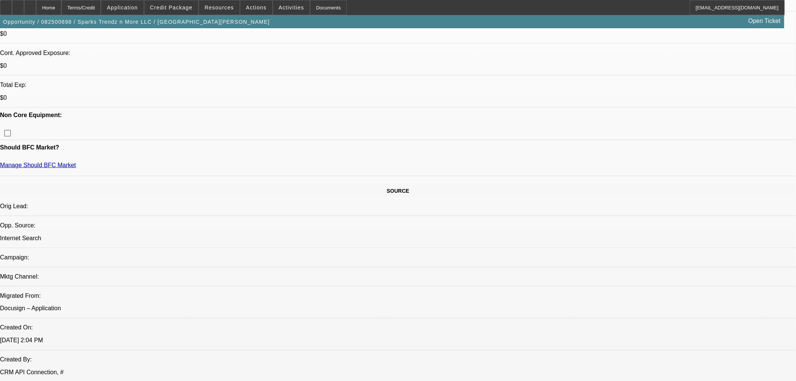
scroll to position [209, 0]
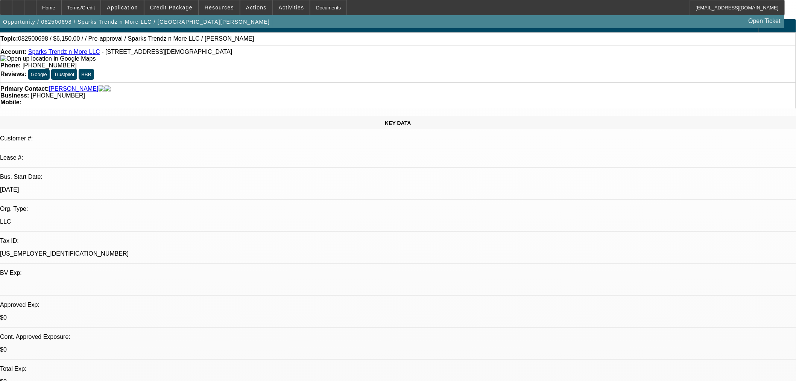
scroll to position [0, 0]
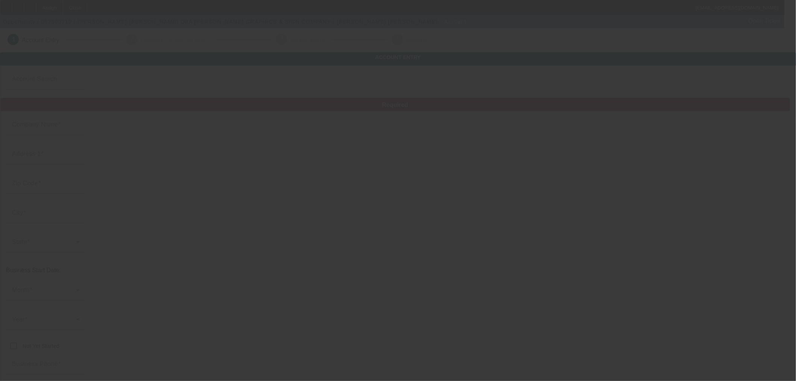
type input "[PERSON_NAME]-[PERSON_NAME]"
type input "6935 MAGNOLIA AVENUE"
type input "90621"
type input "BUENA PARK"
type input "[PHONE_NUMBER]"
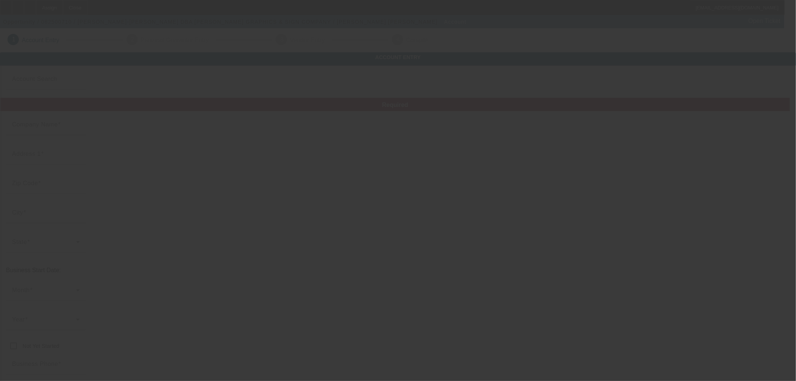
type input "KYU CHO GRAPHICS & SIGN COMPANY"
type input "qcsign@gmail.com"
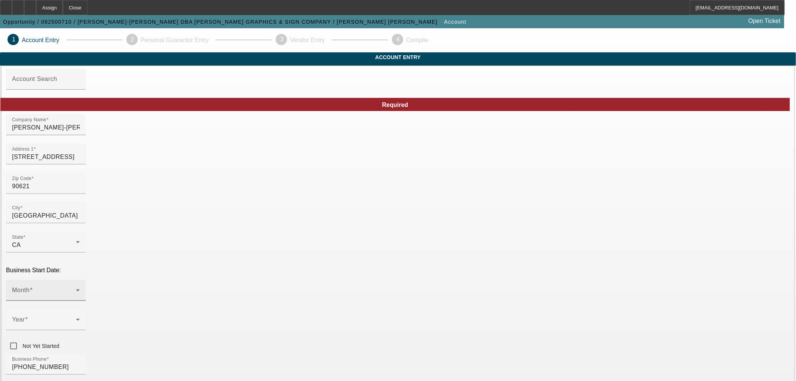
click at [76, 288] on span at bounding box center [44, 292] width 64 height 9
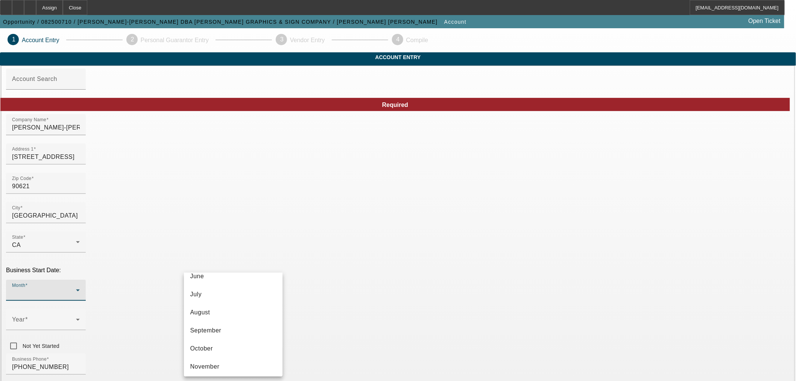
scroll to position [137, 0]
click at [229, 358] on mat-option "December" at bounding box center [233, 364] width 99 height 18
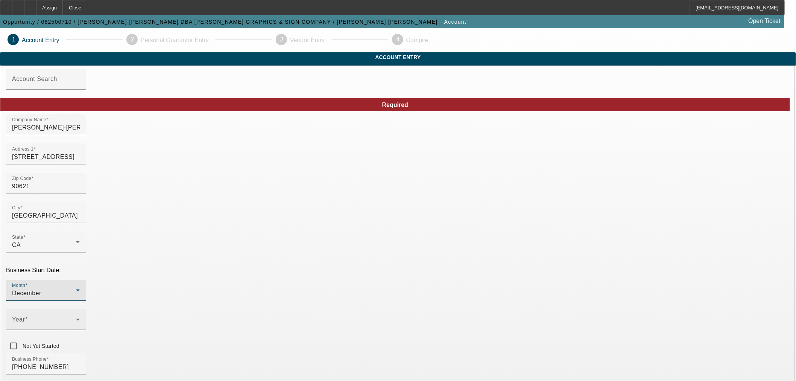
click at [76, 318] on span at bounding box center [44, 322] width 64 height 9
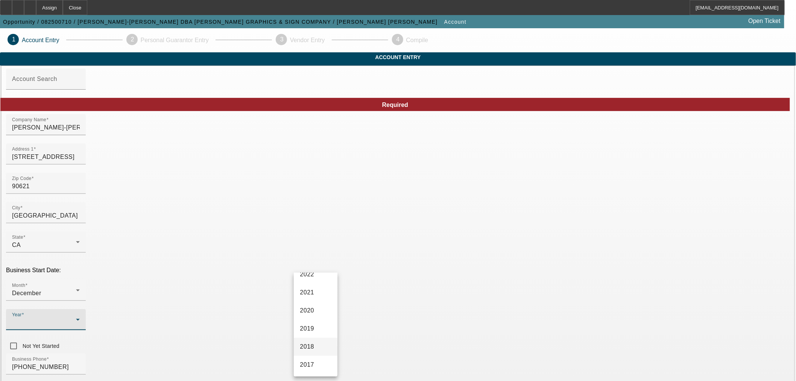
scroll to position [139, 0]
click at [314, 328] on mat-option "2018" at bounding box center [316, 326] width 44 height 18
click at [352, 353] on div "Business Phone (714) 519-8949" at bounding box center [398, 367] width 784 height 29
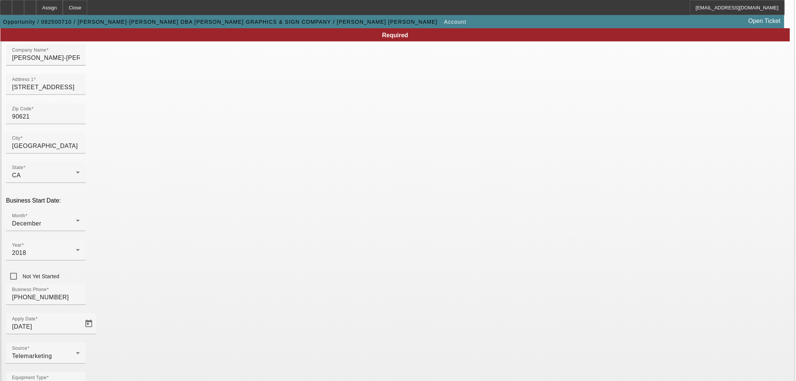
type input "000000000"
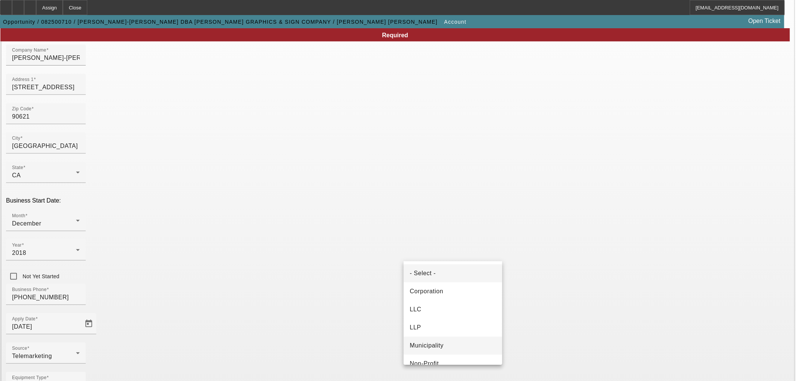
scroll to position [47, 0]
click at [451, 351] on mat-option "Proprietorship" at bounding box center [453, 353] width 99 height 18
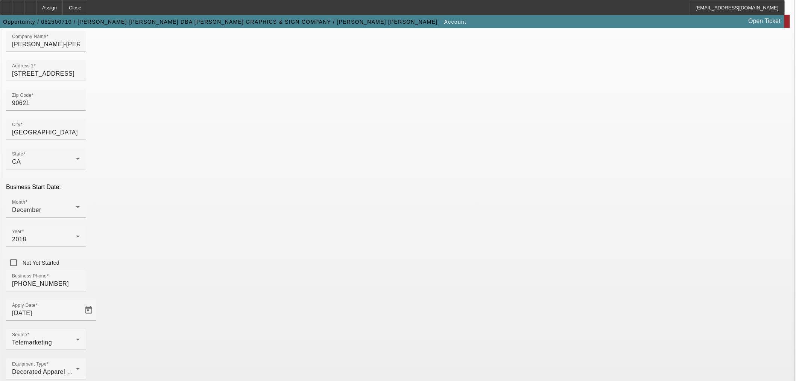
scroll to position [87, 0]
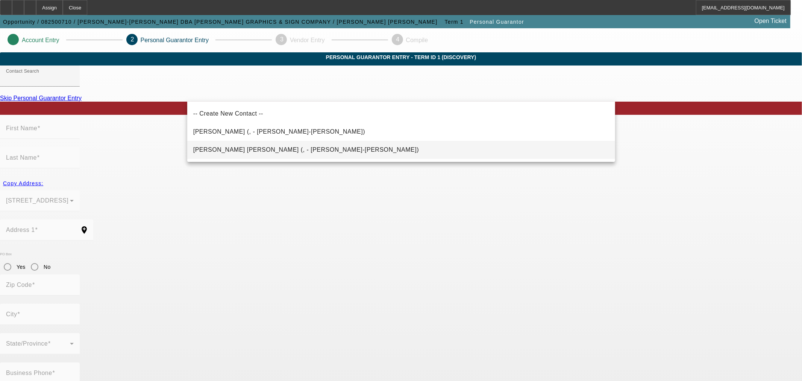
click at [272, 147] on span "SUNG-HYUN CHO, ALVIN (, - ALVIN SUNG-HYUN CHO)" at bounding box center [306, 149] width 226 height 6
type input "SUNG-HYUN CHO, ALVIN (, - ALVIN SUNG-HYUN CHO)"
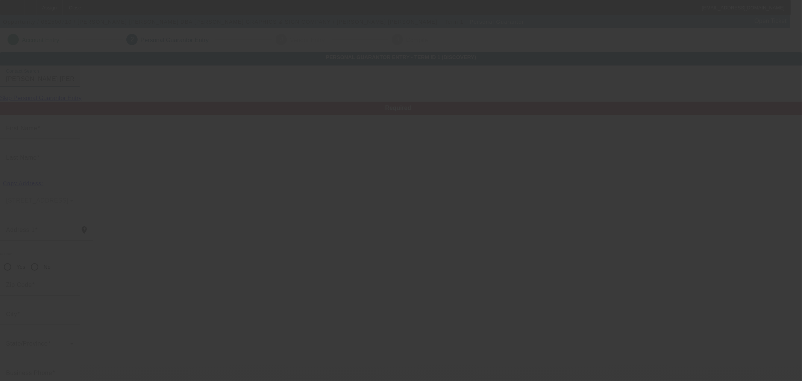
type input "ALVIN"
type input "SUNG-HYUN CHO"
radio input "true"
type input "[PHONE_NUMBER]"
type input "qcsign@gmail.com"
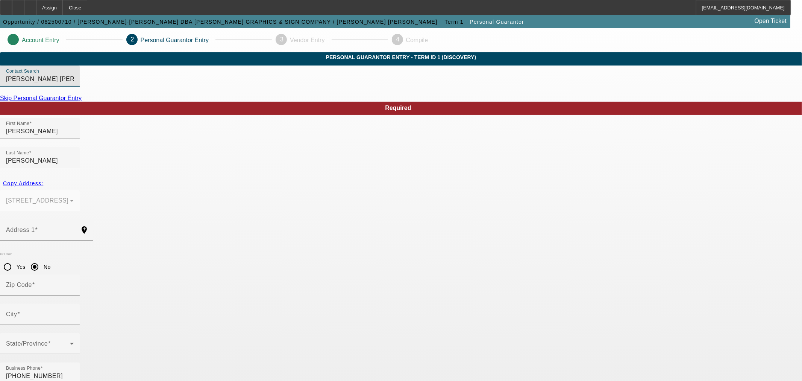
drag, startPoint x: 539, startPoint y: 204, endPoint x: 557, endPoint y: 223, distance: 26.6
paste input "[PHONE_NUMBER]"
type input "[PHONE_NUMBER]"
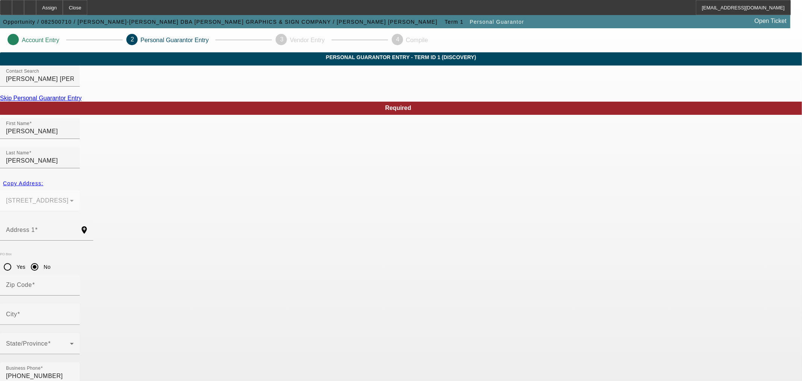
type input "100"
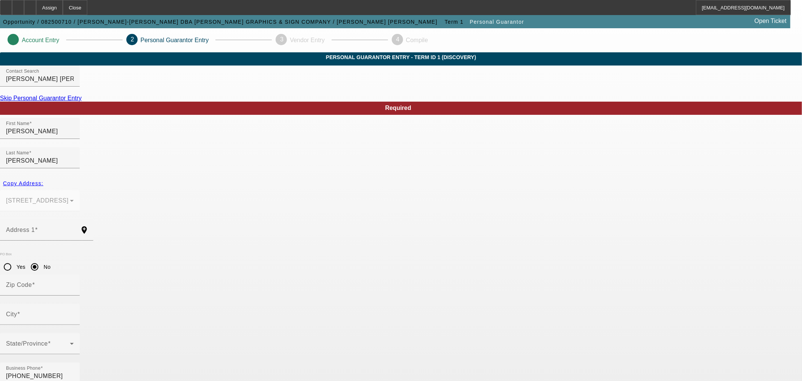
paste input "606-17-3506"
type input "606-17-3506"
click at [43, 180] on span "Copy Address:" at bounding box center [23, 183] width 40 height 6
type input "6935 MAGNOLIA AVENUE"
radio input "false"
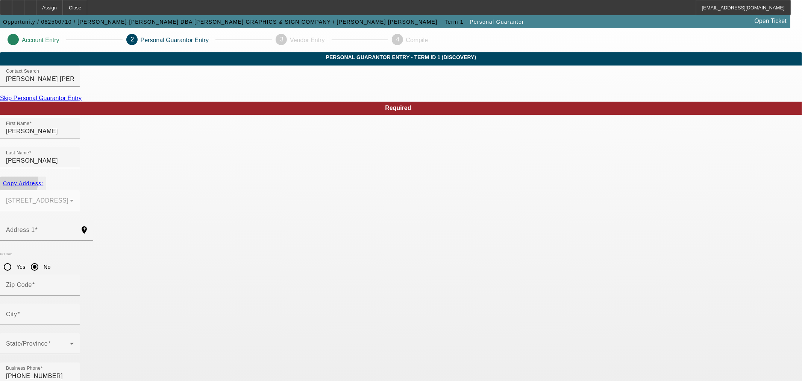
type input "90621"
type input "BUENA PARK"
click at [42, 259] on input "No" at bounding box center [34, 266] width 15 height 15
radio input "true"
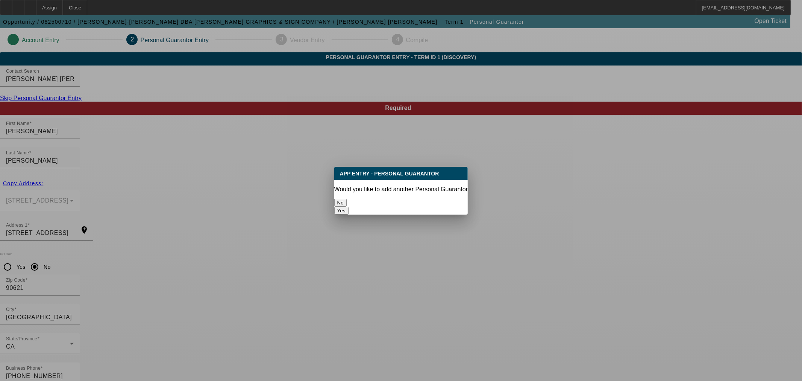
click at [347, 199] on button "No" at bounding box center [340, 203] width 12 height 8
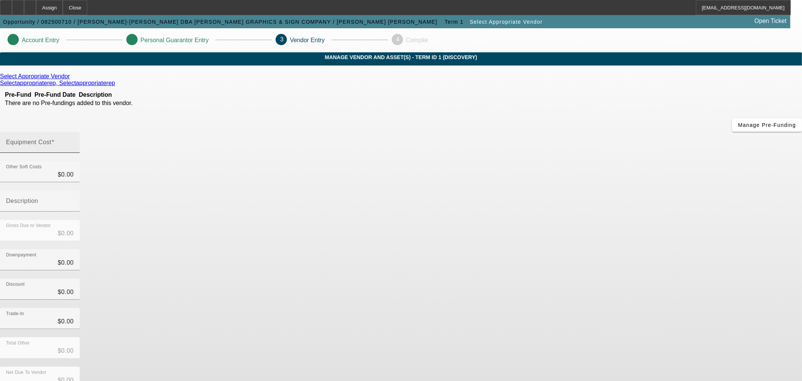
click at [52, 139] on mat-label "Equipment Cost" at bounding box center [29, 142] width 46 height 6
click at [74, 141] on input "Equipment Cost" at bounding box center [40, 145] width 68 height 9
type input "1"
type input "$1.00"
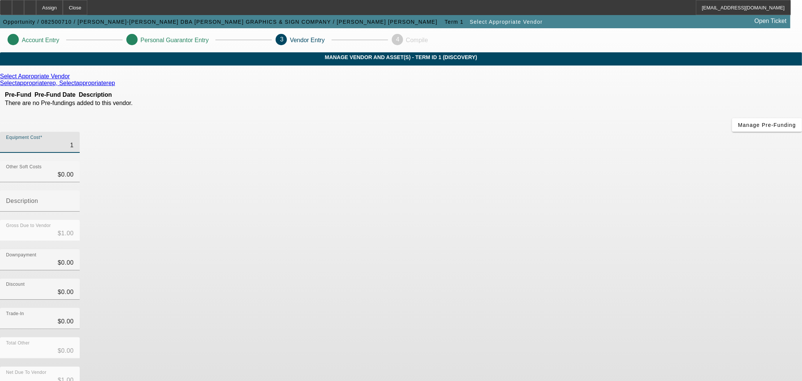
type input "19"
type input "$19.00"
type input "193"
type input "$193.00"
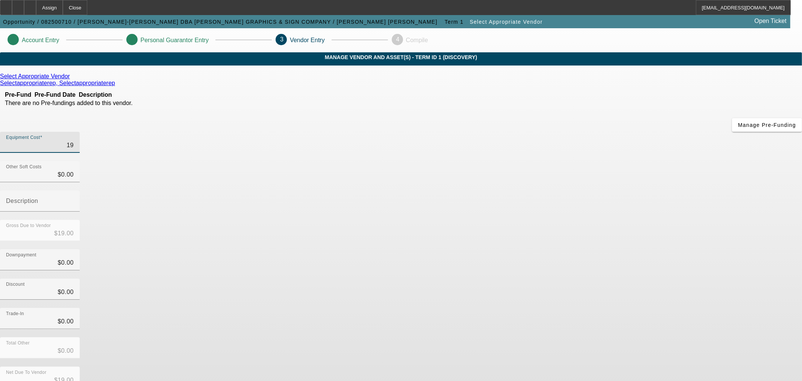
type input "$193.00"
type input "1939"
type input "$1,939.00"
type input "19395"
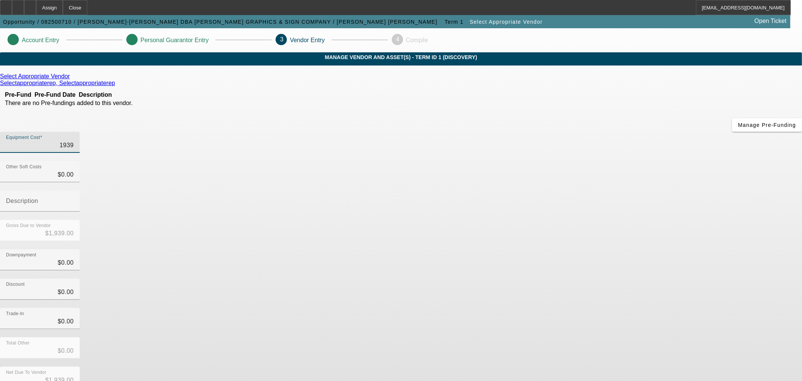
type input "$19,395.00"
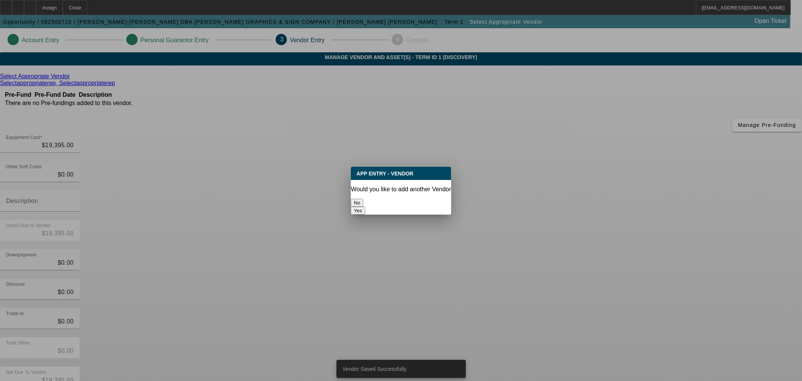
click at [363, 200] on button "No" at bounding box center [357, 203] width 12 height 8
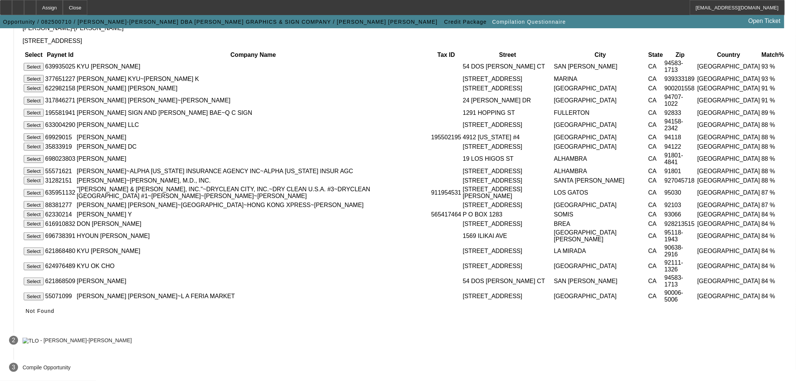
scroll to position [139, 0]
click at [55, 314] on span "Not Found" at bounding box center [40, 311] width 29 height 6
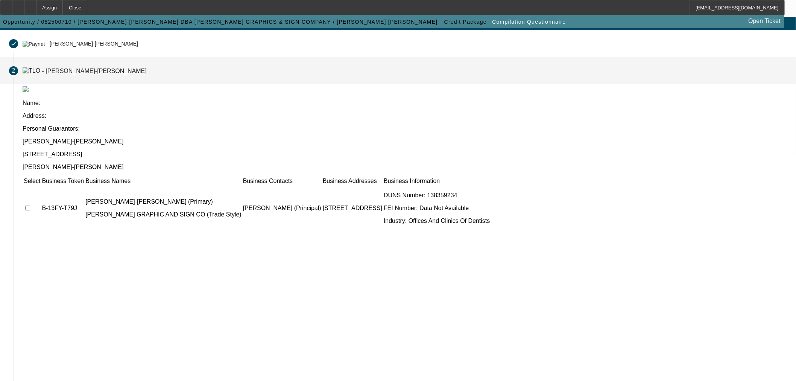
scroll to position [34, 0]
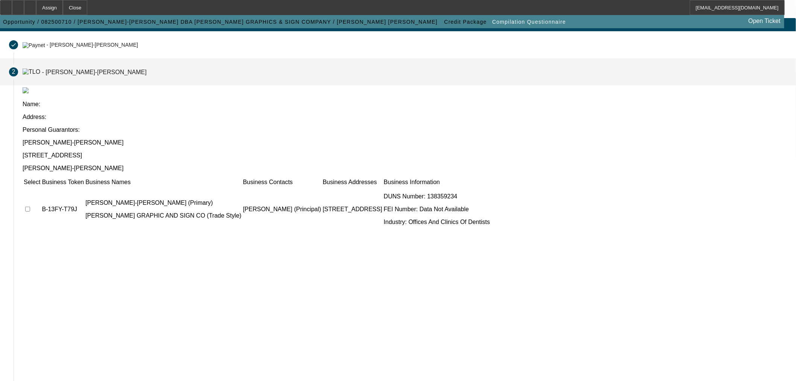
click at [30, 206] on input "checkbox" at bounding box center [27, 208] width 5 height 5
checkbox input "true"
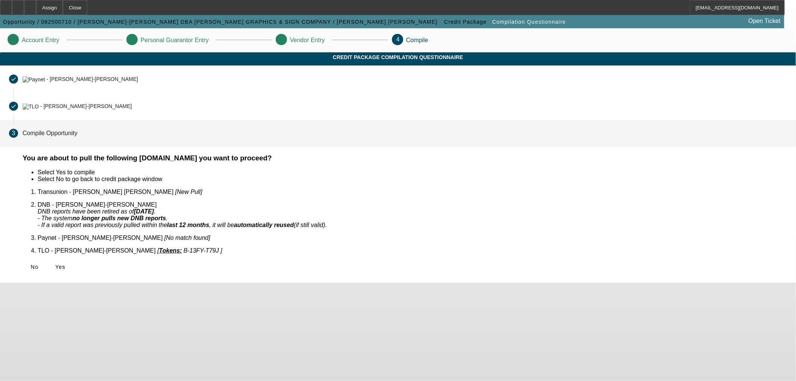
scroll to position [0, 0]
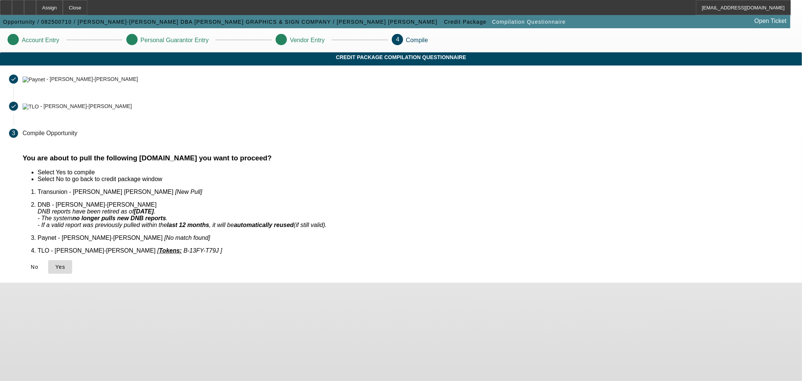
click at [65, 264] on span "Yes" at bounding box center [60, 267] width 10 height 6
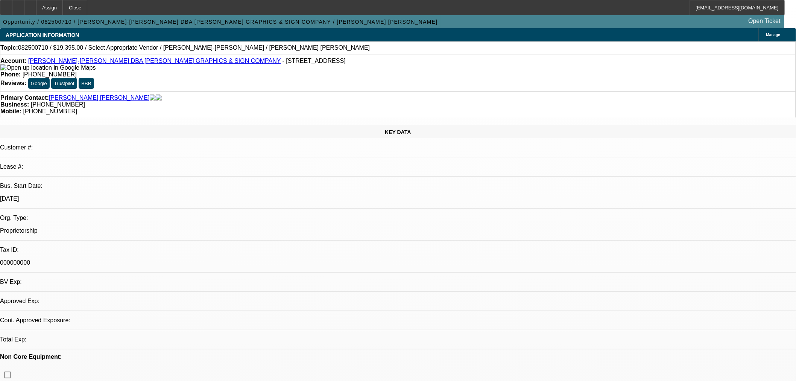
select select "0"
select select "2"
select select "0.1"
select select "4"
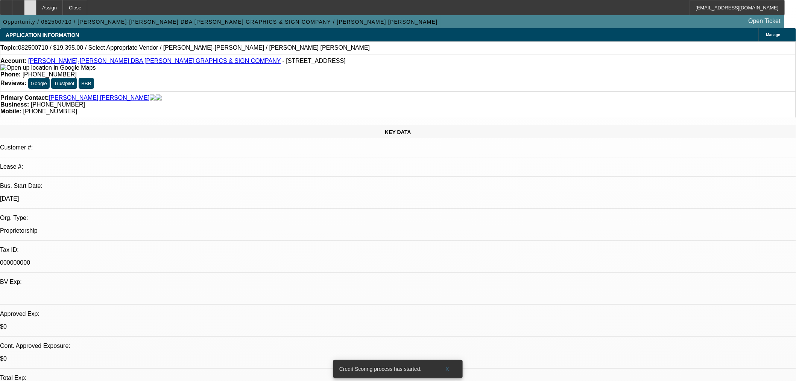
click at [30, 5] on icon at bounding box center [30, 5] width 0 height 0
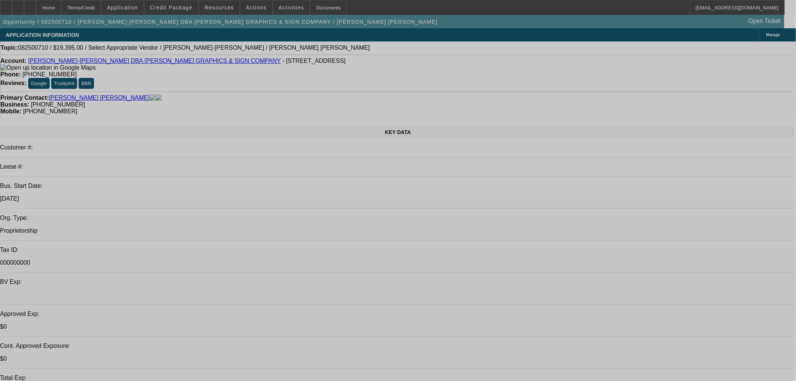
select select "0"
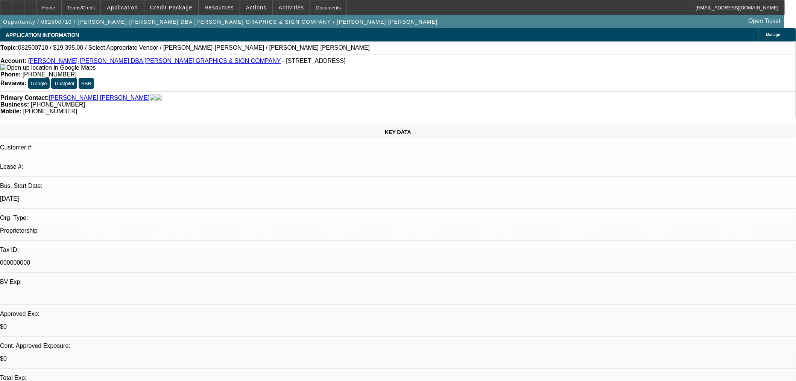
select select "2"
select select "0.1"
select select "4"
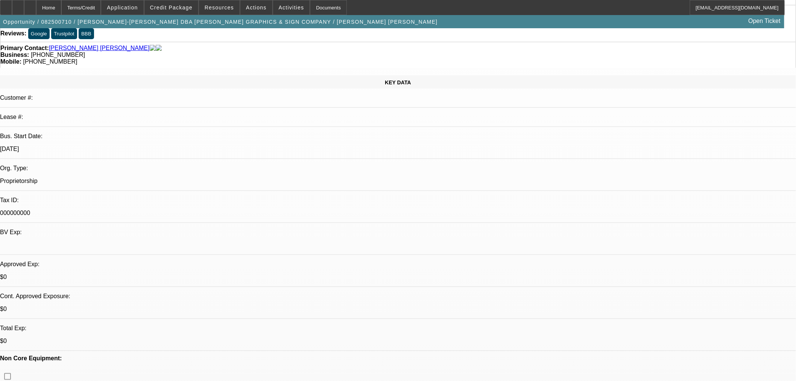
scroll to position [70, 0]
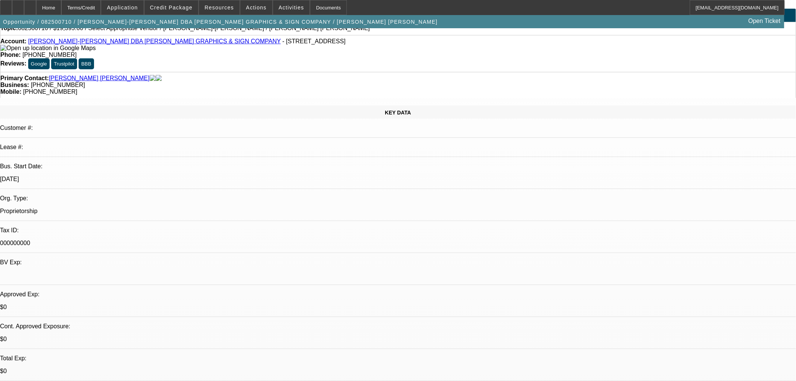
scroll to position [0, 0]
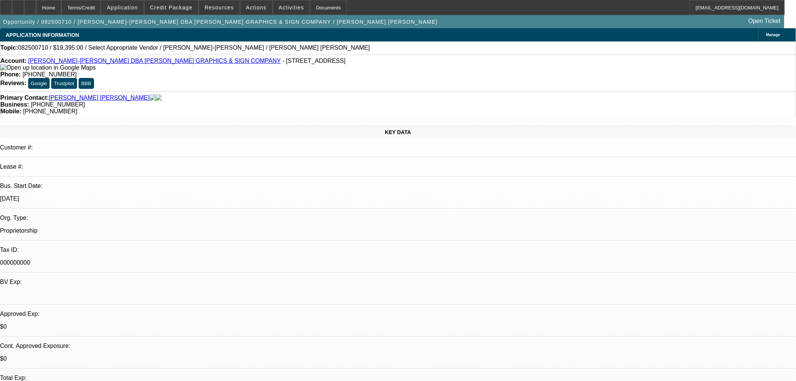
click at [93, 94] on link "[PERSON_NAME] [PERSON_NAME]" at bounding box center [99, 97] width 101 height 7
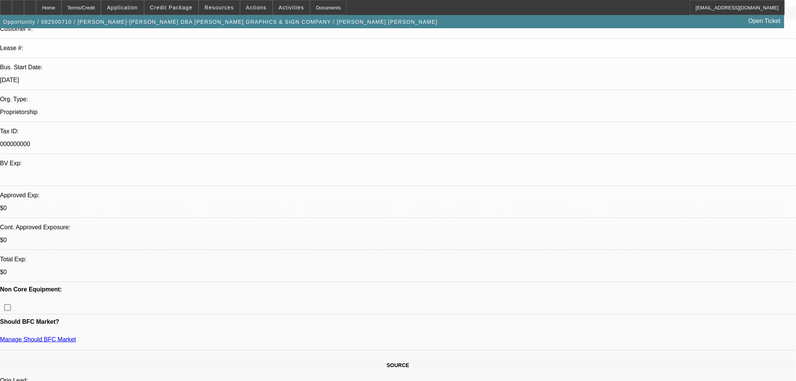
scroll to position [139, 0]
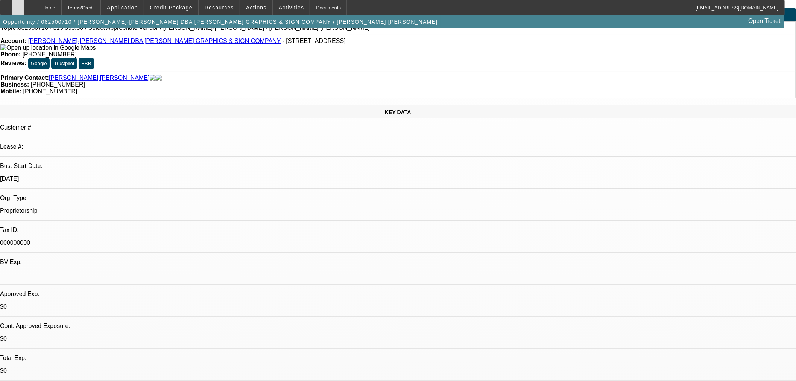
scroll to position [0, 0]
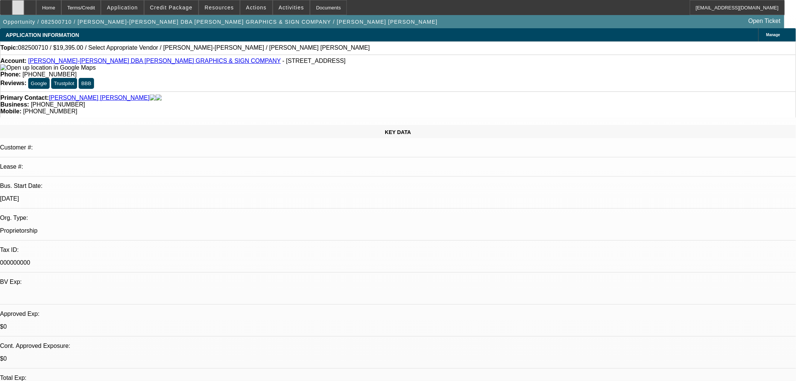
click at [24, 6] on div at bounding box center [18, 7] width 12 height 15
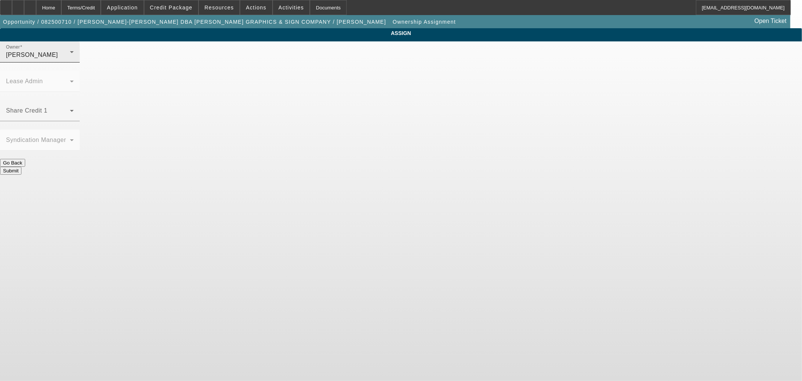
click at [70, 59] on div "[PERSON_NAME]" at bounding box center [38, 54] width 64 height 9
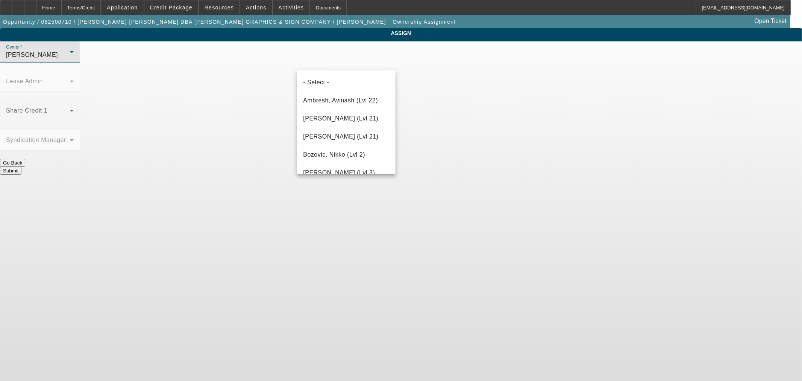
scroll to position [1108, 0]
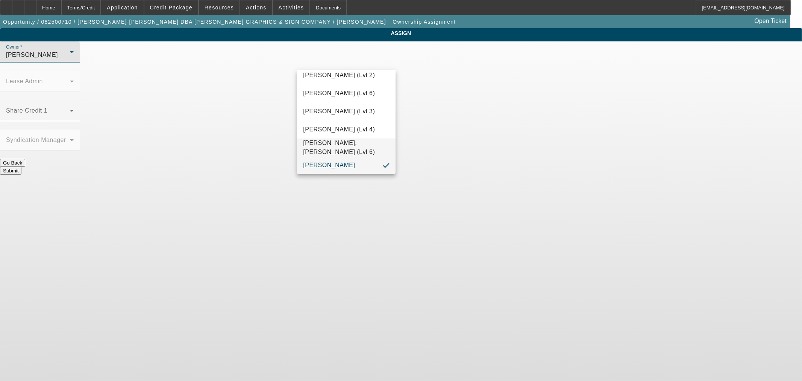
click at [360, 149] on mat-option "[PERSON_NAME], [PERSON_NAME] (Lvl 6)" at bounding box center [346, 147] width 98 height 18
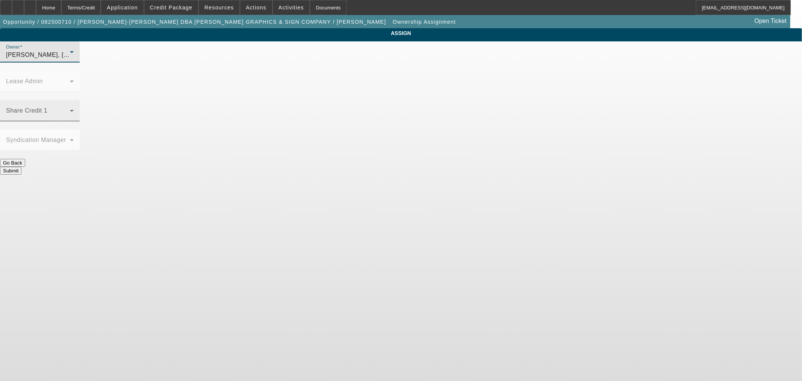
click at [70, 109] on span at bounding box center [38, 113] width 64 height 9
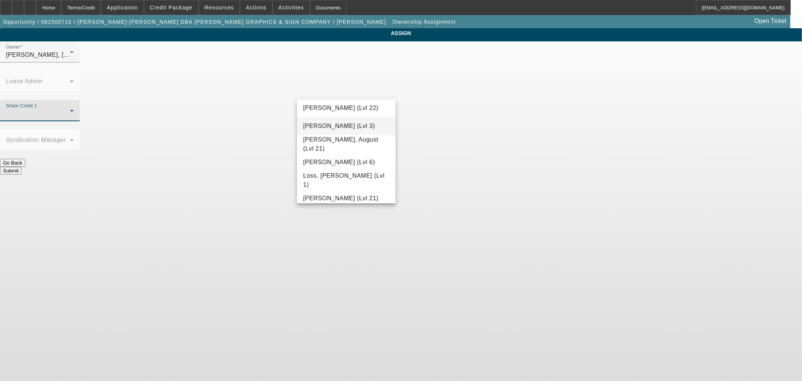
scroll to position [511, 0]
click at [340, 90] on div at bounding box center [401, 190] width 802 height 381
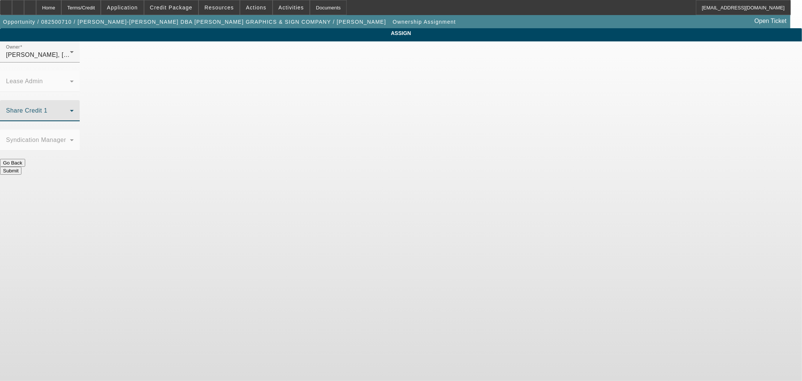
click at [70, 109] on span at bounding box center [38, 113] width 64 height 9
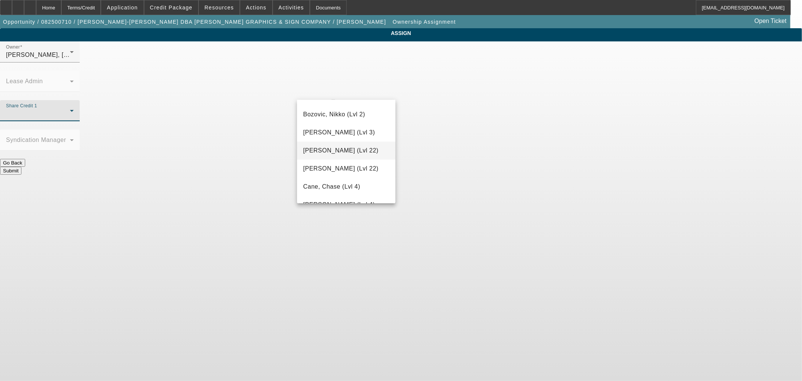
scroll to position [139, 0]
click at [442, 170] on div at bounding box center [401, 190] width 802 height 381
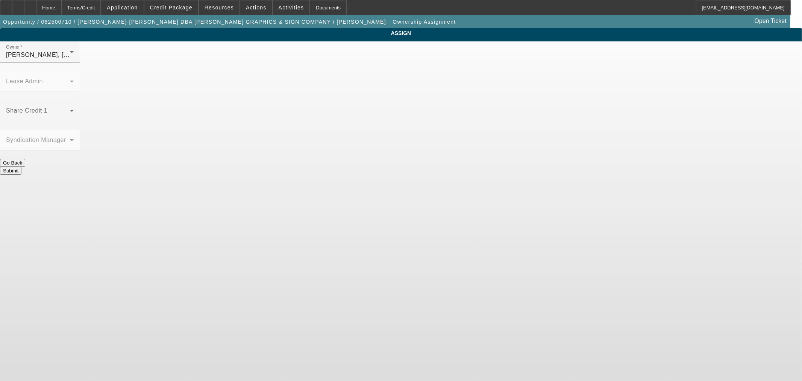
click at [25, 159] on button "Go Back" at bounding box center [12, 163] width 25 height 8
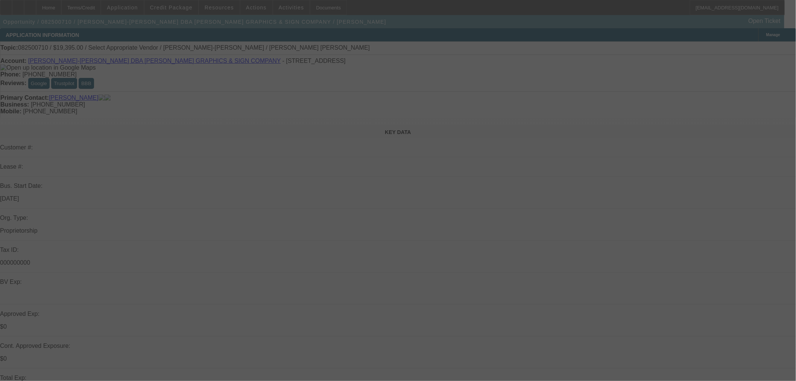
select select "0"
select select "2"
select select "0.1"
select select "4"
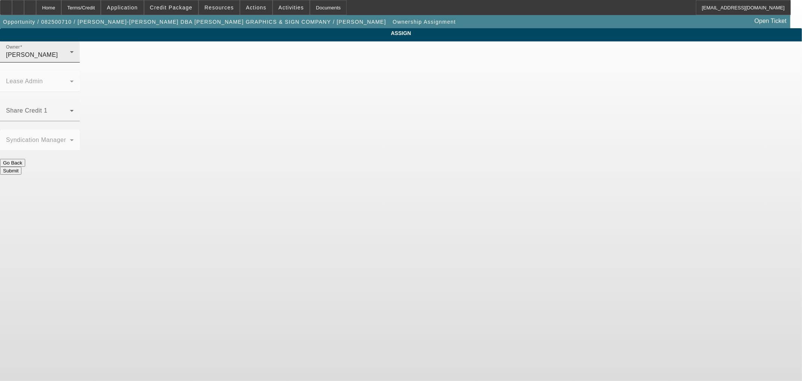
click at [58, 58] on span "[PERSON_NAME]" at bounding box center [32, 55] width 52 height 6
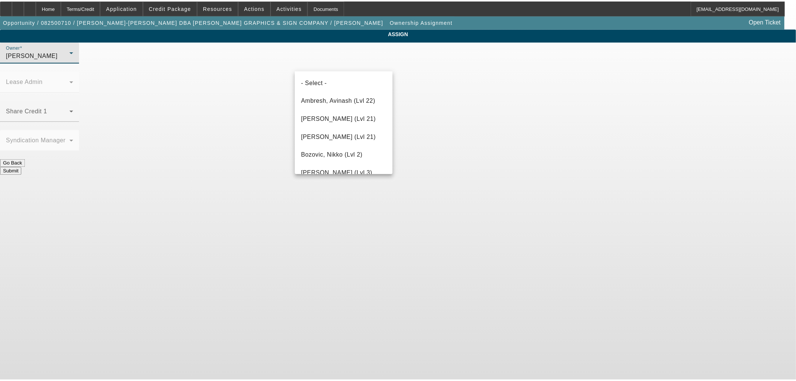
scroll to position [1108, 0]
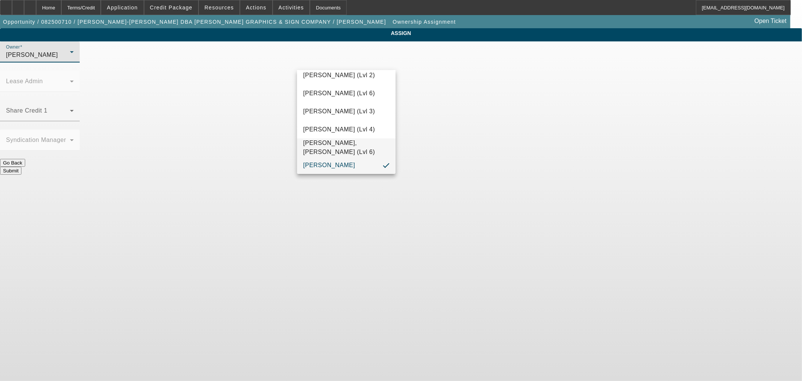
click at [326, 144] on span "[PERSON_NAME], [PERSON_NAME] (Lvl 6)" at bounding box center [346, 147] width 86 height 18
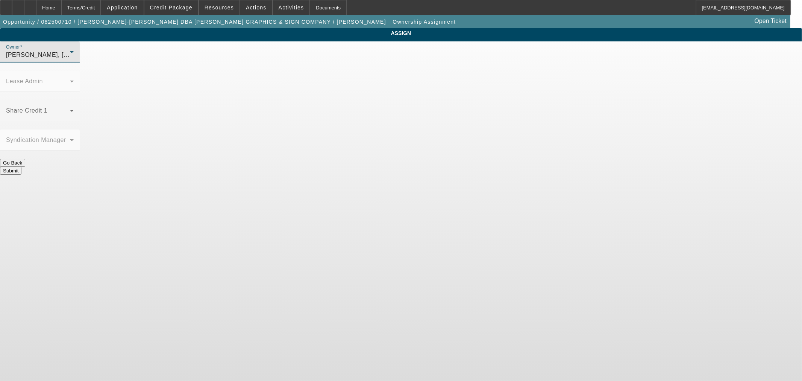
click at [21, 167] on button "Submit" at bounding box center [10, 171] width 21 height 8
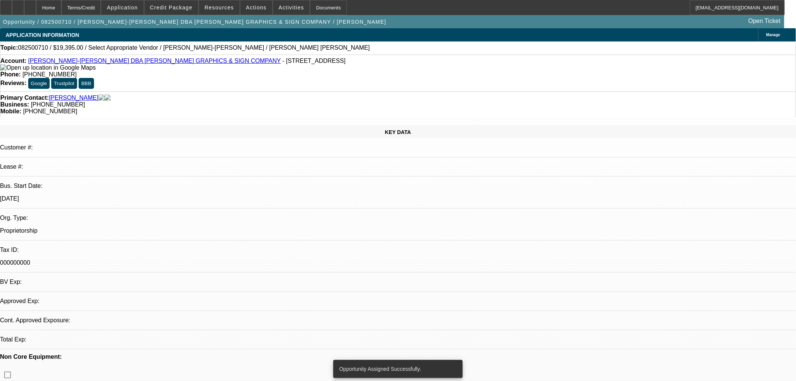
select select "0"
select select "2"
select select "0.1"
select select "4"
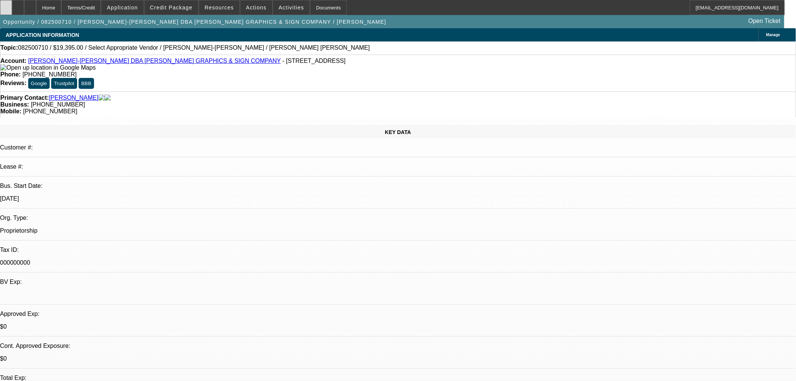
click at [10, 7] on div at bounding box center [6, 7] width 12 height 15
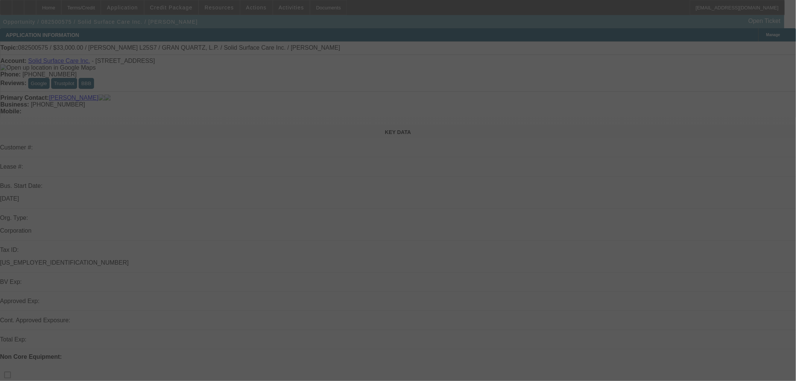
select select "0"
select select "2"
select select "0"
select select "6"
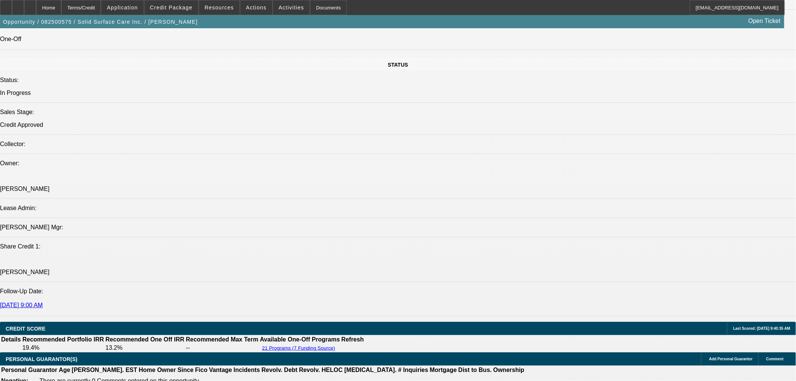
scroll to position [975, 0]
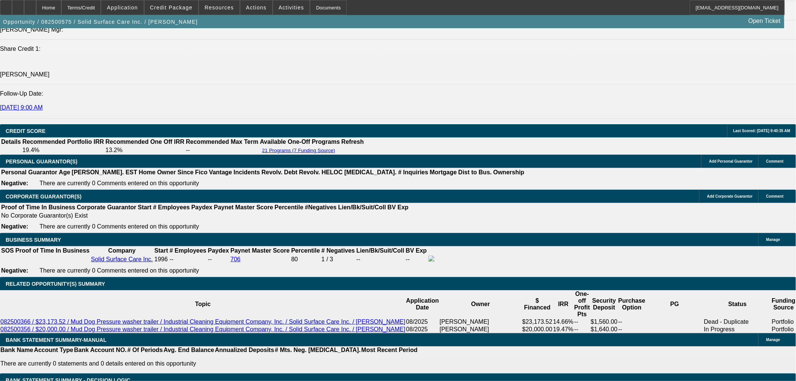
drag, startPoint x: 171, startPoint y: 108, endPoint x: 179, endPoint y: 111, distance: 8.8
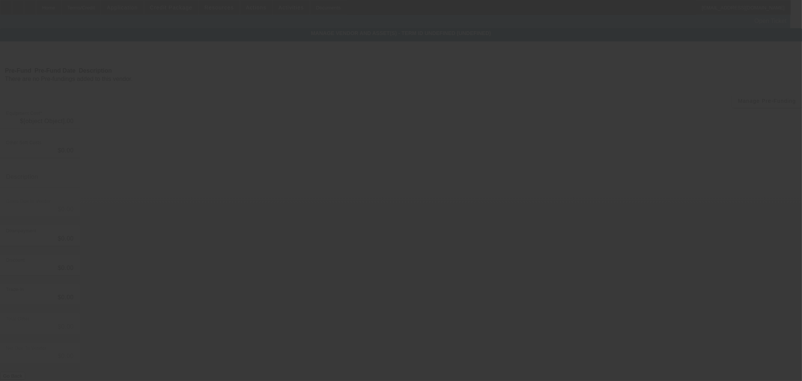
type input "$37,502.70"
type input "$2,250.16"
type input "$39,752.86"
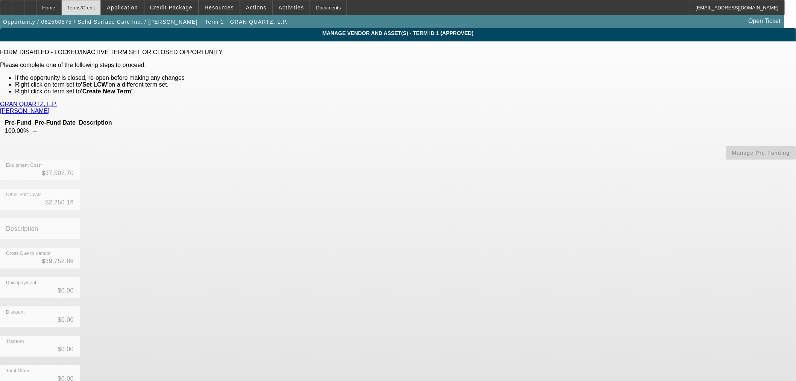
click at [94, 6] on div "Terms/Credit" at bounding box center [81, 7] width 40 height 15
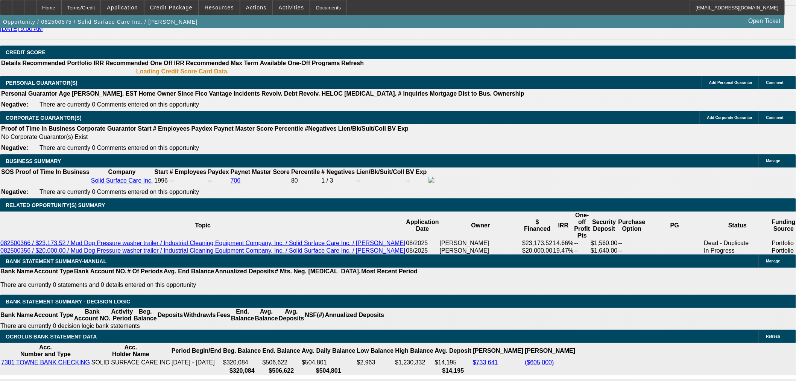
select select "0"
select select "2"
select select "0"
select select "6"
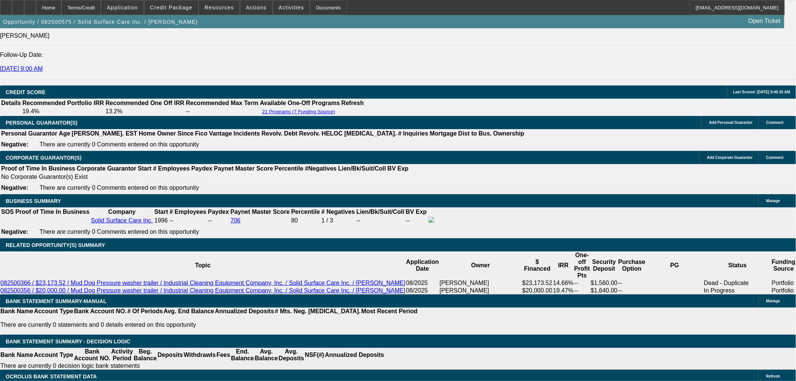
scroll to position [1011, 0]
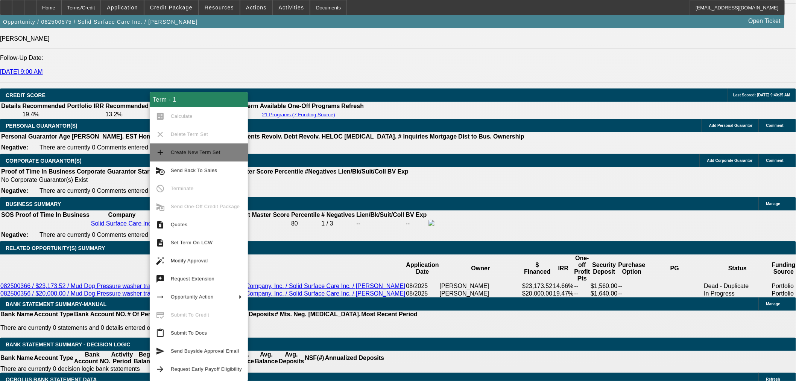
click at [199, 153] on span "Create New Term Set" at bounding box center [196, 152] width 50 height 6
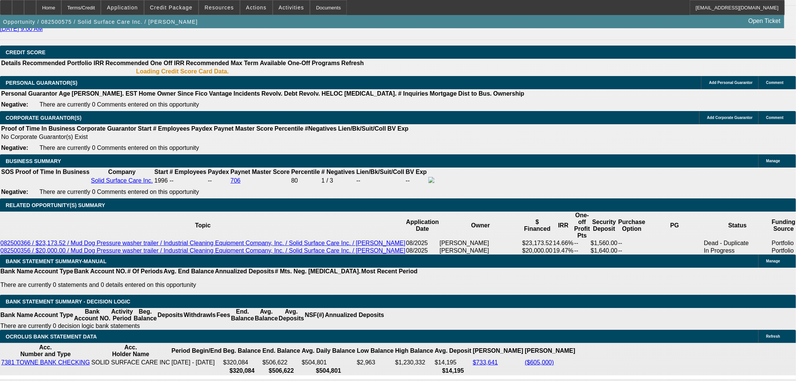
select select "0"
select select "2"
select select "0"
select select "6"
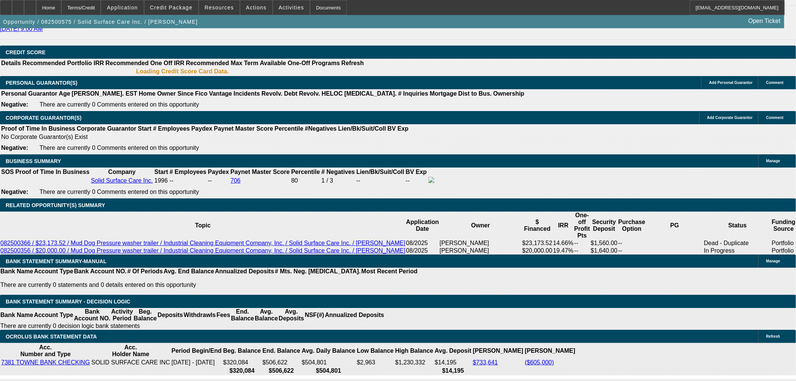
select select "0"
select select "2"
select select "0"
select select "6"
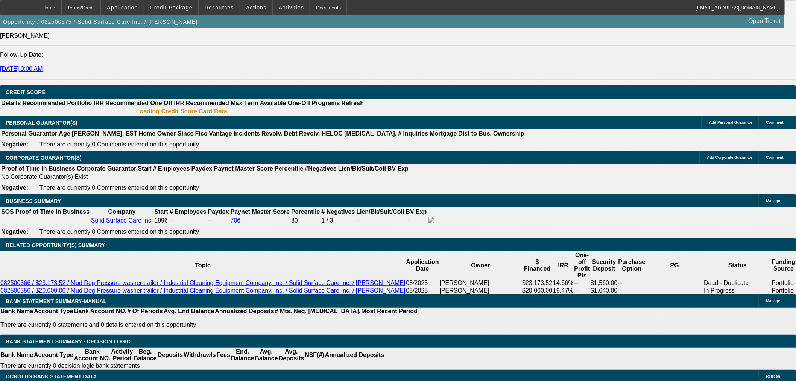
scroll to position [1011, 0]
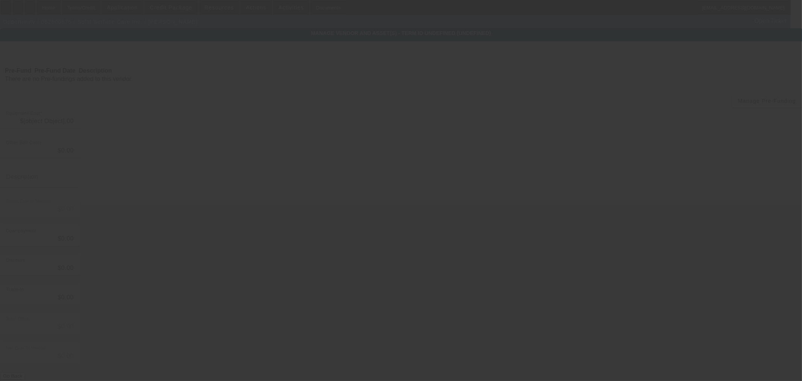
type input "$37,502.70"
type input "$2,250.16"
type input "$39,752.86"
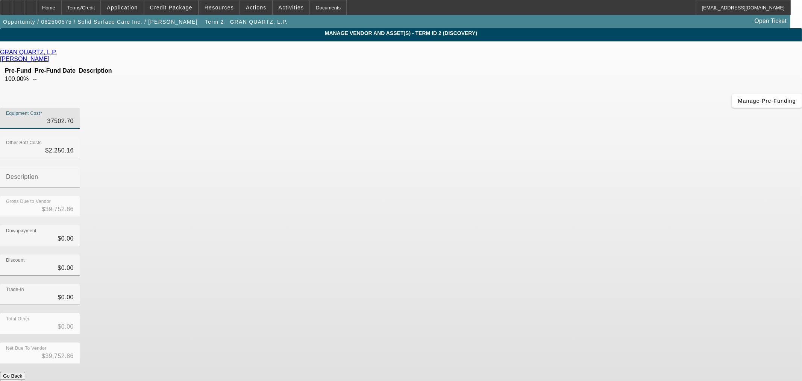
click at [74, 117] on input "37502.70" at bounding box center [40, 121] width 68 height 9
type input "4"
type input "$2,254.16"
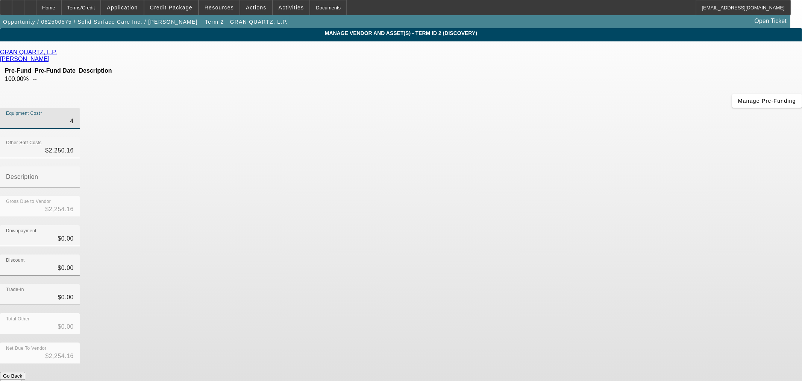
type input "40"
type input "$2,290.16"
type input "400"
type input "$2,650.16"
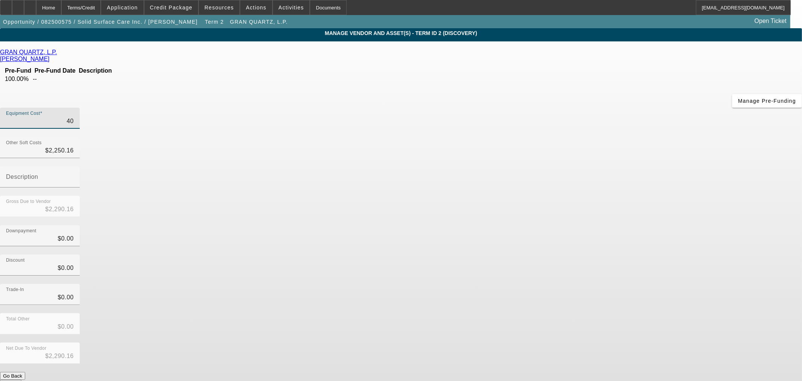
type input "$2,650.16"
type input "4009"
type input "$6,259.16"
type input "40097"
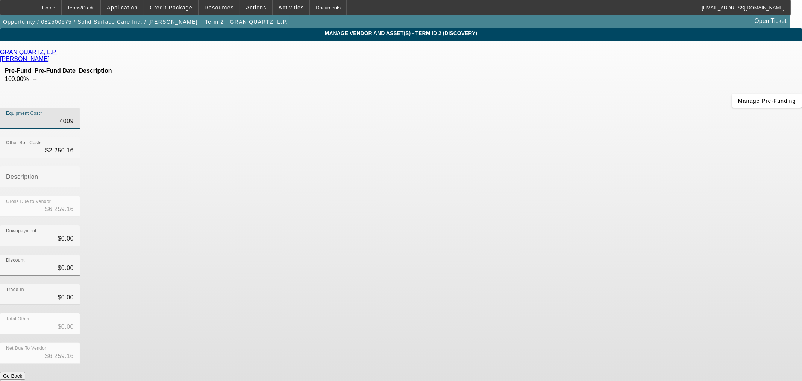
type input "$42,347.16"
click at [74, 117] on input "40097" at bounding box center [40, 121] width 68 height 9
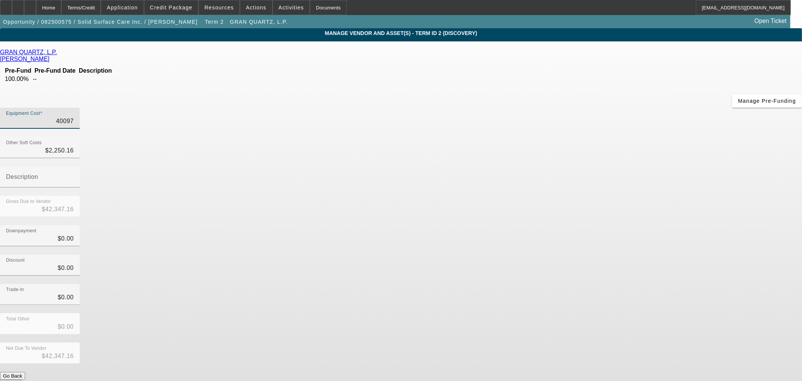
click at [74, 117] on input "40097" at bounding box center [40, 121] width 68 height 9
type input "3"
type input "$2,253.16"
type input "37"
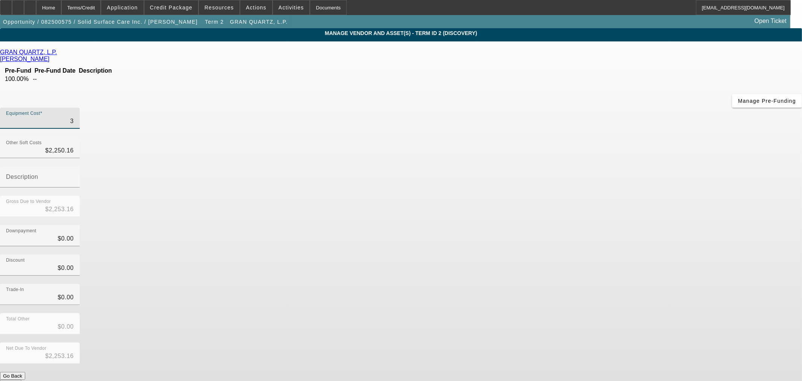
type input "$2,287.16"
type input "375"
type input "$2,625.16"
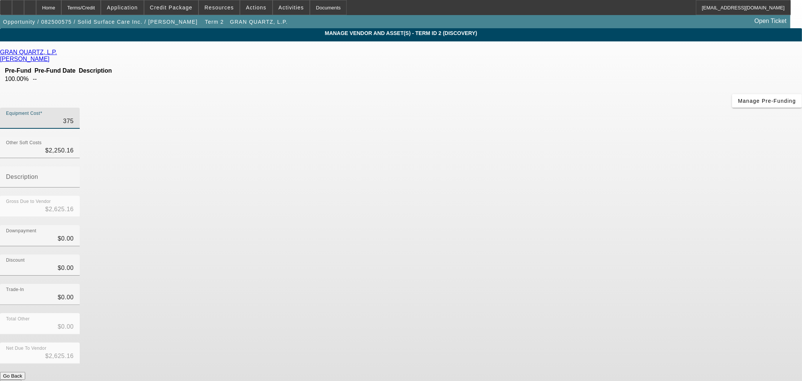
type input "3750"
type input "$6,000.16"
type input "37502"
type input "$39,752.16"
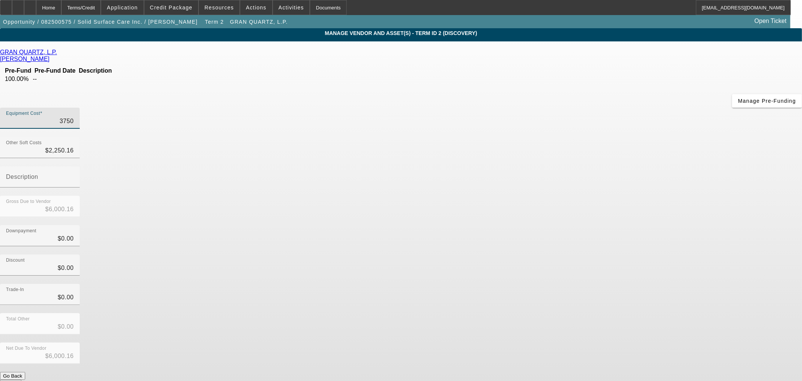
type input "$39,752.16"
type input "37502.7"
type input "$39,752.86"
type input "$37,502.70"
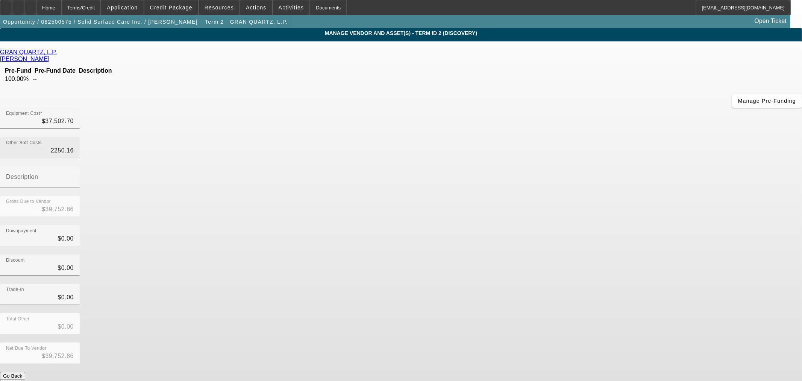
click at [74, 146] on input "2250.16" at bounding box center [40, 150] width 68 height 9
type input "2"
type input "$37,504.70"
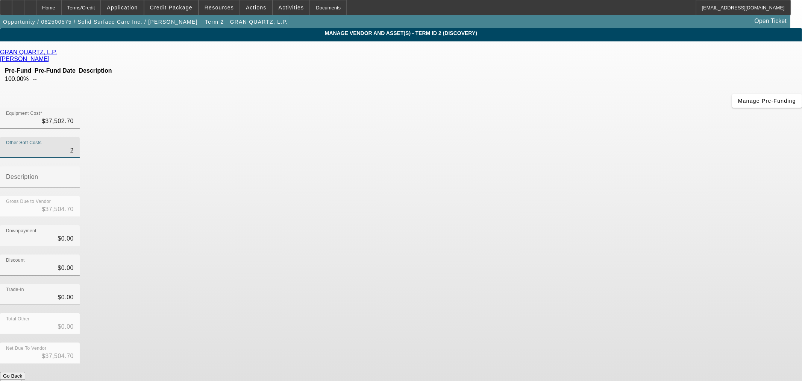
type input "25"
type input "$37,527.70"
type input "259"
type input "$37,761.70"
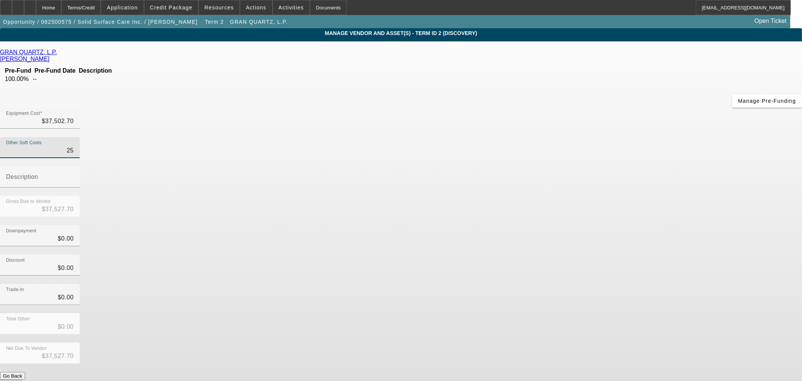
type input "$37,761.70"
type input "2594"
type input "$40,096.70"
type input "2594.5"
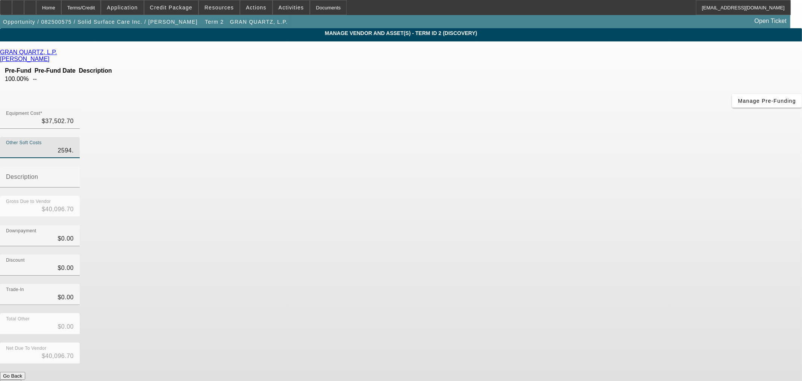
type input "$40,097.20"
type input "2594.53"
type input "$40,097.23"
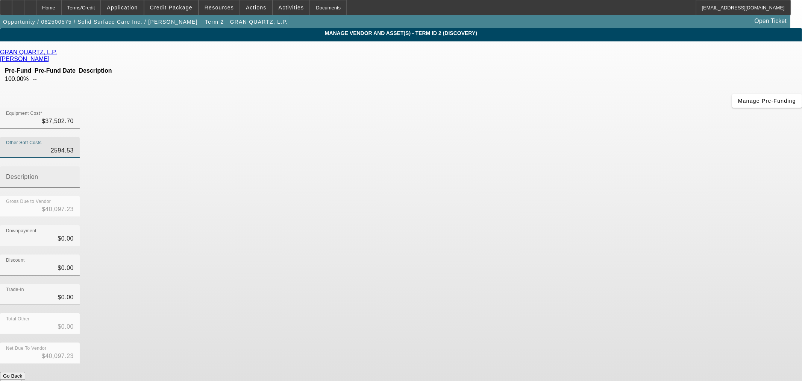
type input "$2,594.53"
click at [74, 175] on input "Description" at bounding box center [40, 179] width 68 height 9
type input "Taxes and Freight"
click at [21, 379] on button "Submit" at bounding box center [10, 383] width 21 height 8
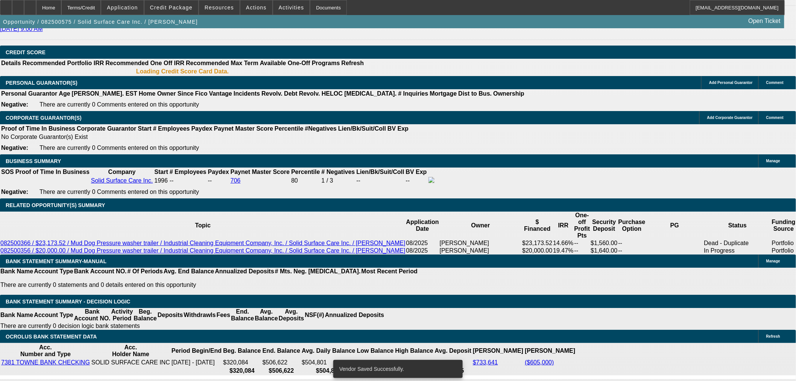
select select "0"
select select "2"
select select "0"
select select "6"
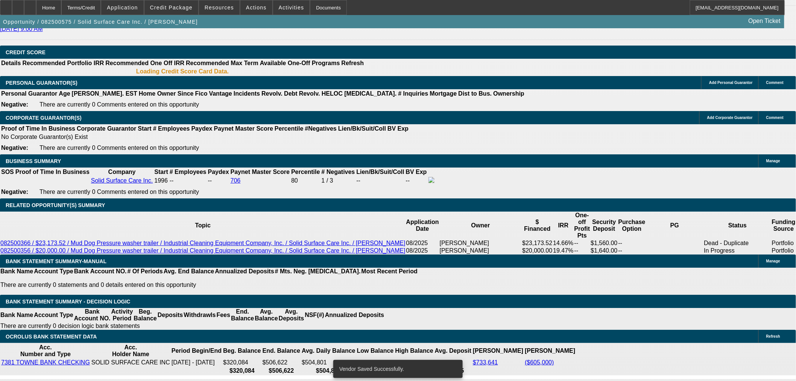
select select "0"
select select "2"
select select "0"
select select "6"
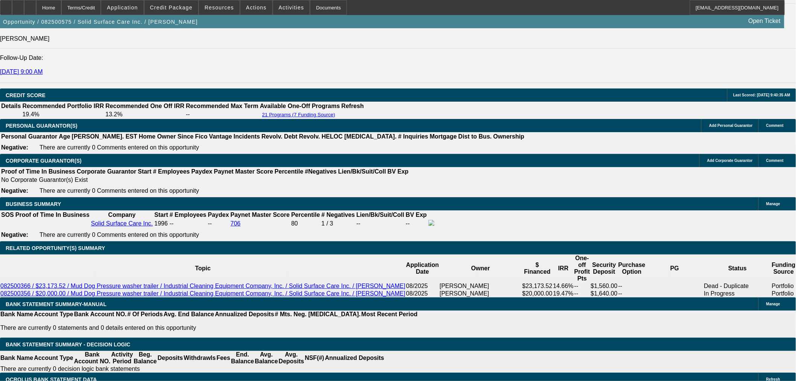
scroll to position [1080, 0]
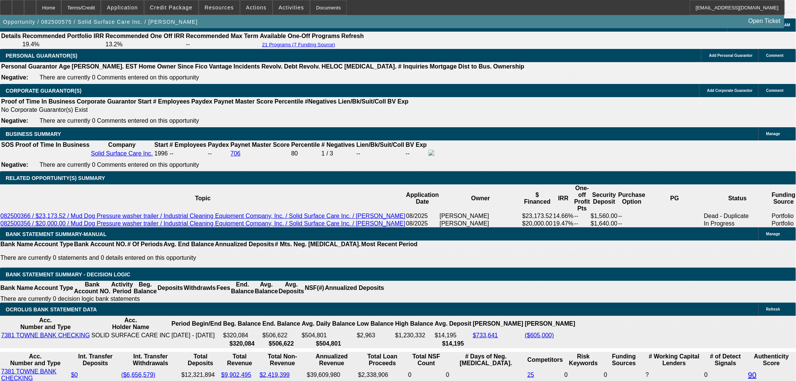
drag, startPoint x: 161, startPoint y: 101, endPoint x: 212, endPoint y: 104, distance: 51.6
type input "$6,797.23"
type input "UNKNOWN"
type input "$2,363.28"
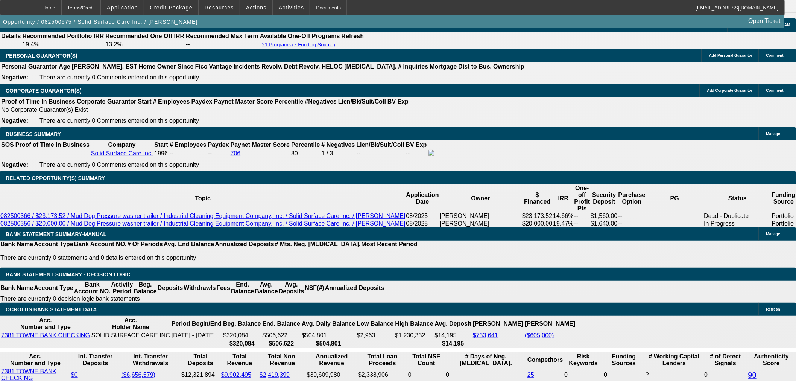
type input "$1,181.64"
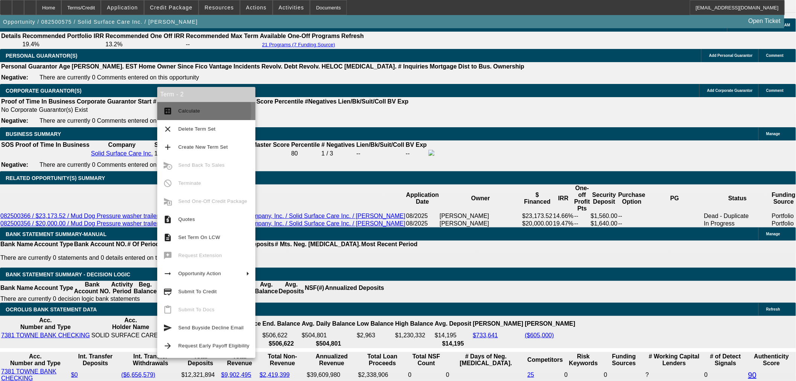
drag, startPoint x: 188, startPoint y: 111, endPoint x: 320, endPoint y: 130, distance: 133.7
click at [188, 111] on span "Calculate" at bounding box center [189, 111] width 22 height 6
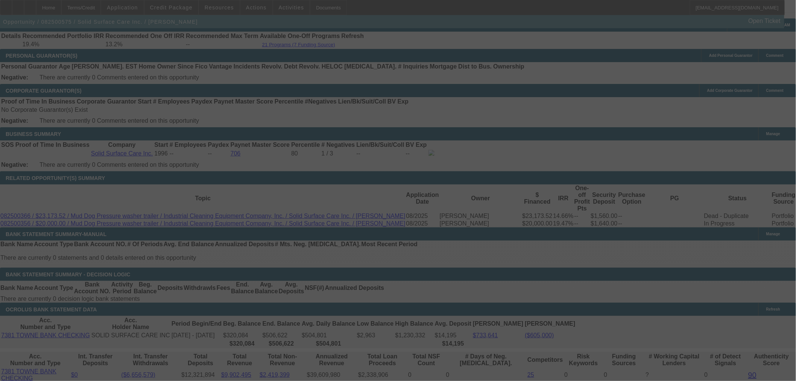
select select "0"
select select "2"
select select "0"
select select "6"
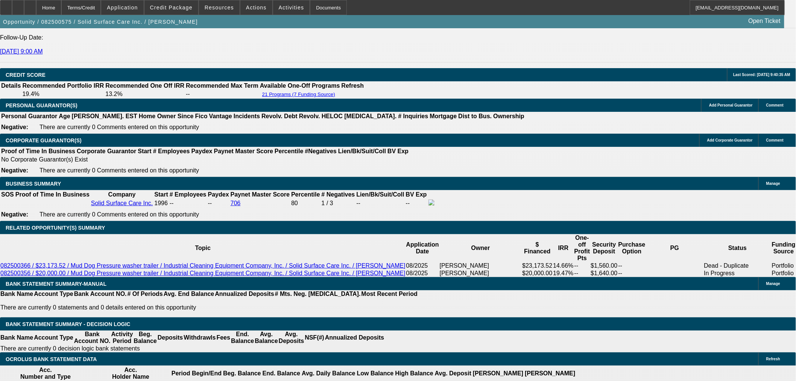
scroll to position [1011, 0]
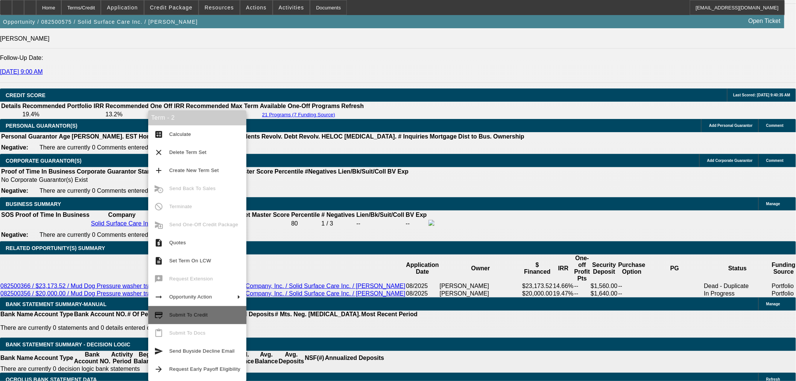
click at [211, 317] on span "Submit To Credit" at bounding box center [204, 314] width 71 height 9
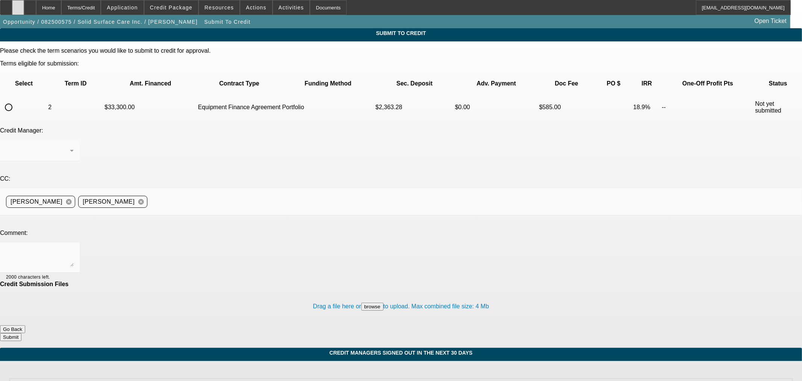
click at [24, 12] on div at bounding box center [18, 7] width 12 height 15
click at [16, 100] on input "radio" at bounding box center [8, 107] width 15 height 15
radio input "true"
click at [70, 146] on div "Arida, George" at bounding box center [38, 150] width 64 height 9
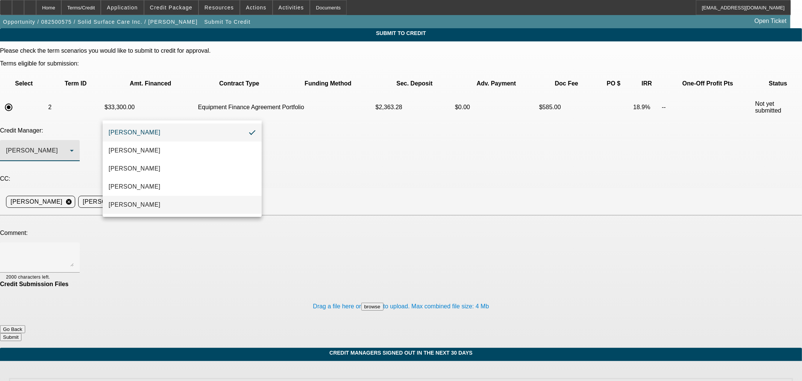
click at [148, 208] on span "Oliva, Samuel" at bounding box center [135, 204] width 52 height 9
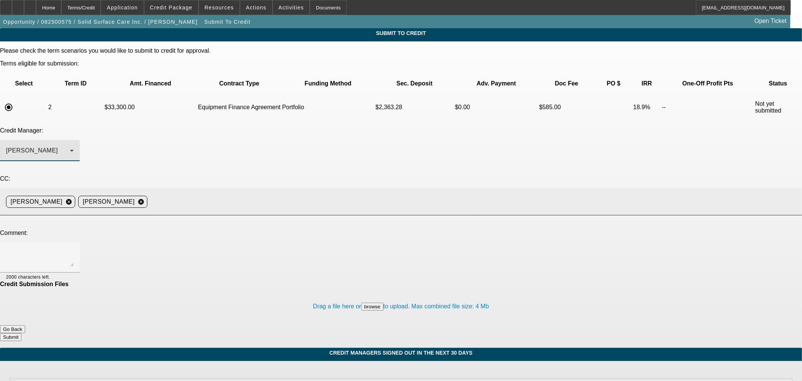
click at [259, 194] on input at bounding box center [471, 201] width 643 height 15
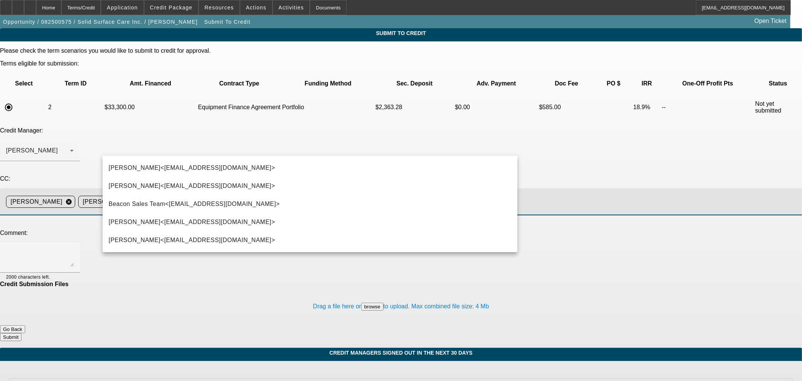
type input "steph"
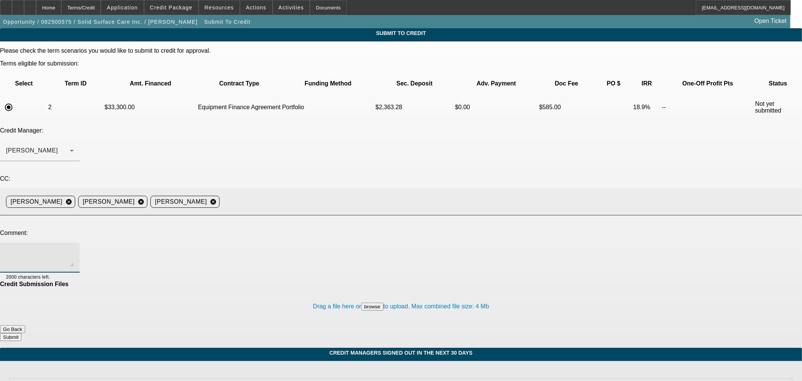
type textarea "S"
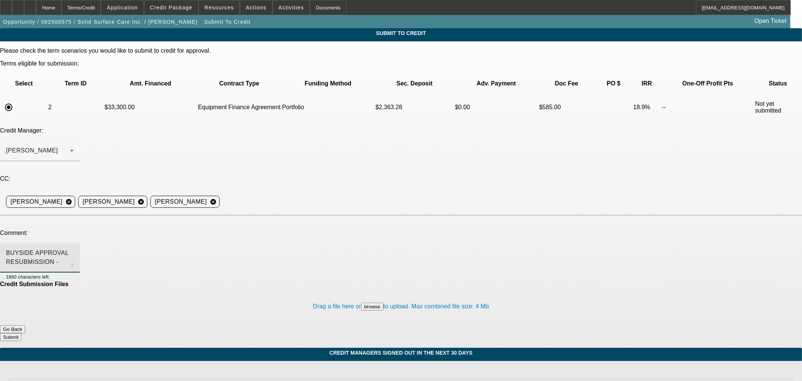
click at [74, 248] on textarea "BUYSIDE APPROVAL RESUBMISSION - Sam, this deal is ready to go to docs. Price we…" at bounding box center [40, 257] width 68 height 18
type textarea "BUYSIDE APPROVAL RESUBMISSION - Sam, this deal is ready to go to docs. Price we…"
click at [21, 333] on button "Submit" at bounding box center [10, 337] width 21 height 8
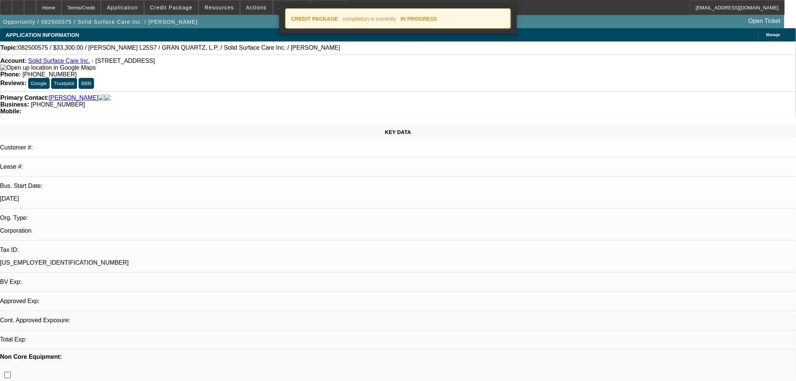
select select "0"
select select "2"
select select "0"
select select "6"
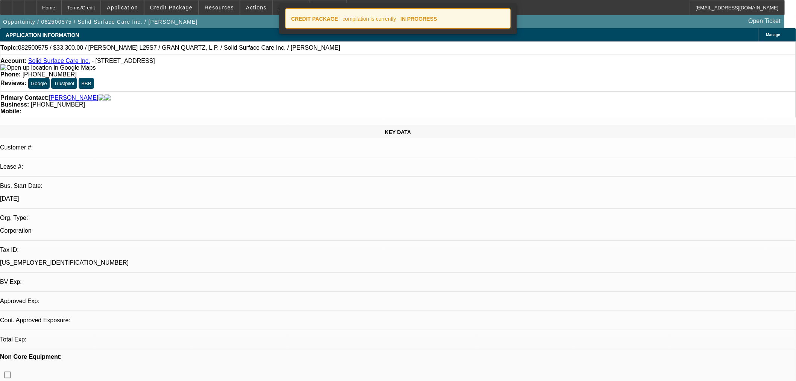
select select "0"
select select "2"
select select "0"
select select "6"
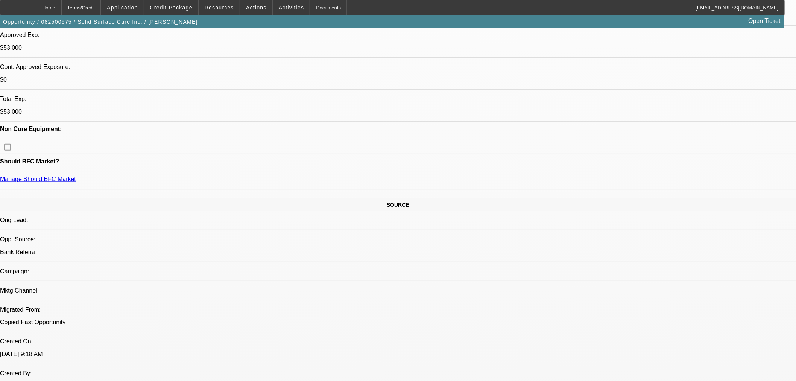
scroll to position [487, 0]
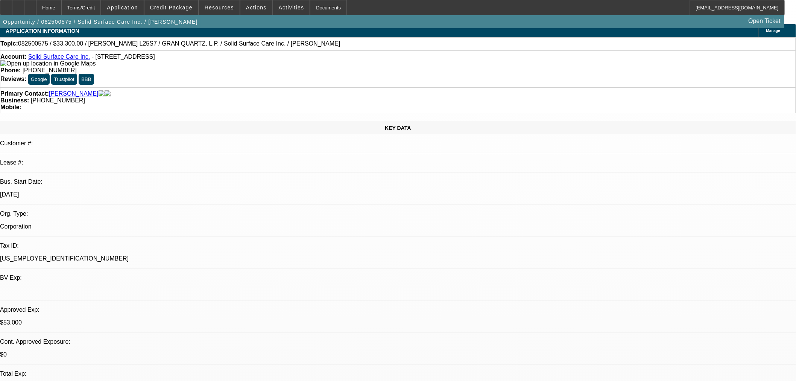
scroll to position [0, 0]
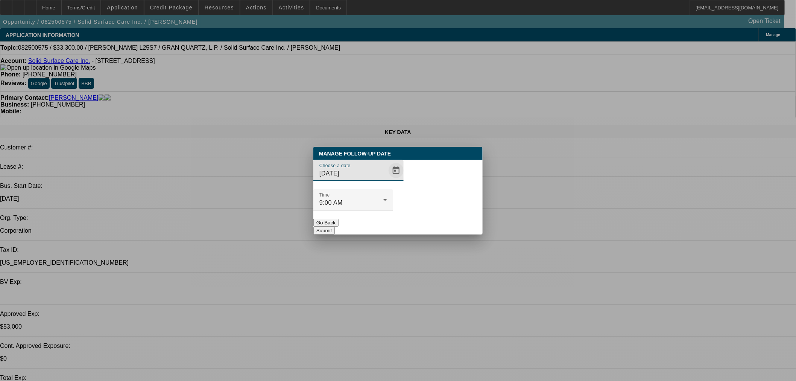
click at [387, 179] on span "Open calendar" at bounding box center [396, 170] width 18 height 18
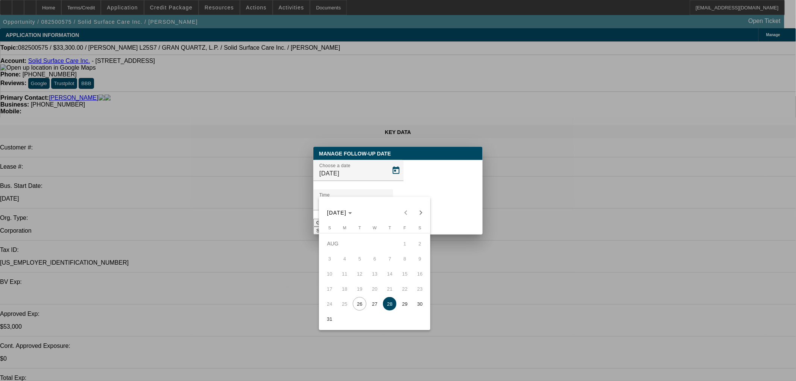
click at [362, 306] on span "26" at bounding box center [360, 304] width 14 height 14
type input "8/26/2025"
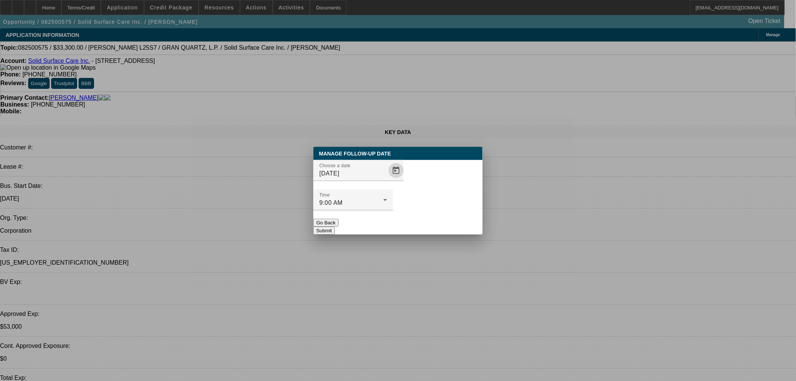
click at [335, 226] on button "Submit" at bounding box center [323, 230] width 21 height 8
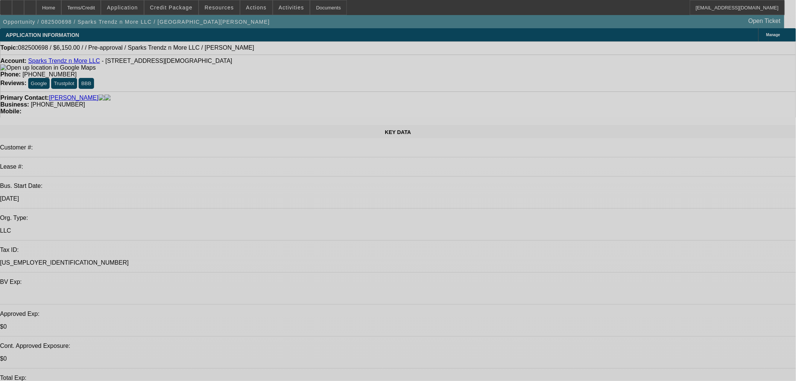
select select "0"
select select "2"
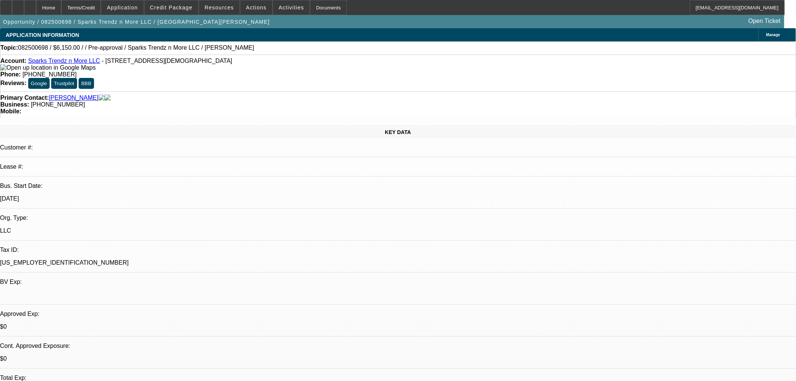
select select "2"
select select "0.1"
select select "4"
